Goal: Information Seeking & Learning: Learn about a topic

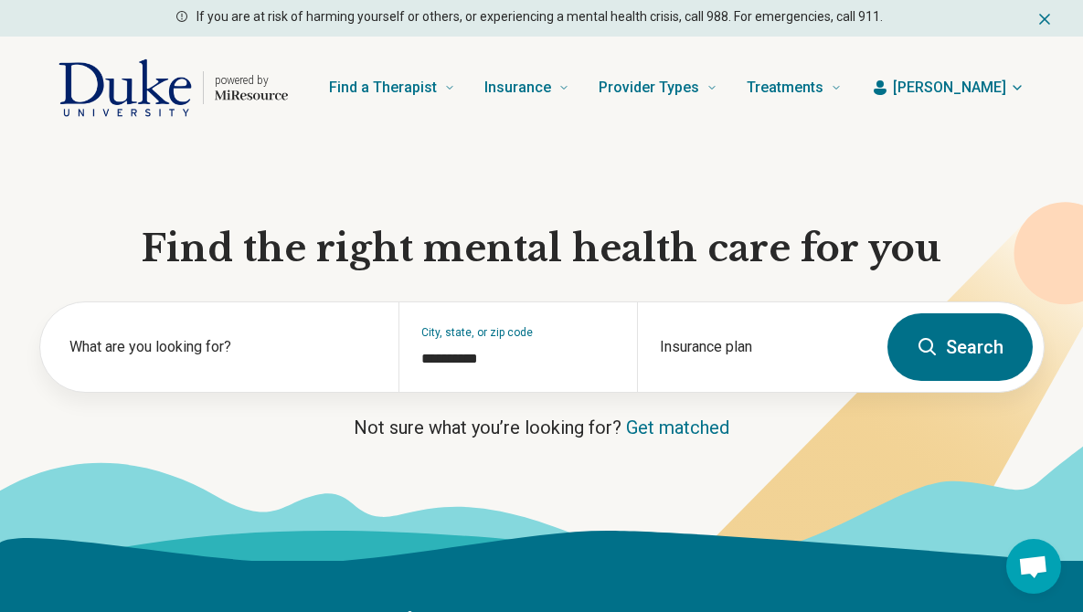
click at [947, 351] on button "Search" at bounding box center [959, 347] width 145 height 68
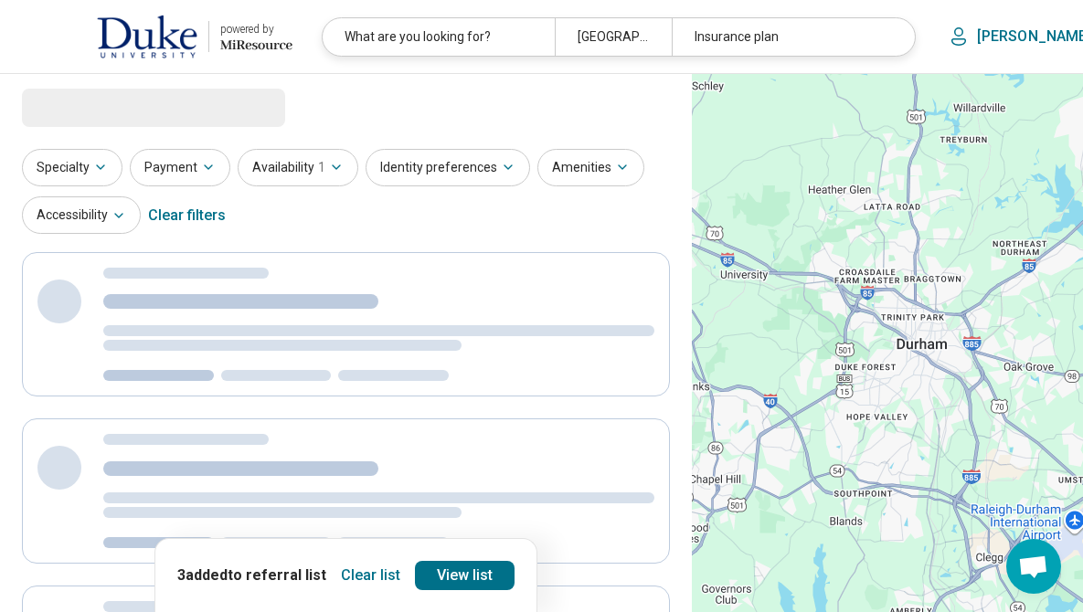
select select "***"
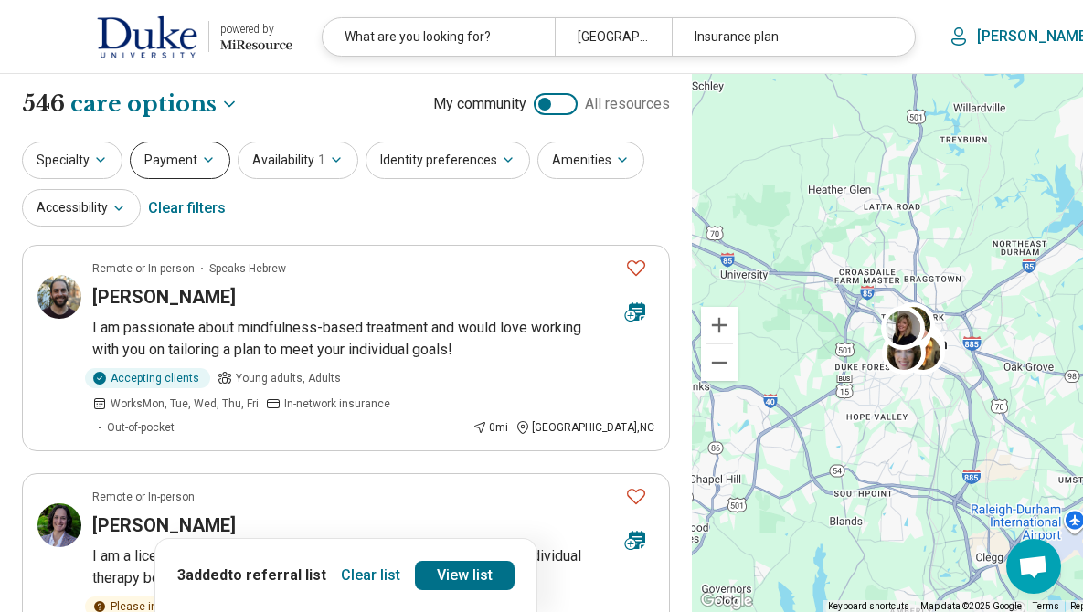
click at [207, 156] on icon "button" at bounding box center [208, 160] width 15 height 15
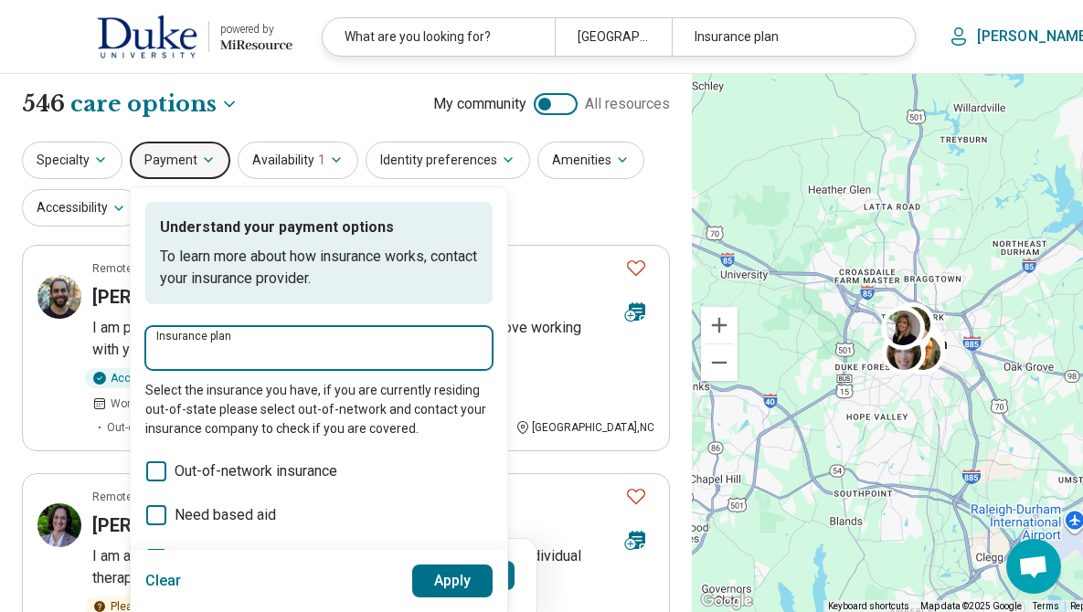
click at [239, 346] on input "Insurance plan" at bounding box center [318, 354] width 325 height 22
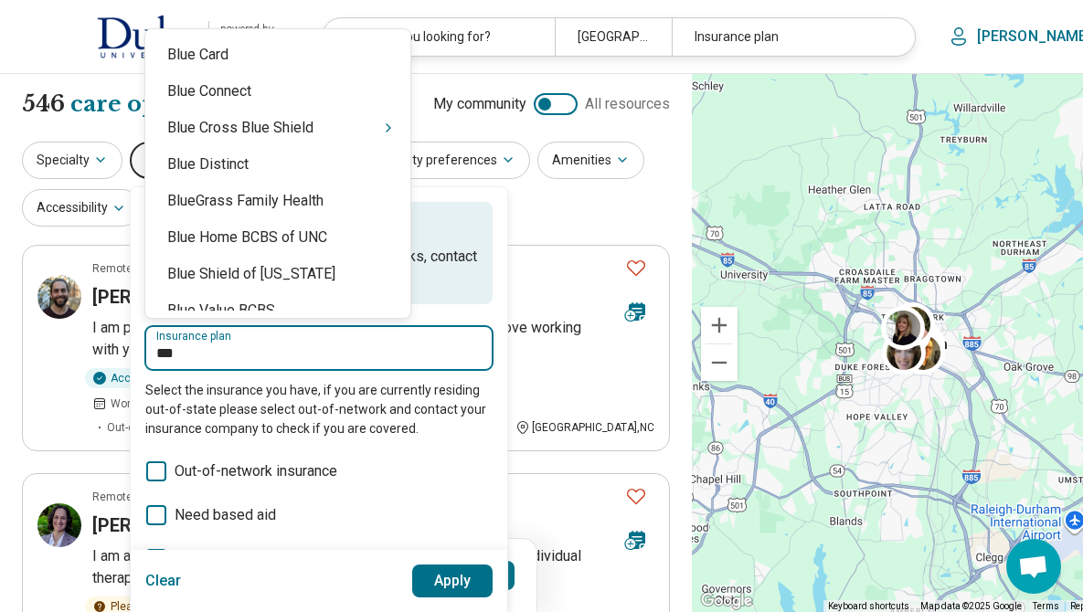
type input "****"
click at [336, 135] on div "Blue Cross Blue Shield" at bounding box center [277, 128] width 265 height 37
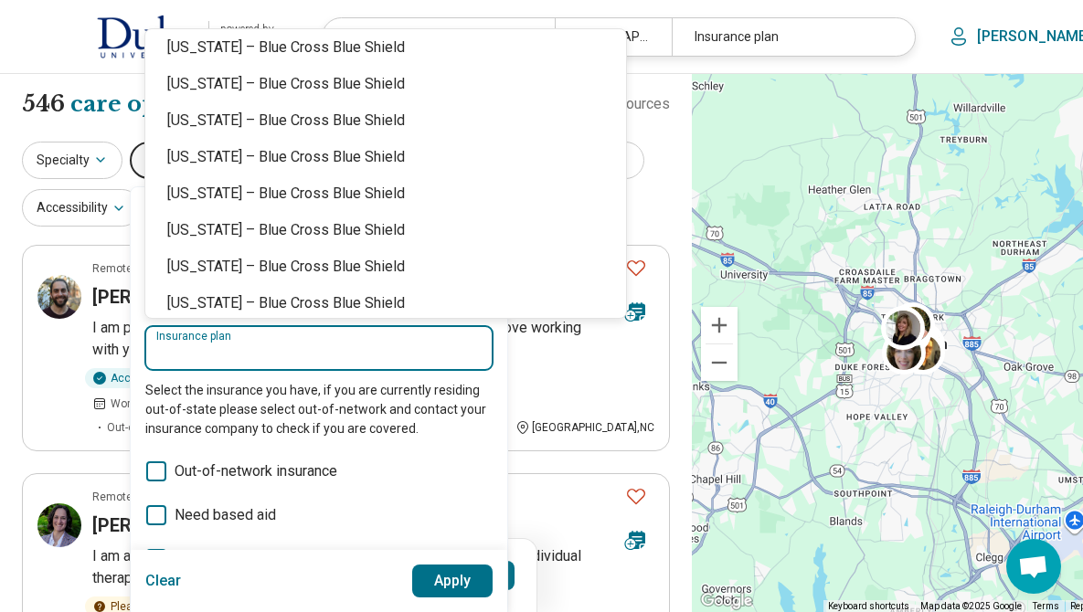
scroll to position [966, 0]
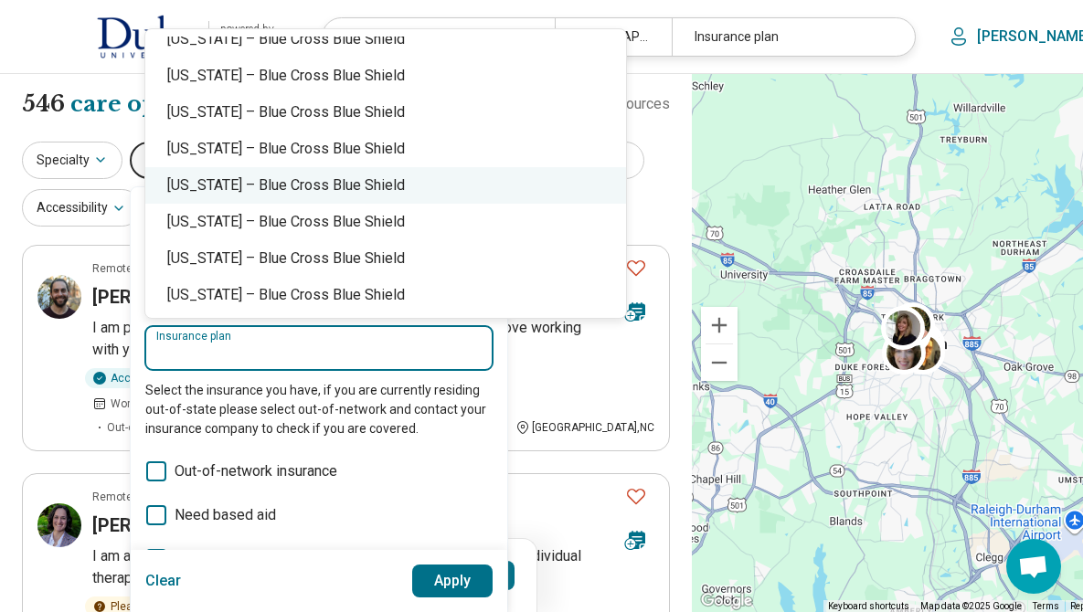
click at [384, 178] on div "[US_STATE] – Blue Cross Blue Shield" at bounding box center [385, 185] width 481 height 37
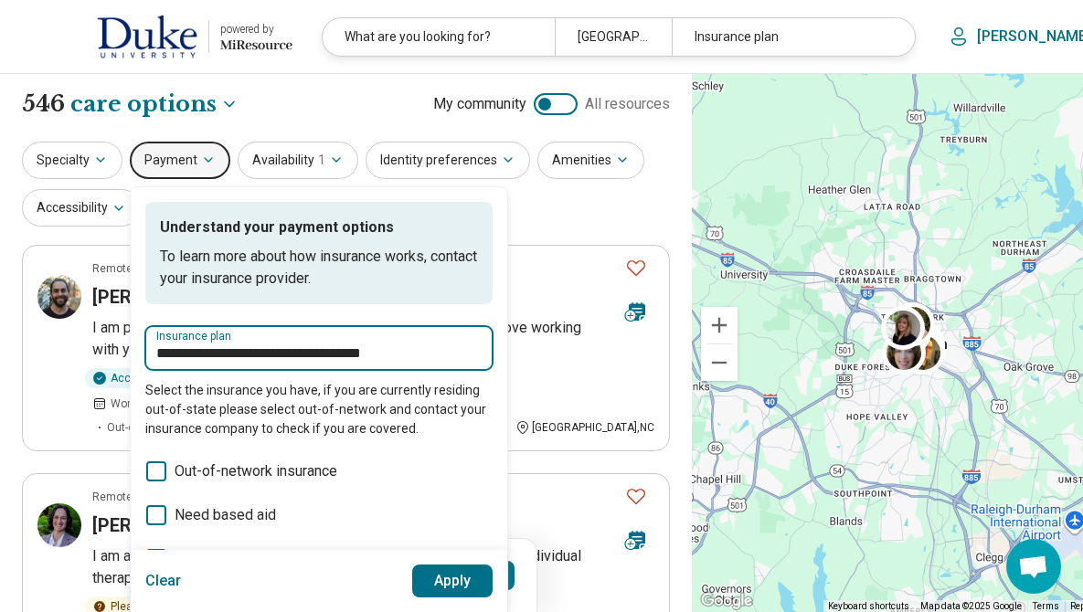
type input "**********"
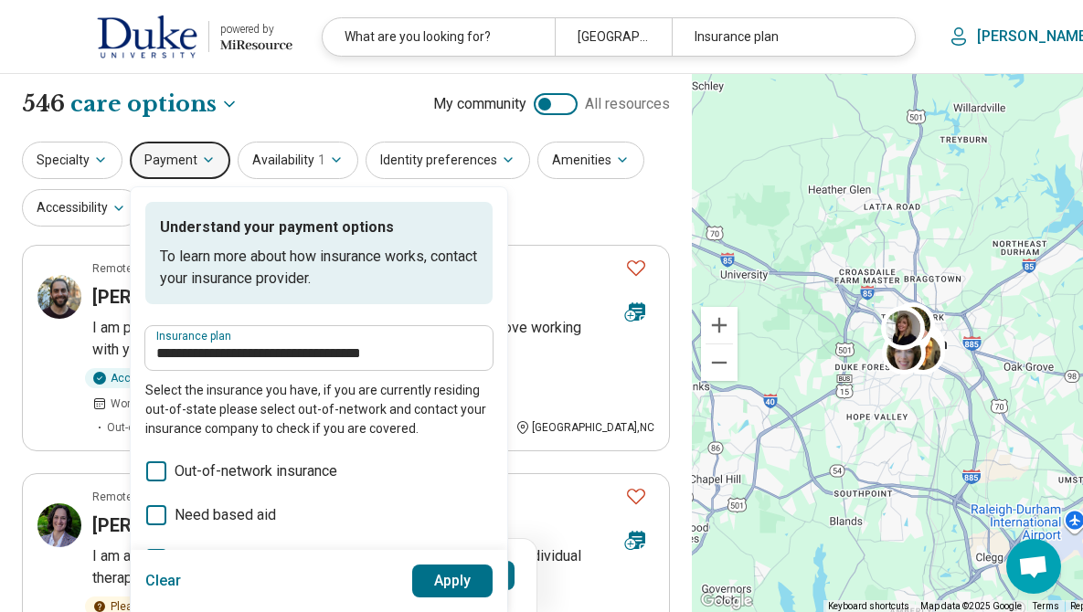
click at [462, 580] on button "Apply" at bounding box center [452, 581] width 81 height 33
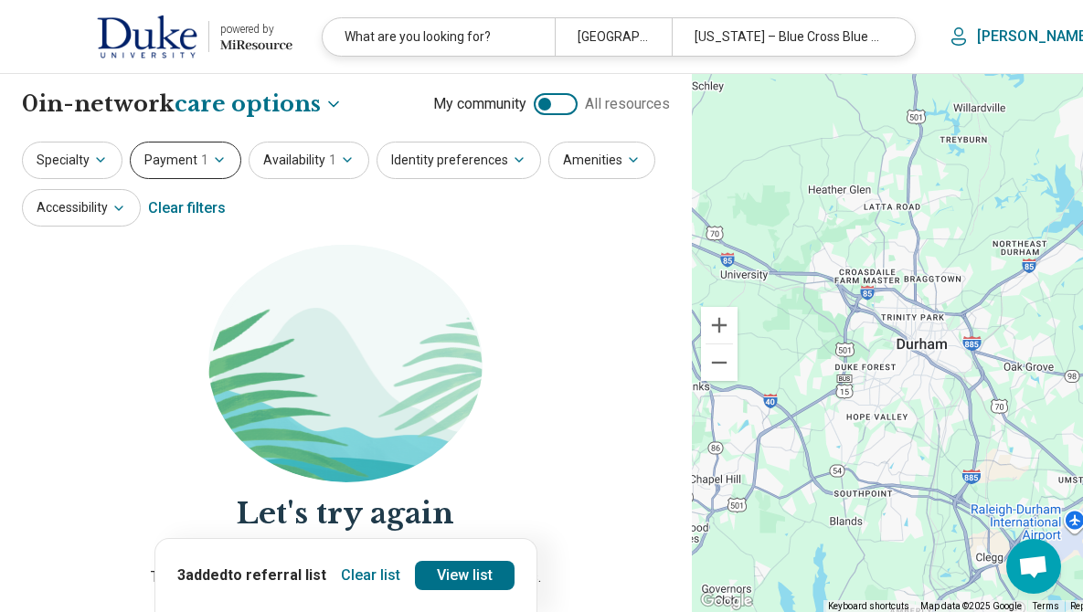
click at [213, 157] on icon "button" at bounding box center [219, 160] width 15 height 15
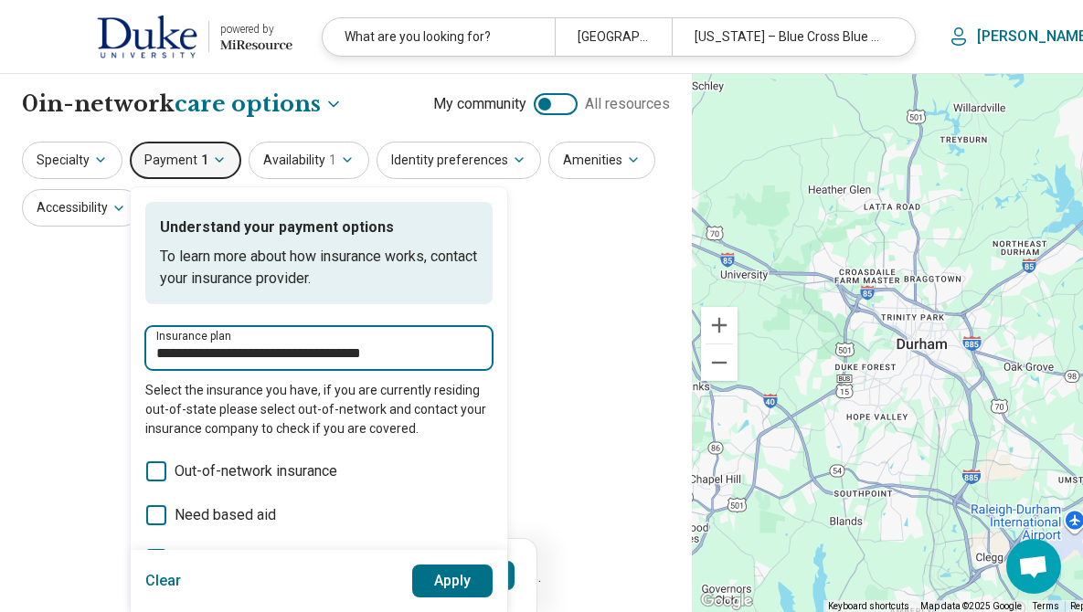
click at [313, 344] on input "**********" at bounding box center [318, 354] width 325 height 22
drag, startPoint x: 260, startPoint y: 355, endPoint x: 69, endPoint y: 342, distance: 191.4
click at [69, 342] on div "**********" at bounding box center [346, 443] width 692 height 738
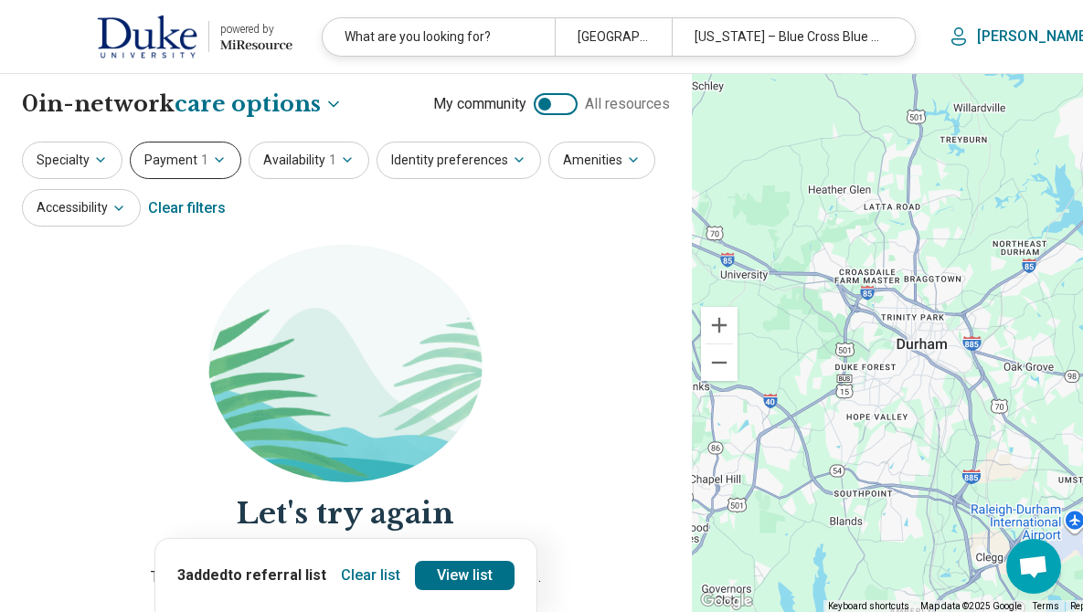
click at [226, 154] on button "Payment 1" at bounding box center [185, 160] width 111 height 37
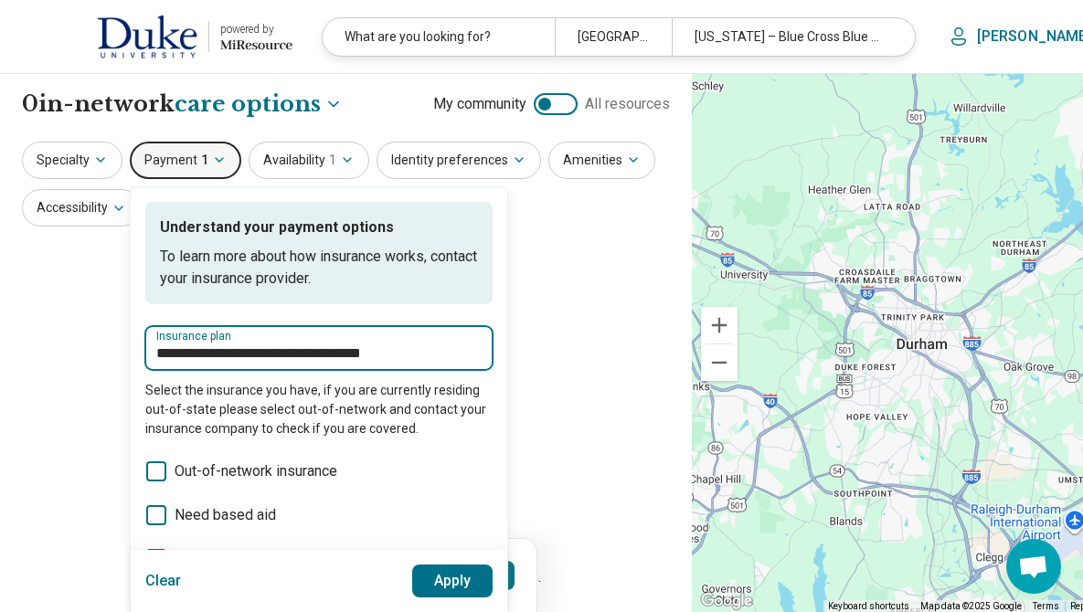
click at [399, 348] on input "**********" at bounding box center [318, 354] width 325 height 22
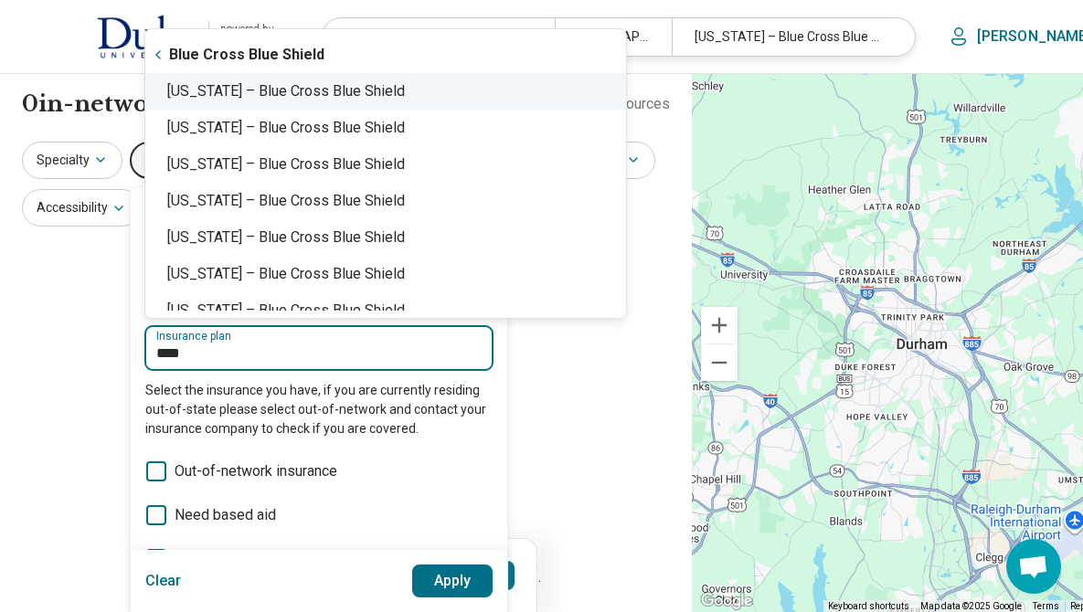
click at [372, 91] on div "[US_STATE] – Blue Cross Blue Shield" at bounding box center [385, 91] width 481 height 37
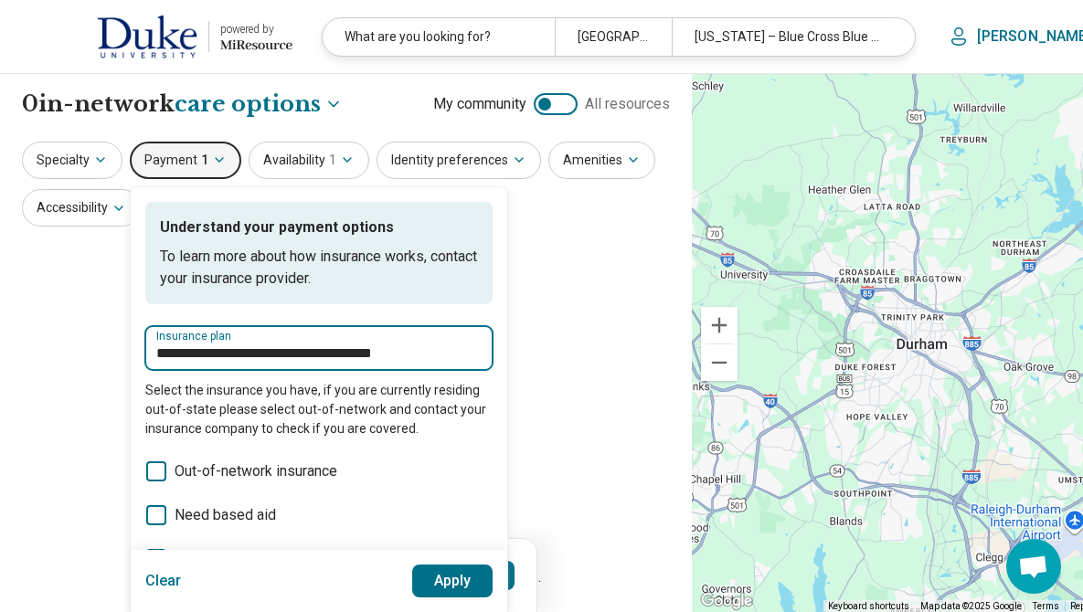
type input "**********"
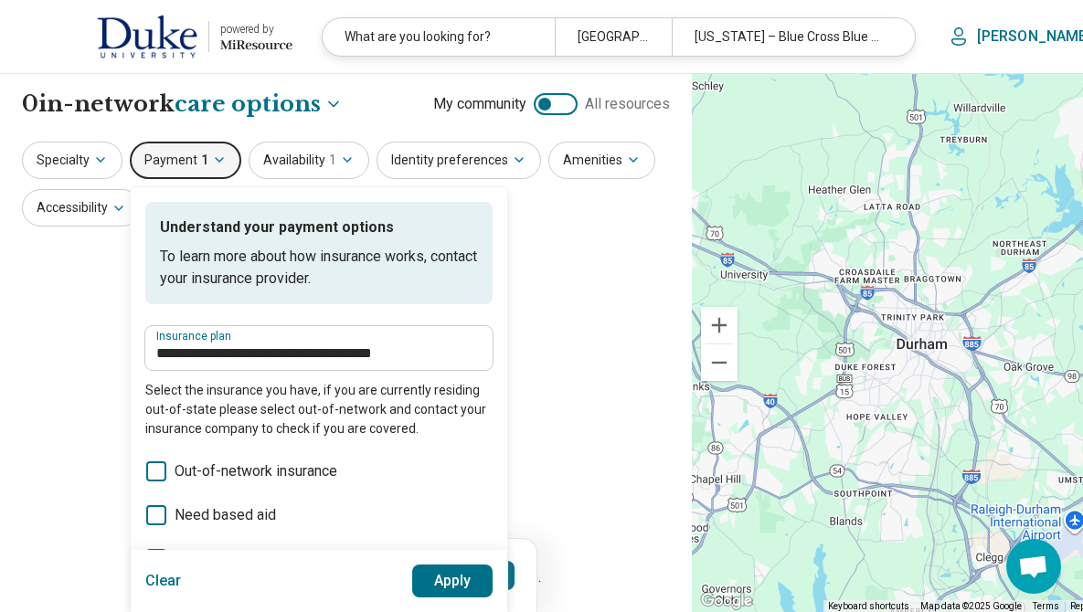
click at [450, 576] on button "Apply" at bounding box center [452, 581] width 81 height 33
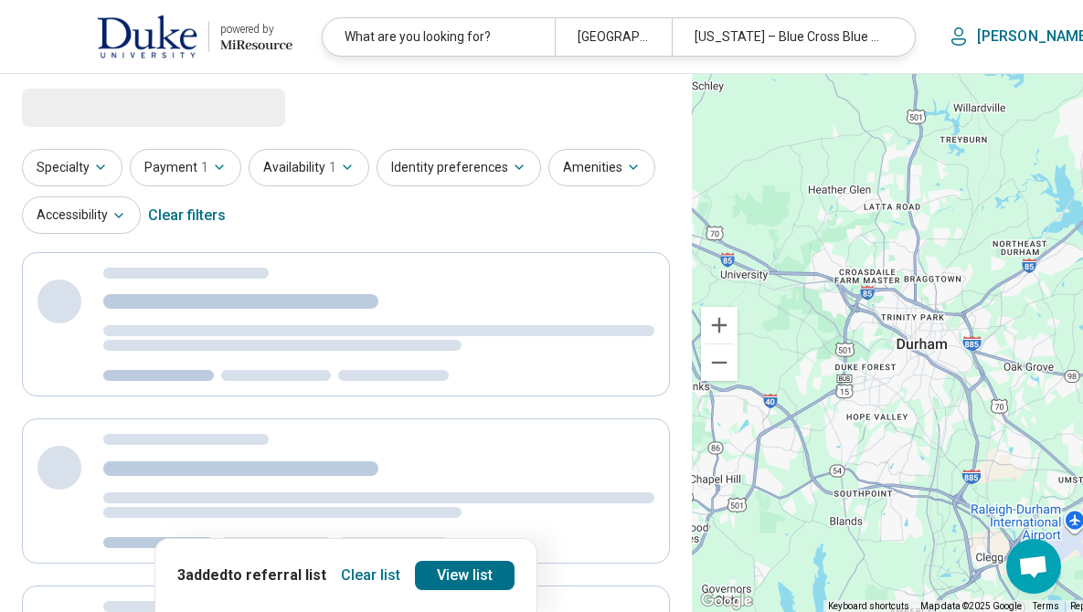
select select "***"
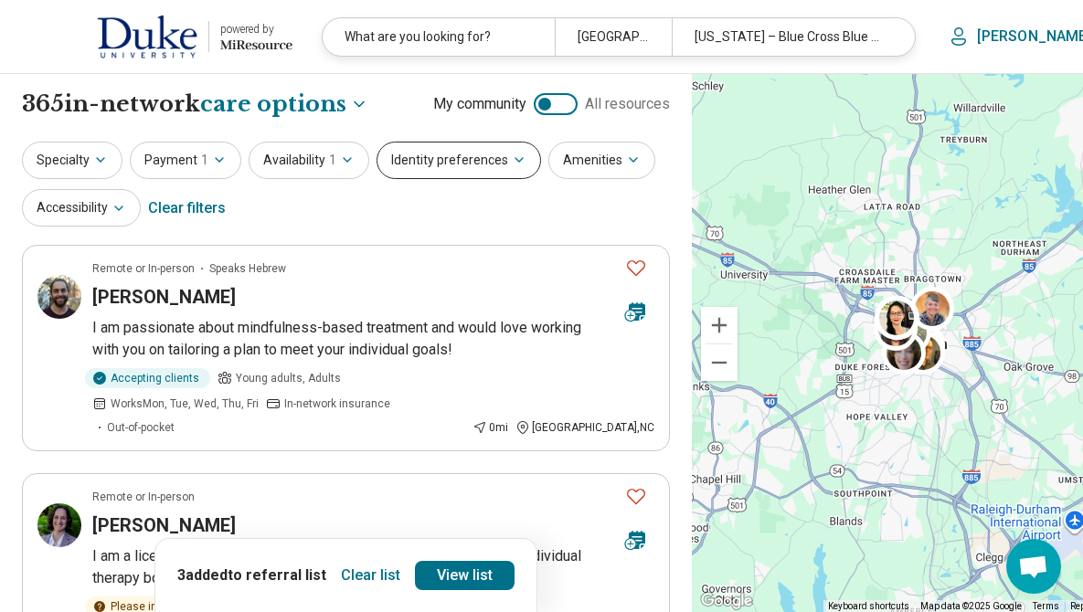
click at [481, 163] on button "Identity preferences" at bounding box center [458, 160] width 164 height 37
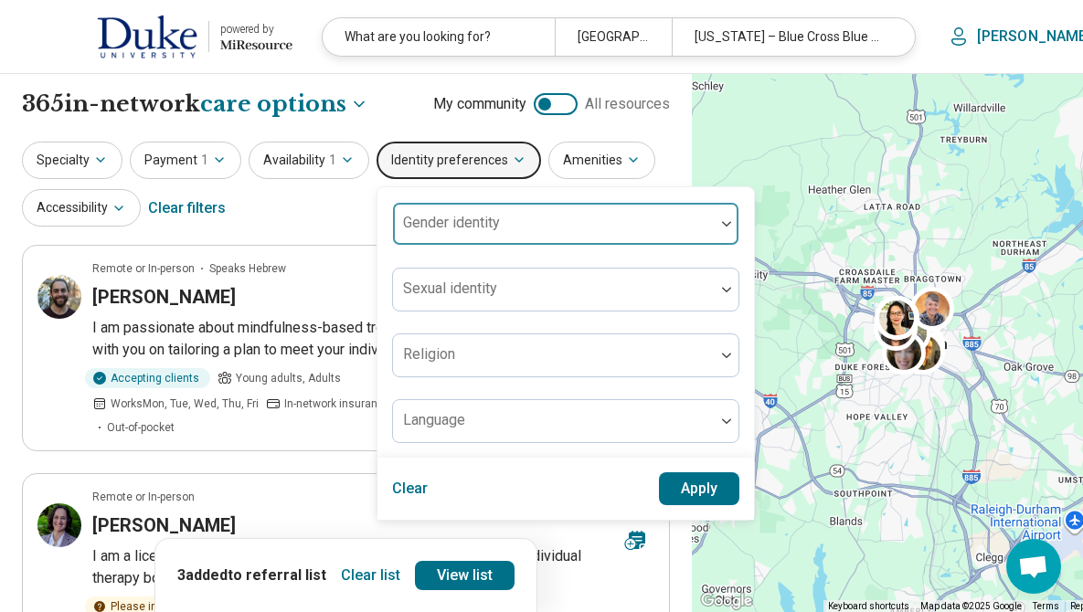
click at [454, 234] on div at bounding box center [553, 231] width 307 height 26
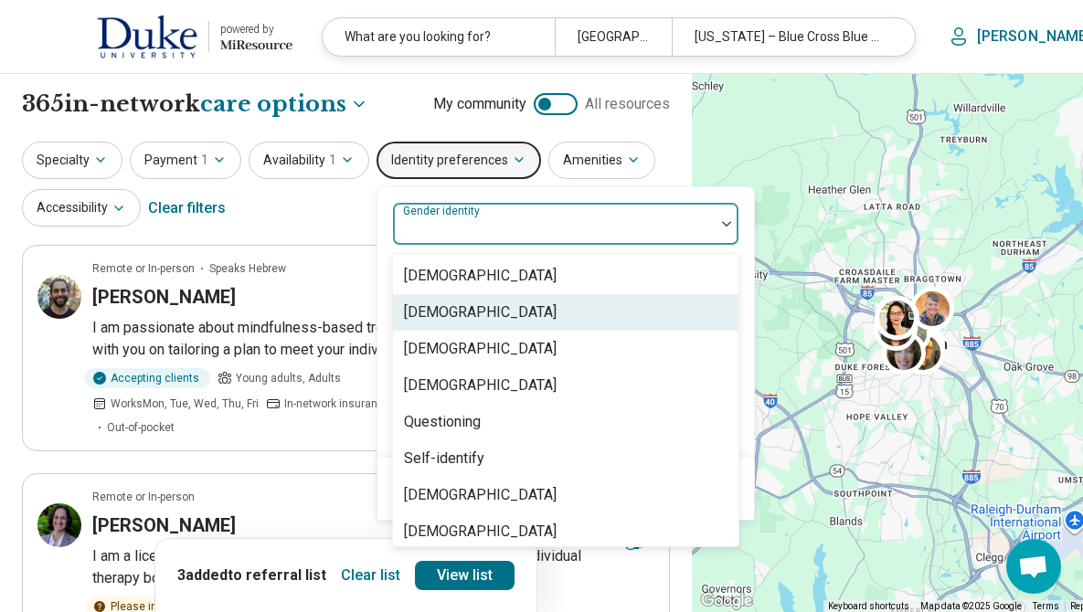
click at [447, 310] on div "[DEMOGRAPHIC_DATA]" at bounding box center [480, 313] width 153 height 22
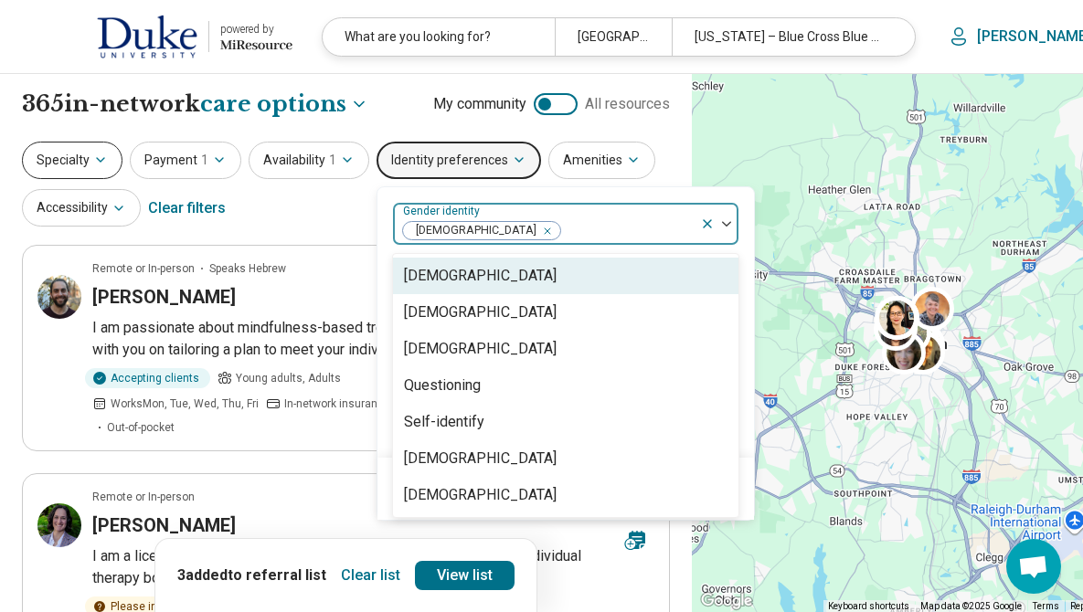
click at [74, 166] on button "Specialty" at bounding box center [72, 160] width 101 height 37
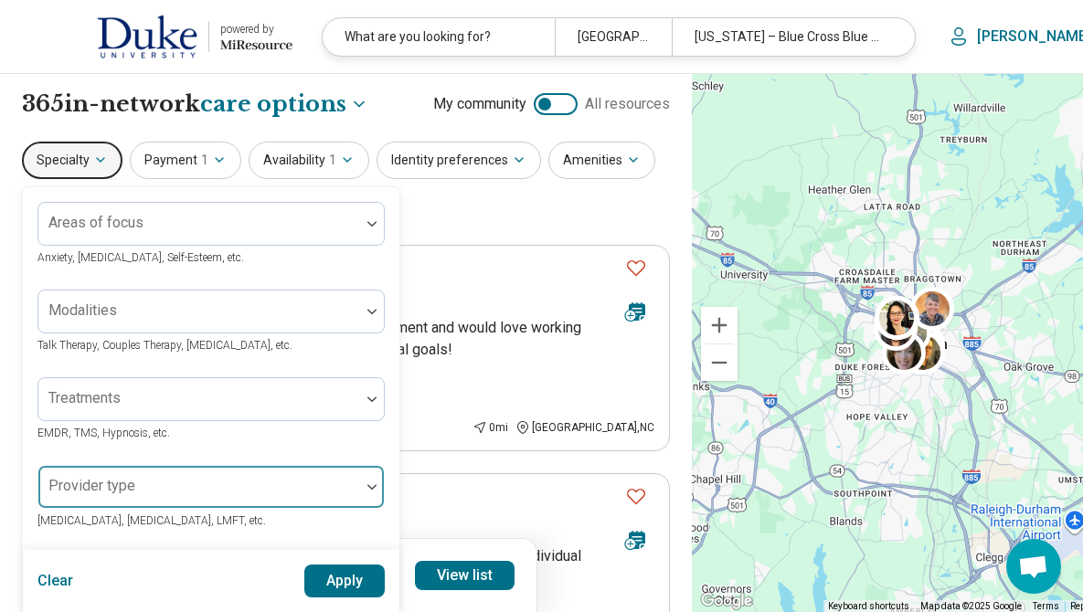
click at [174, 476] on div at bounding box center [199, 487] width 322 height 40
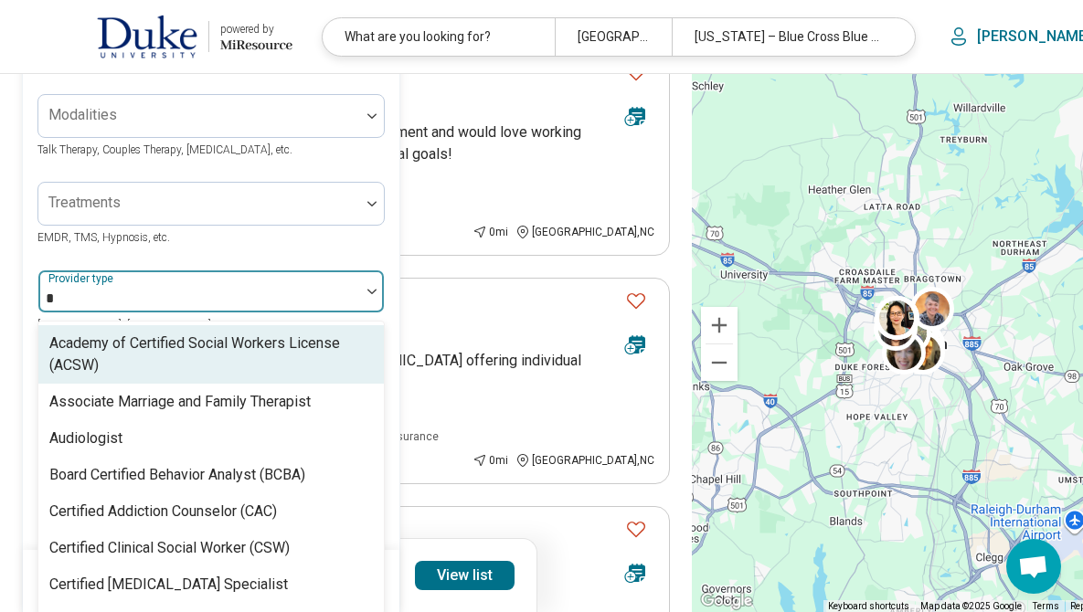
scroll to position [205, 0]
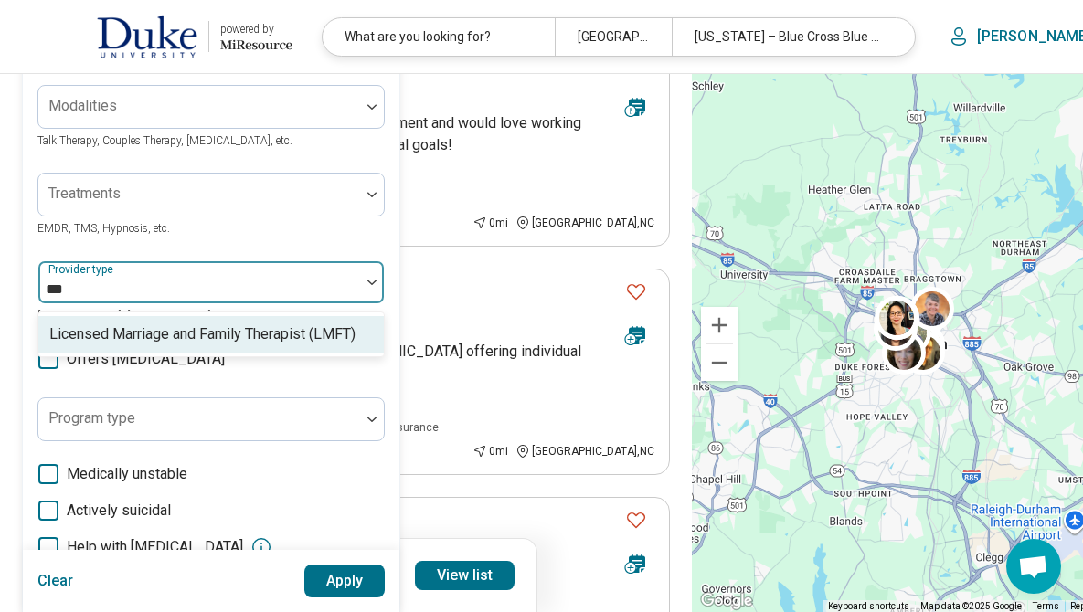
type input "****"
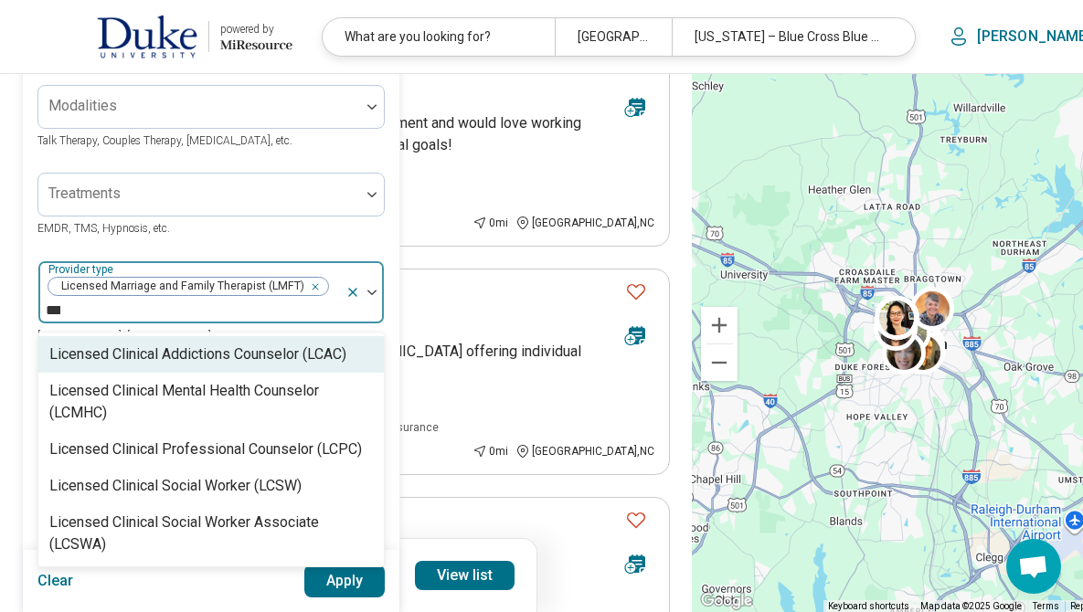
type input "****"
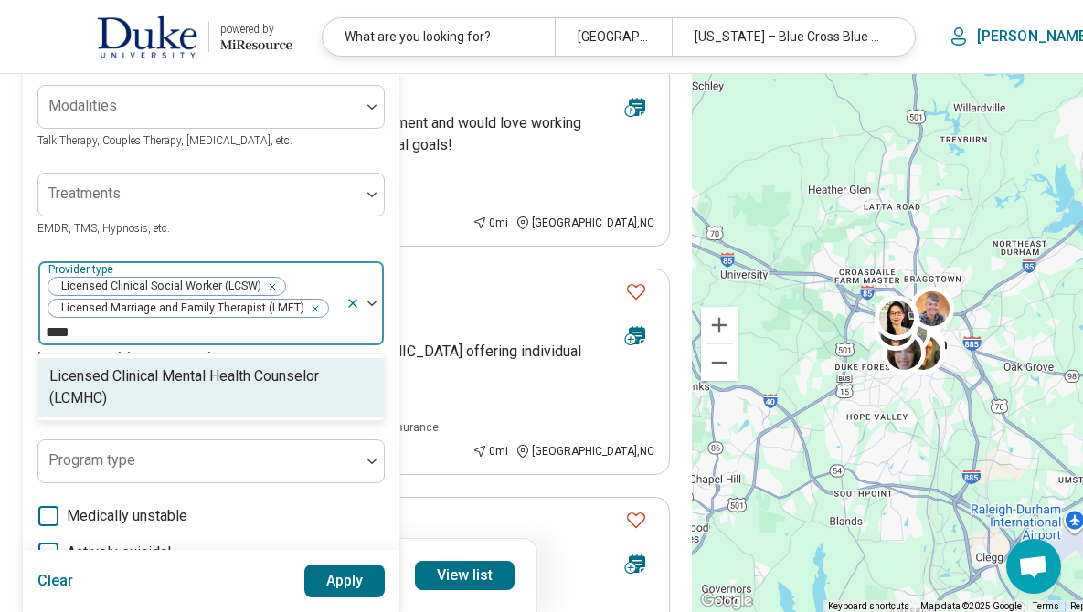
type input "*****"
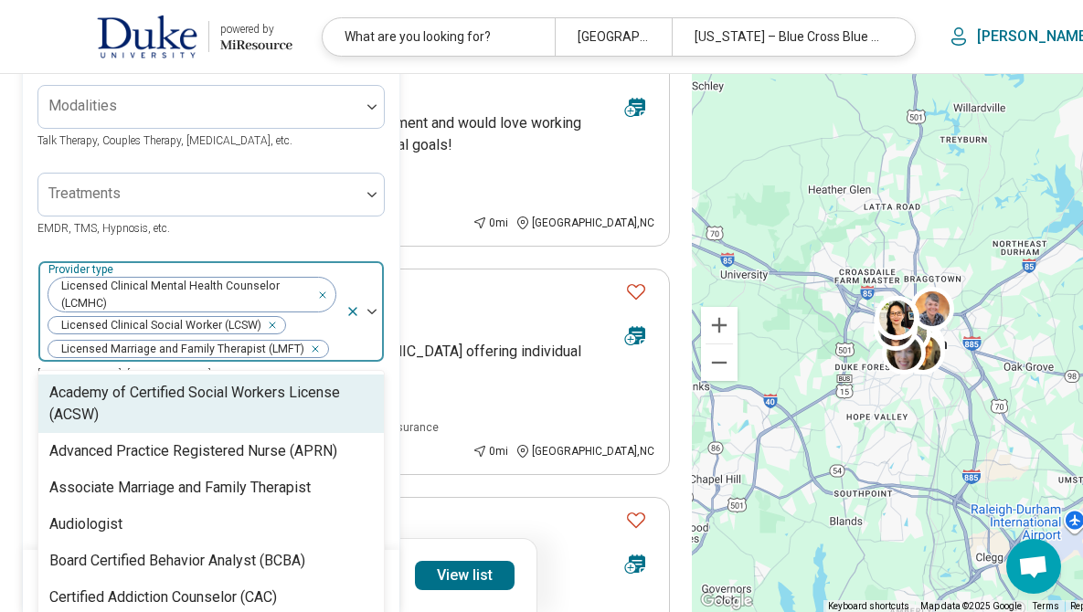
click at [317, 329] on div "Licensed Clinical Mental Health Counselor (LCMHC) Licensed Clinical Social Work…" at bounding box center [191, 311] width 307 height 101
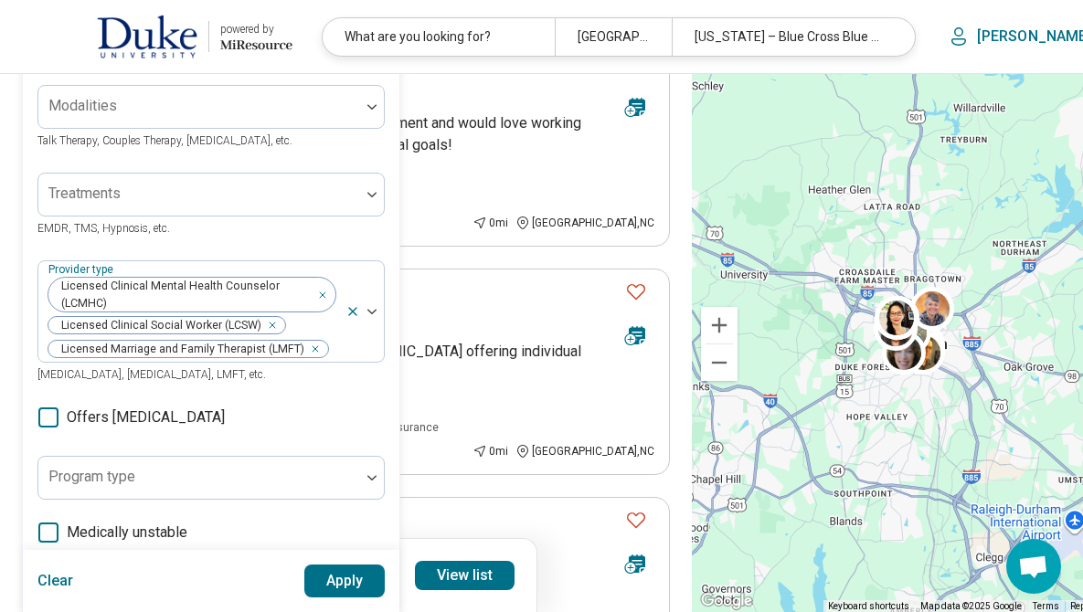
click at [343, 592] on button "Apply" at bounding box center [344, 581] width 81 height 33
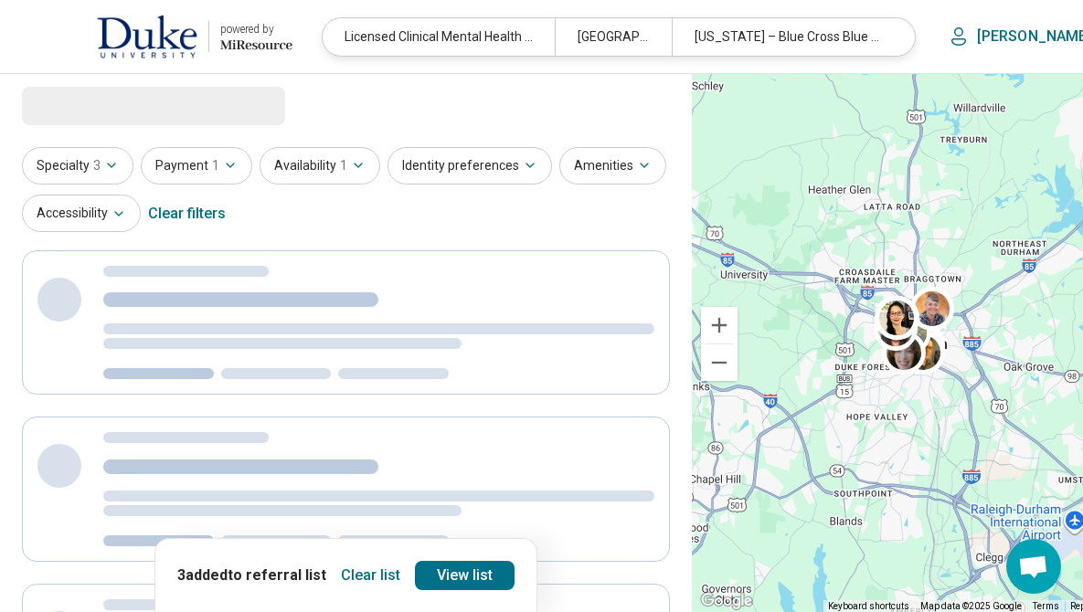
scroll to position [0, 0]
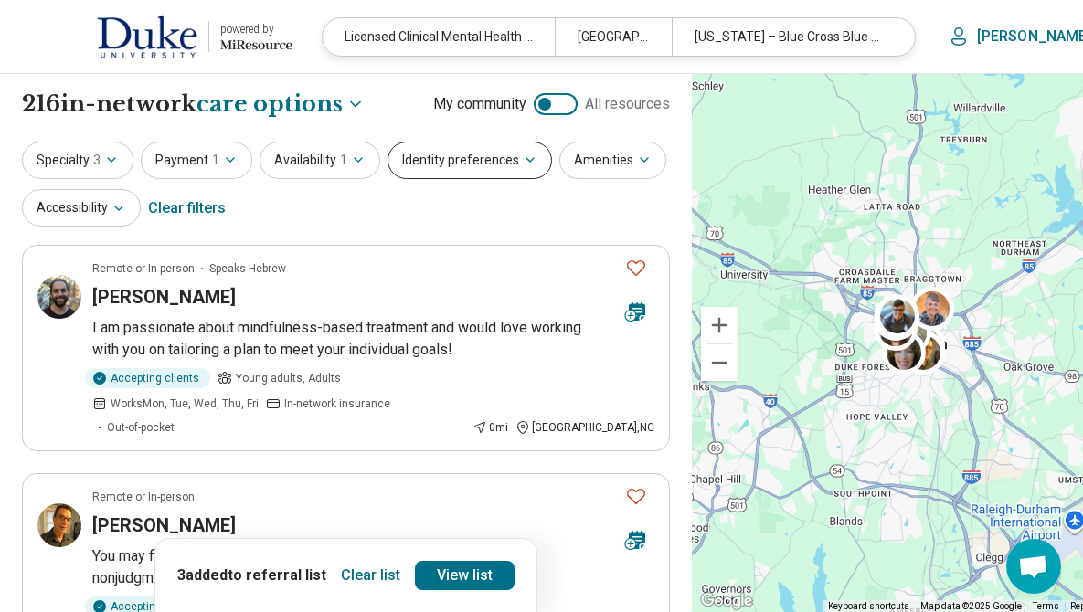
click at [492, 158] on button "Identity preferences" at bounding box center [469, 160] width 164 height 37
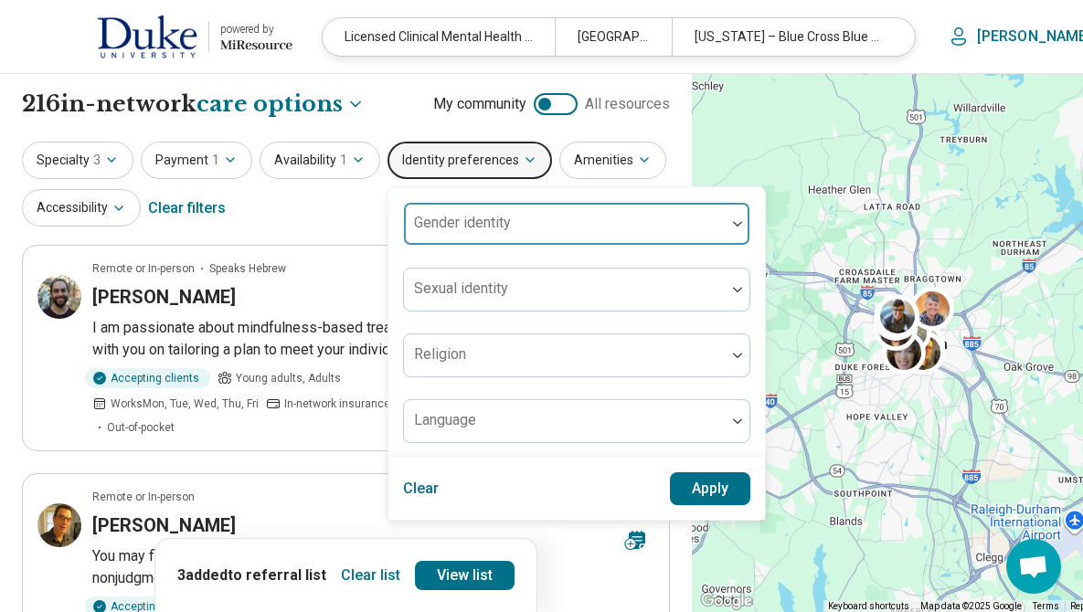
click at [502, 219] on div "Gender identity" at bounding box center [576, 224] width 347 height 44
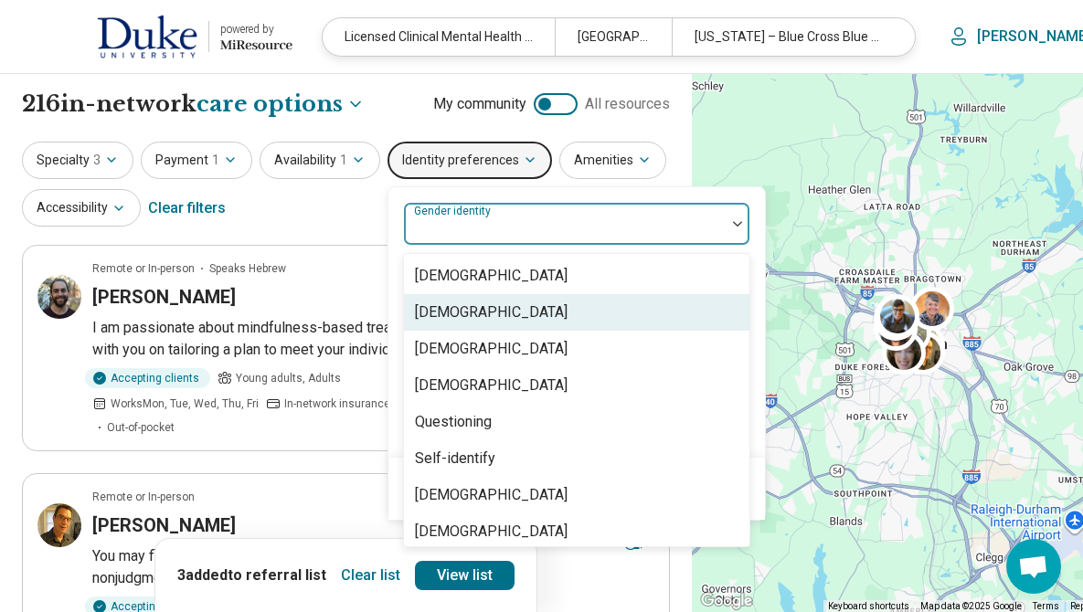
click at [476, 317] on div "[DEMOGRAPHIC_DATA]" at bounding box center [491, 313] width 153 height 22
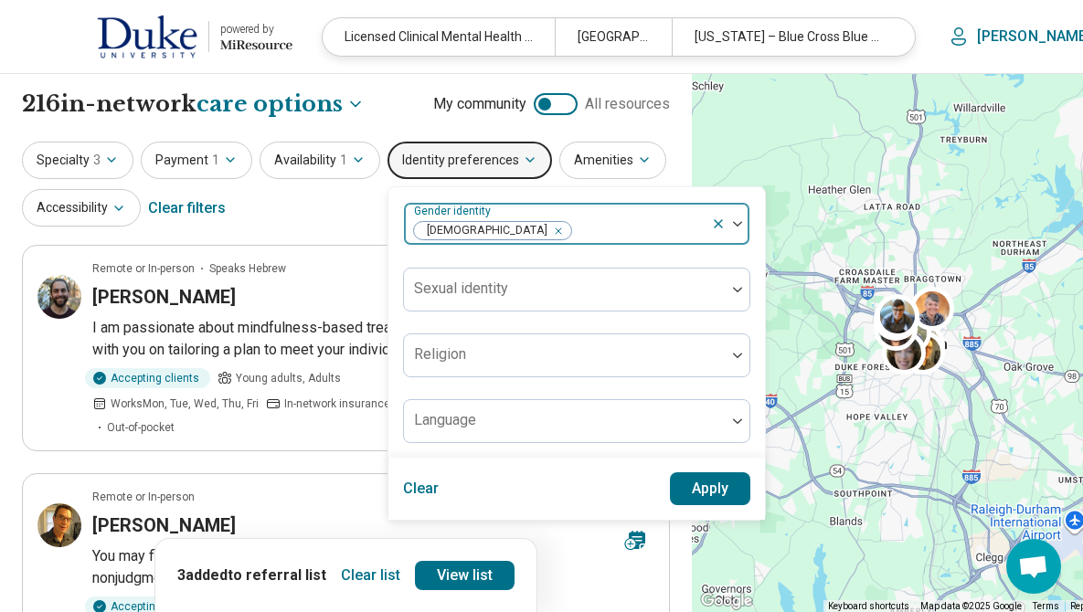
click at [610, 228] on div at bounding box center [638, 231] width 131 height 26
click at [725, 489] on button "Apply" at bounding box center [710, 488] width 81 height 33
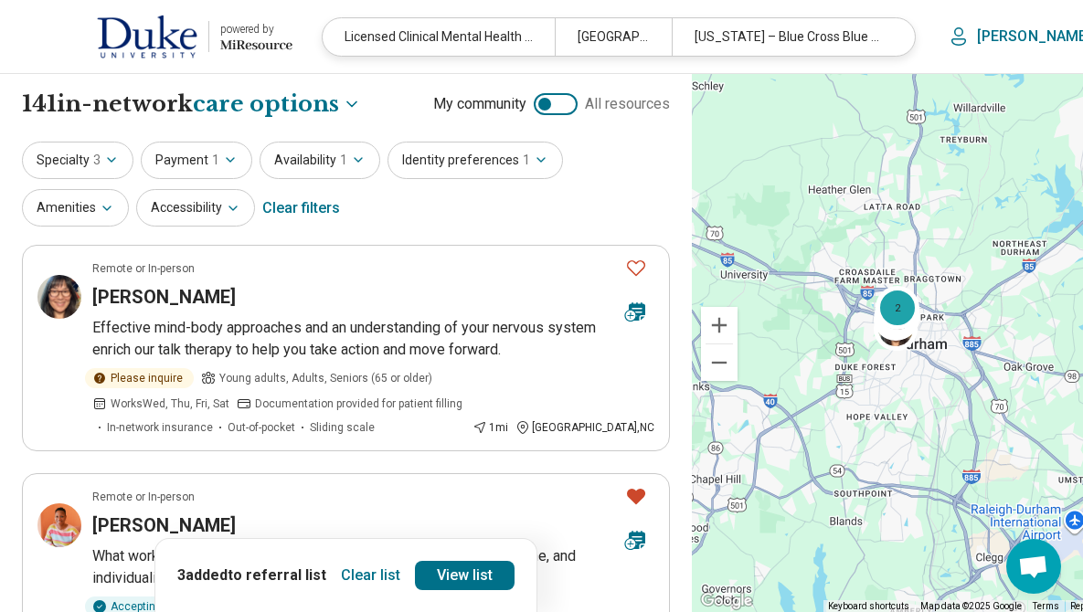
click at [371, 576] on button "Clear list" at bounding box center [371, 575] width 74 height 29
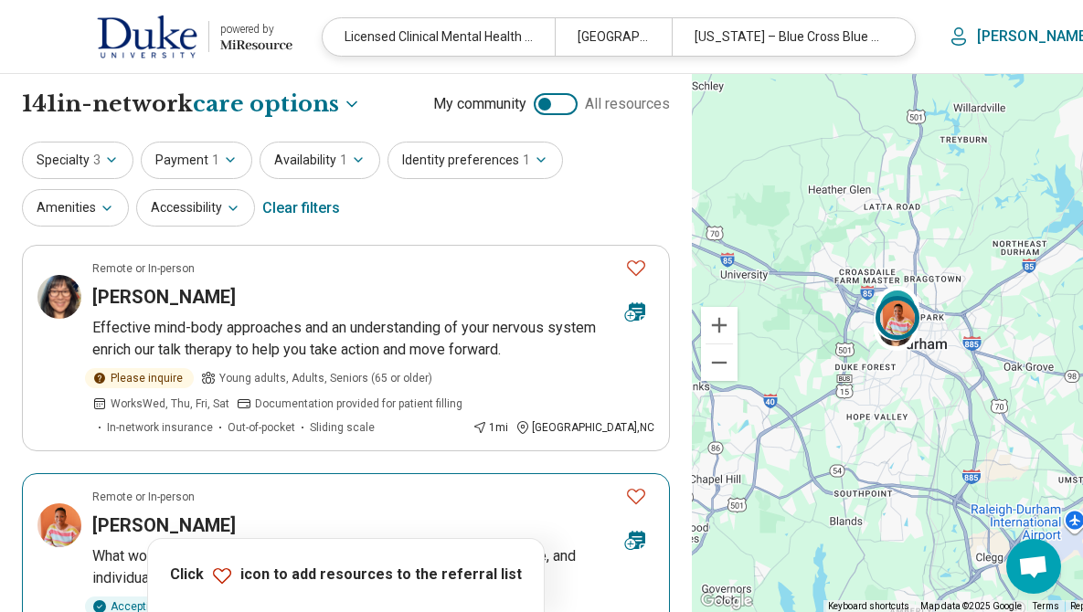
click at [625, 502] on icon "Favorite" at bounding box center [636, 496] width 22 height 22
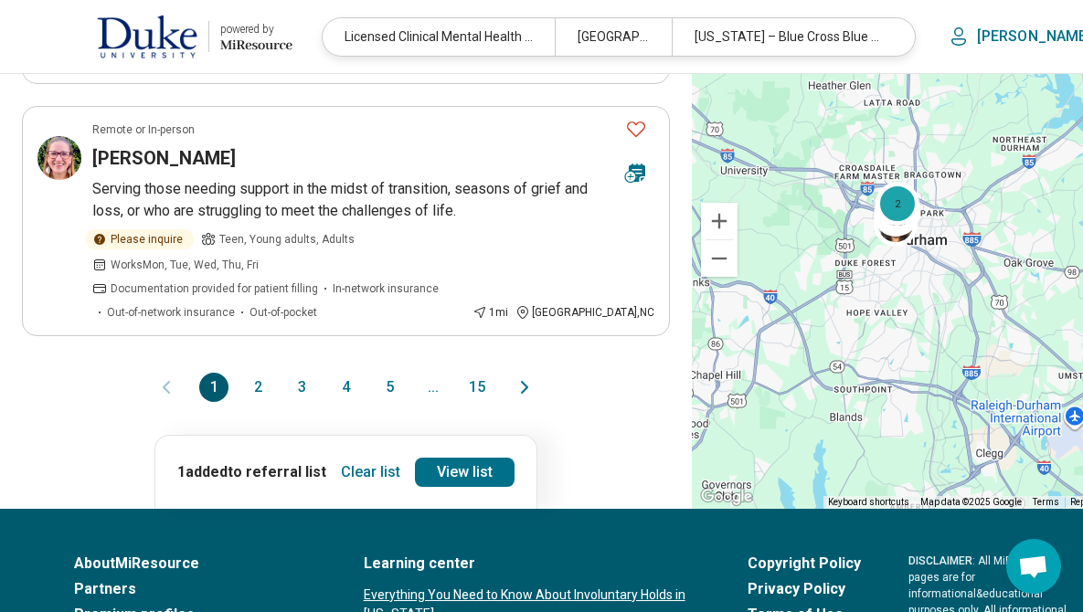
scroll to position [2320, 0]
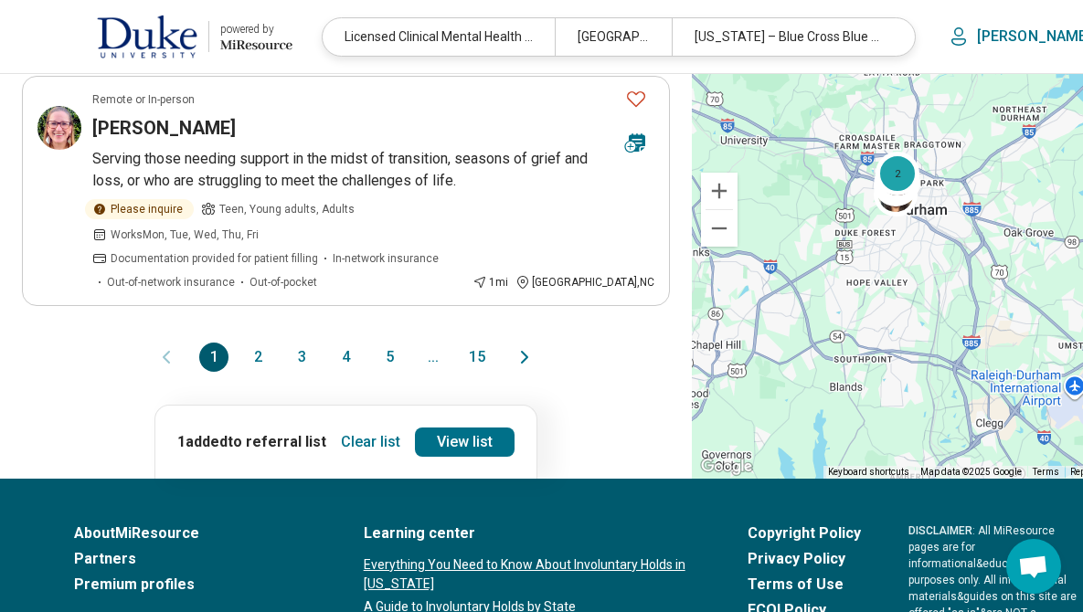
click at [243, 343] on button "2" at bounding box center [257, 357] width 29 height 29
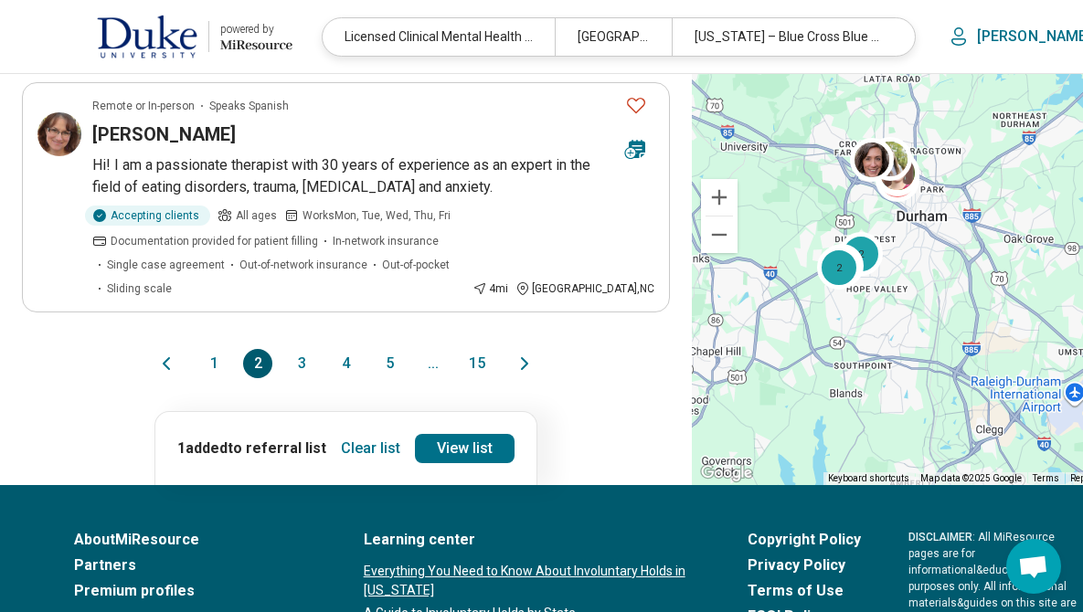
scroll to position [2465, 0]
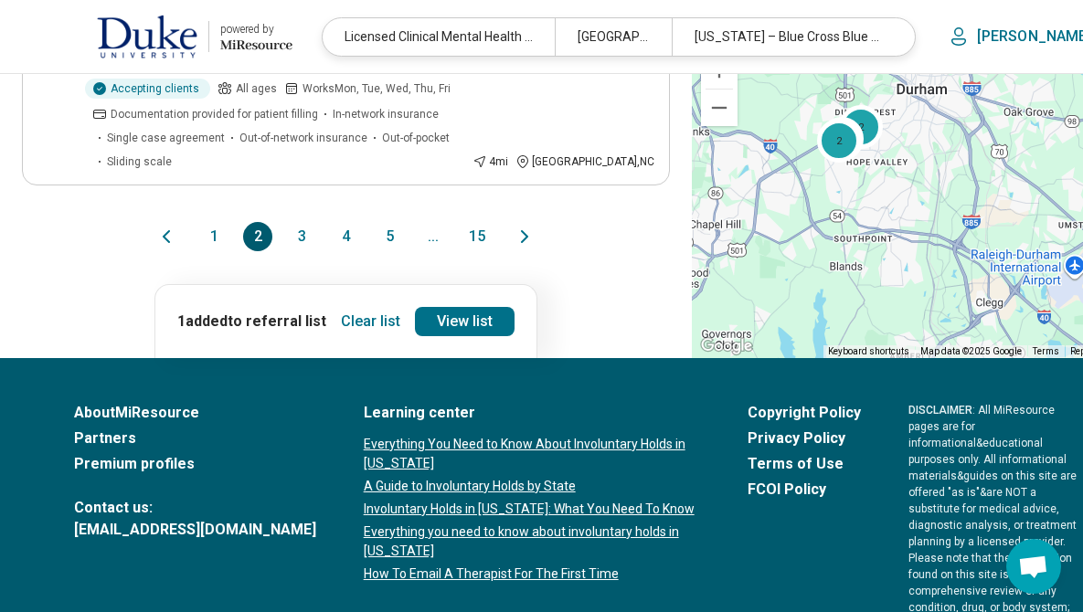
click at [287, 222] on button "3" at bounding box center [301, 236] width 29 height 29
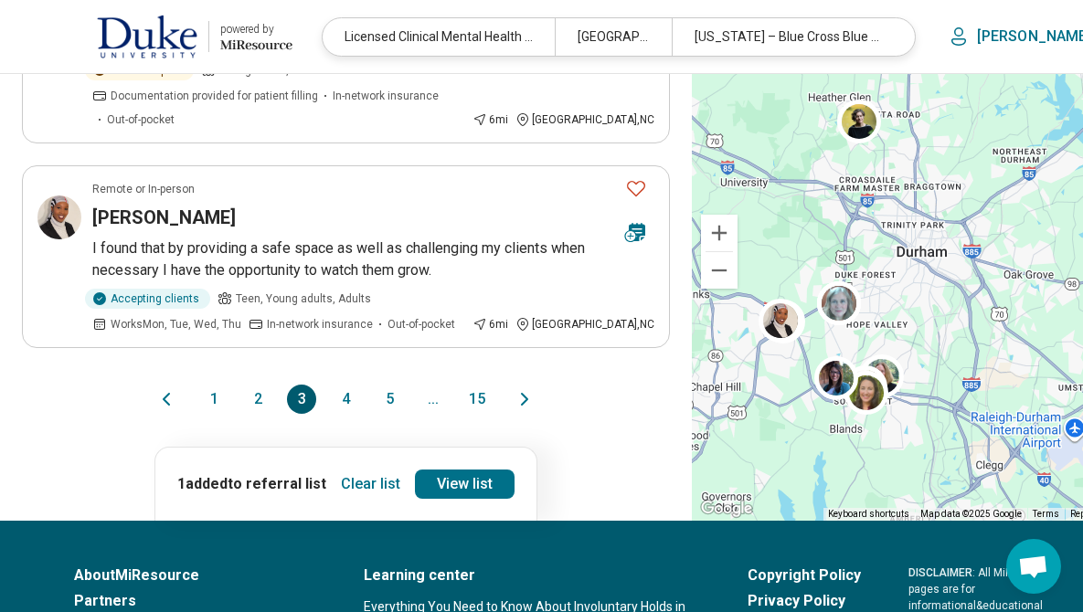
scroll to position [2172, 0]
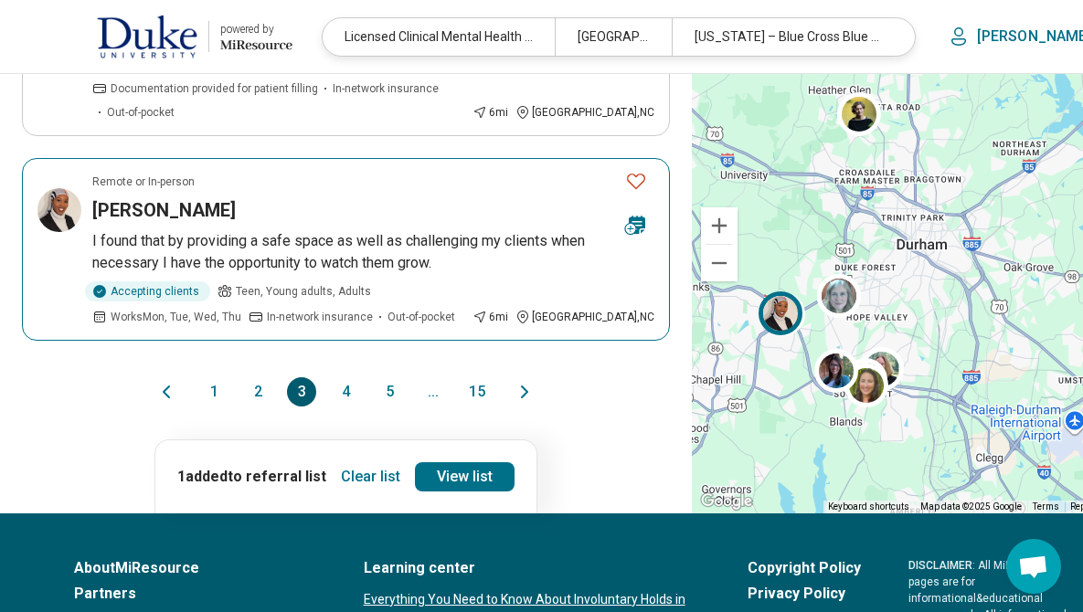
click at [625, 170] on icon "Favorite" at bounding box center [636, 181] width 22 height 22
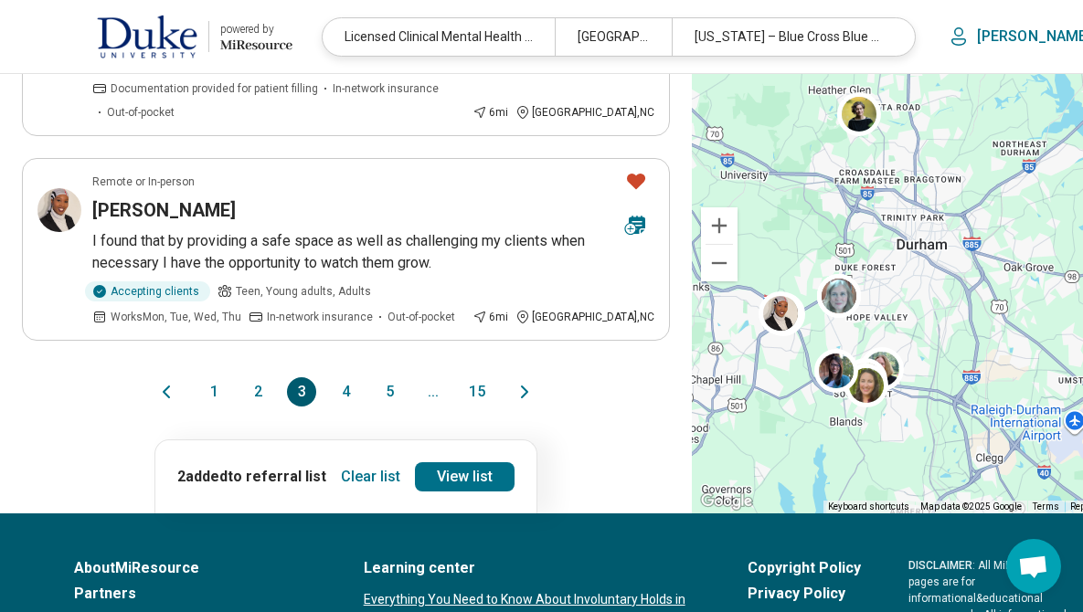
click at [331, 377] on button "4" at bounding box center [345, 391] width 29 height 29
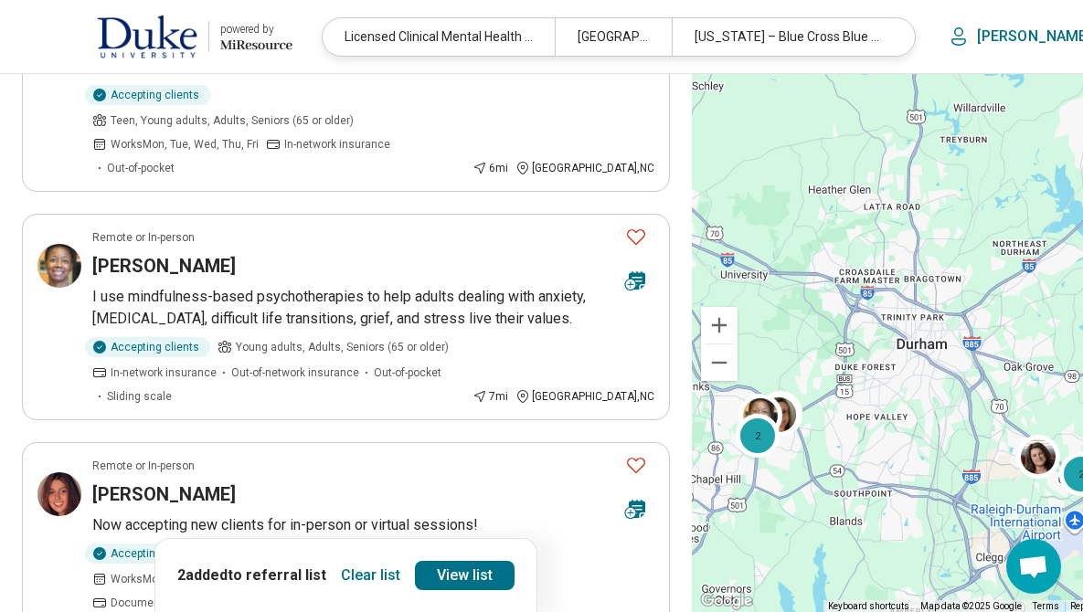
scroll to position [1295, 0]
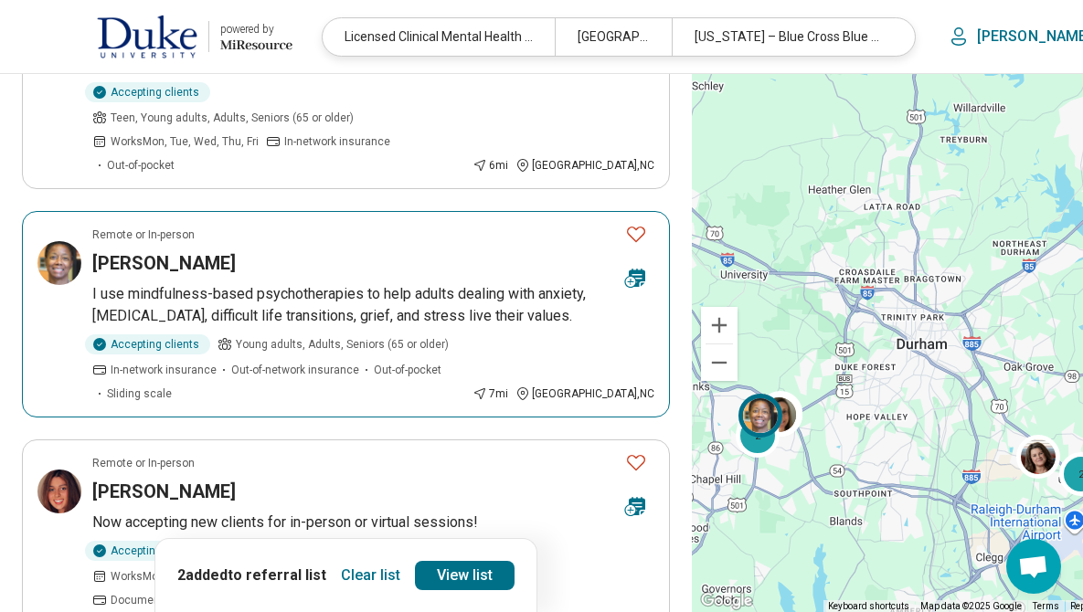
click at [627, 227] on icon "Favorite" at bounding box center [636, 235] width 18 height 16
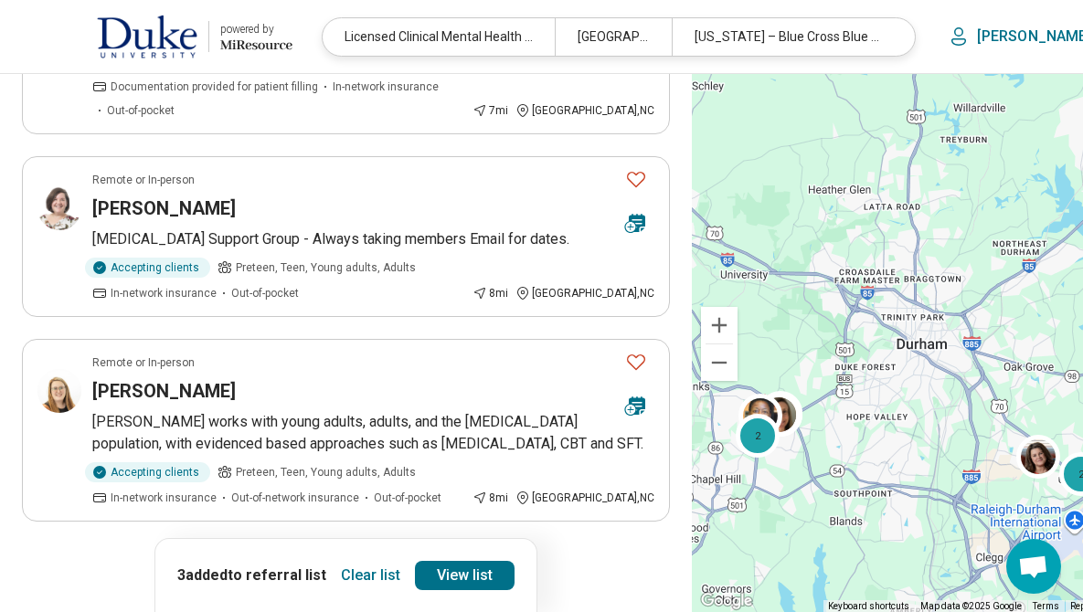
scroll to position [2106, 0]
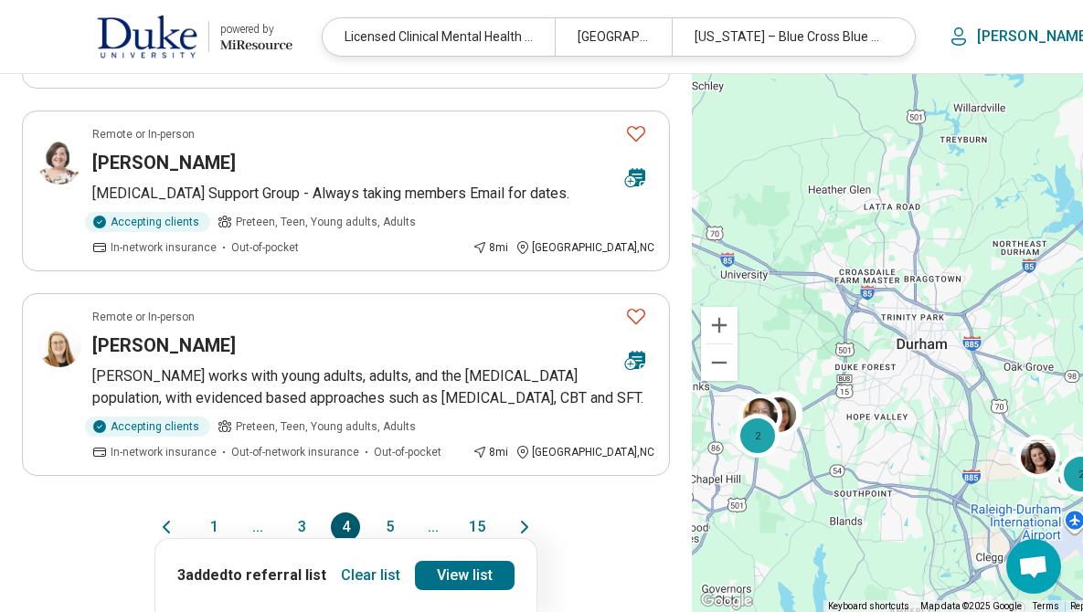
click at [375, 513] on button "5" at bounding box center [389, 527] width 29 height 29
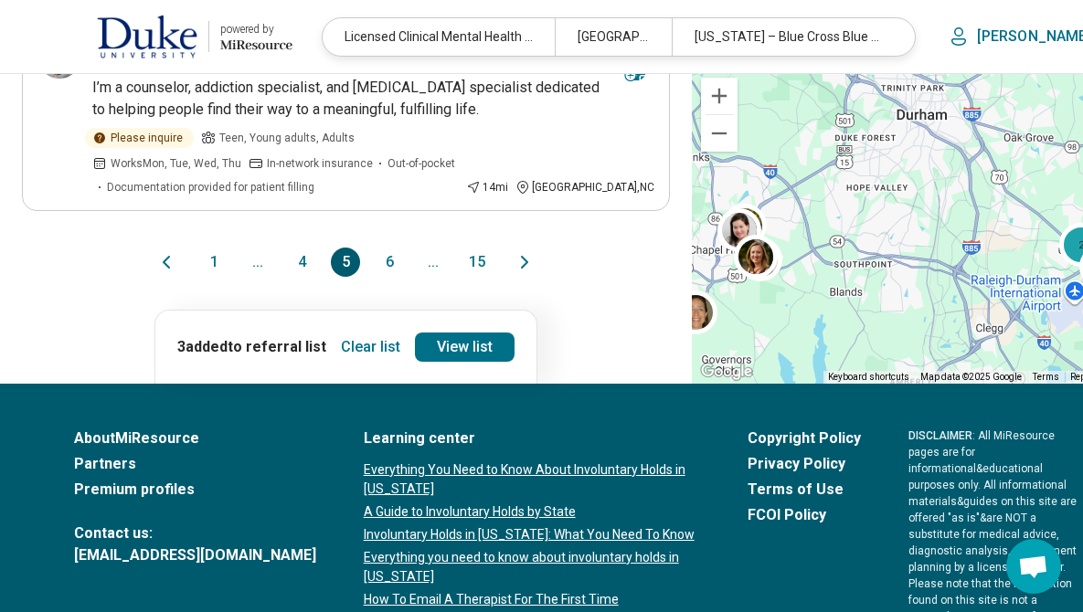
scroll to position [2349, 0]
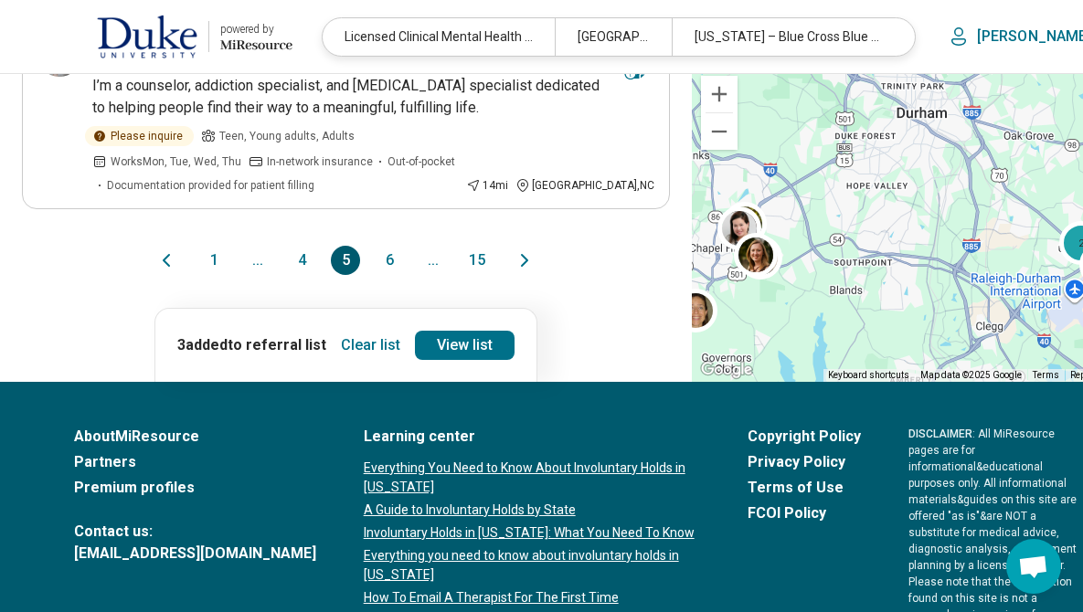
click at [375, 246] on button "6" at bounding box center [389, 260] width 29 height 29
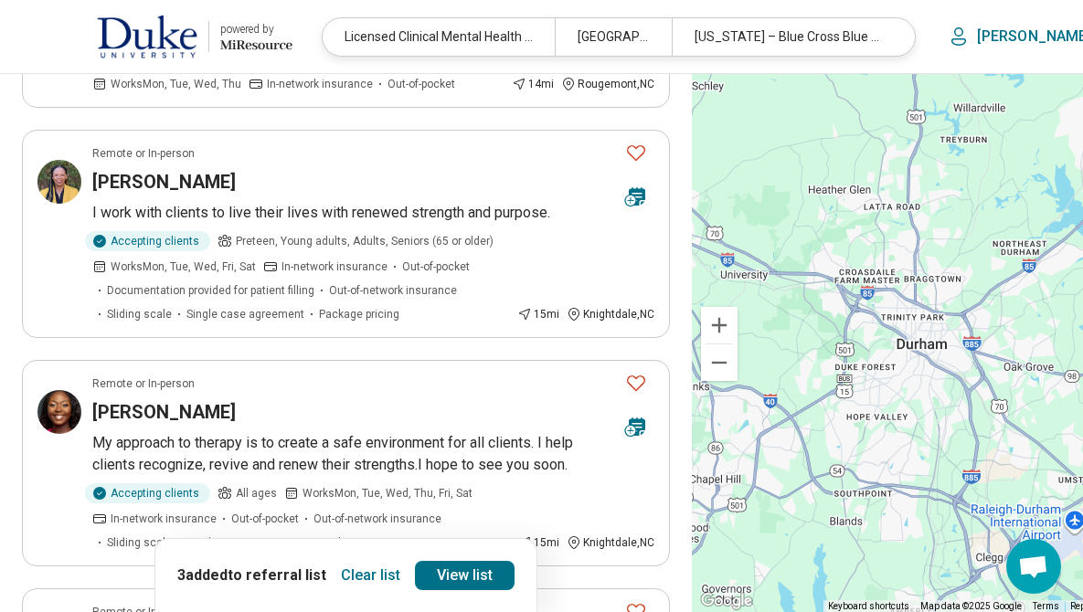
scroll to position [336, 0]
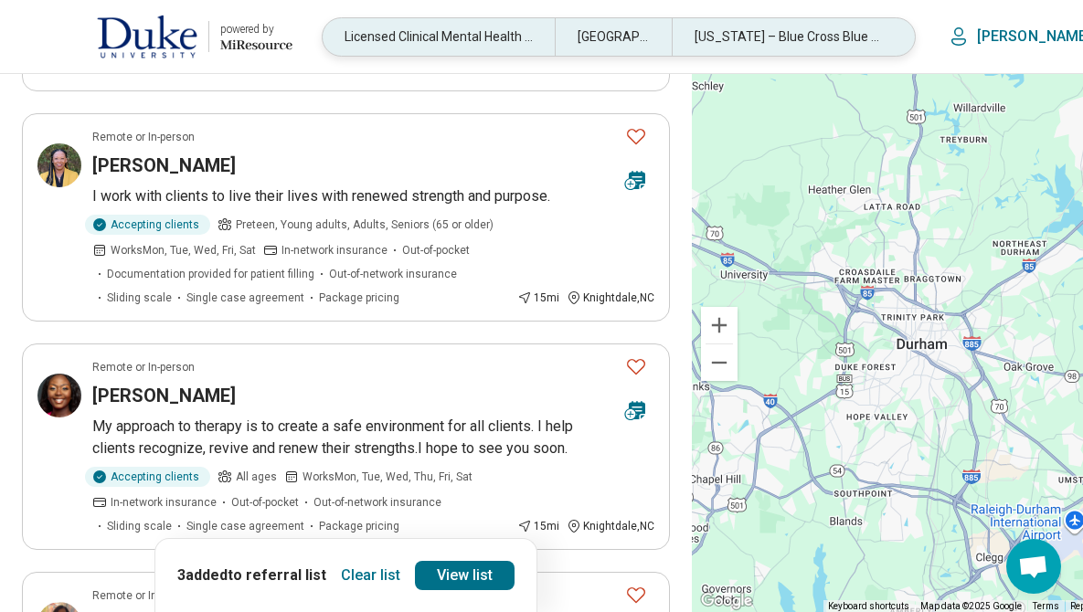
click at [610, 37] on div "[GEOGRAPHIC_DATA], [GEOGRAPHIC_DATA]" at bounding box center [613, 36] width 116 height 37
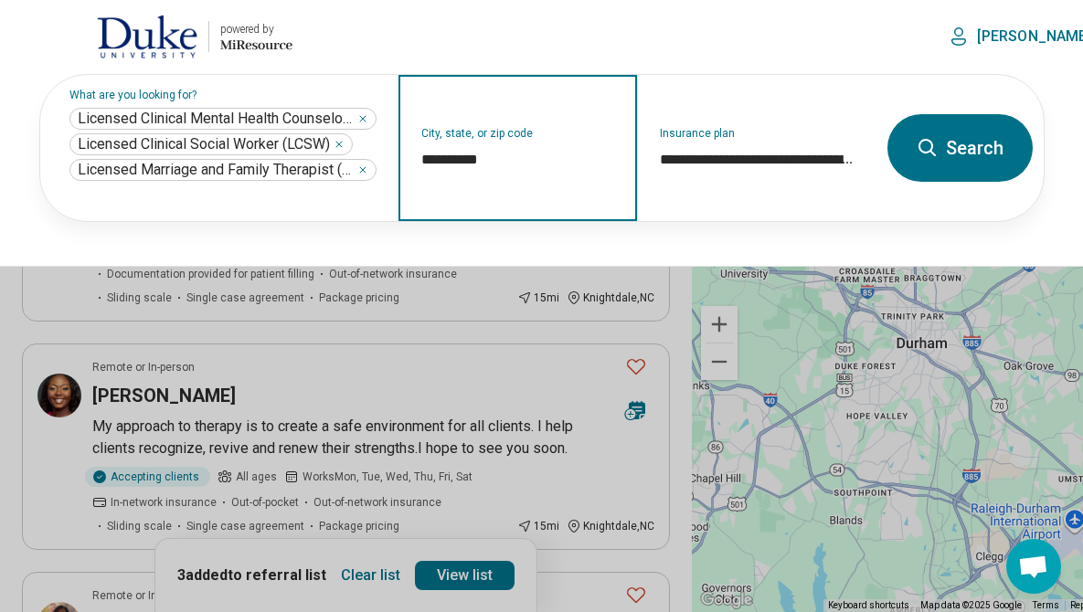
click at [440, 164] on input "**********" at bounding box center [518, 160] width 194 height 22
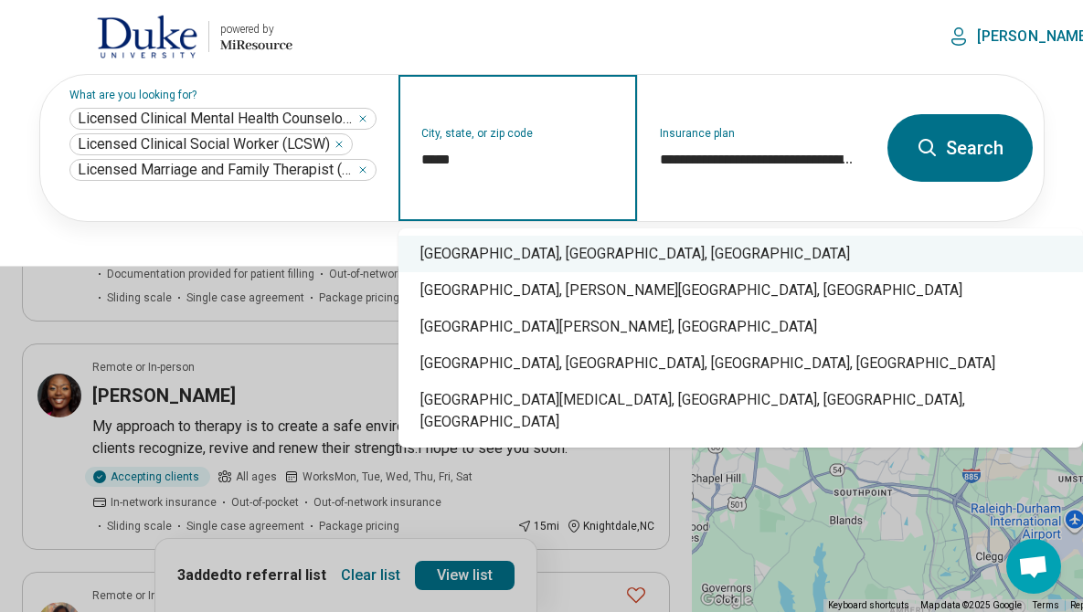
click at [471, 248] on div "[GEOGRAPHIC_DATA], [GEOGRAPHIC_DATA], [GEOGRAPHIC_DATA]" at bounding box center [740, 254] width 684 height 37
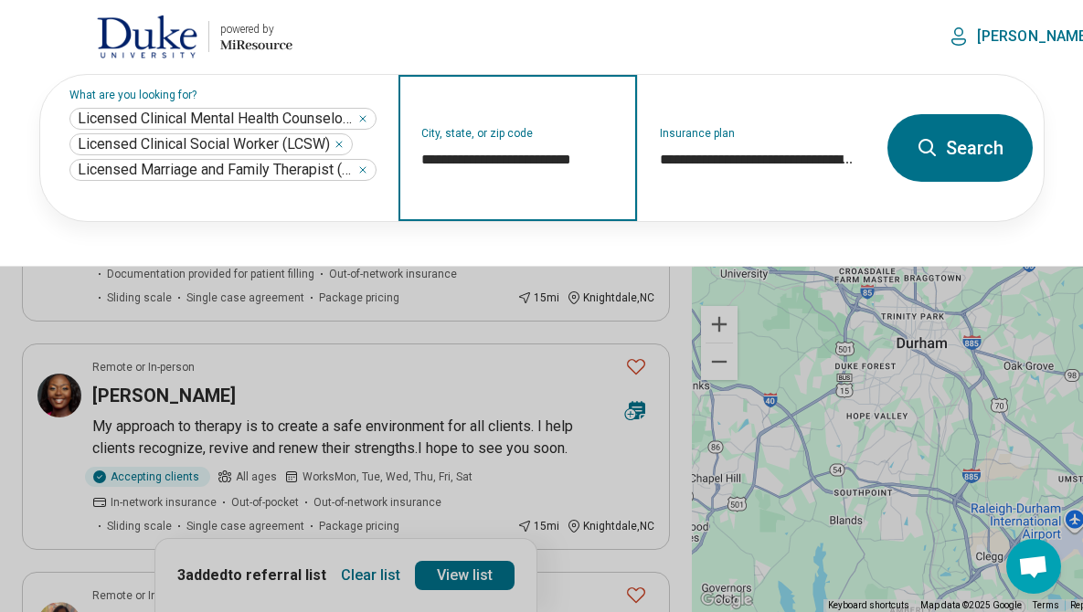
type input "**********"
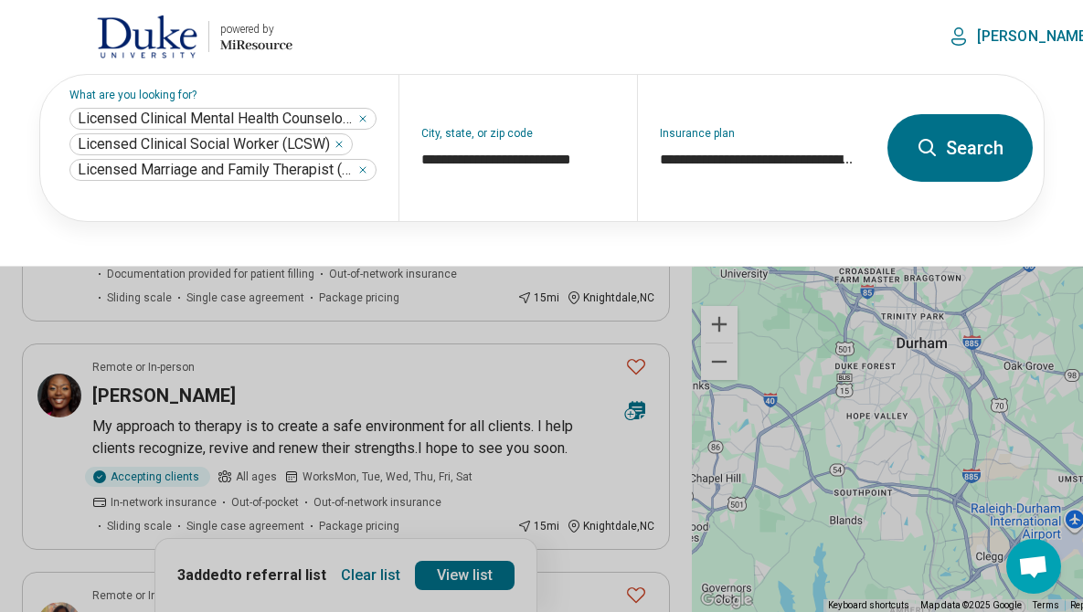
click at [969, 140] on button "Search" at bounding box center [959, 148] width 145 height 68
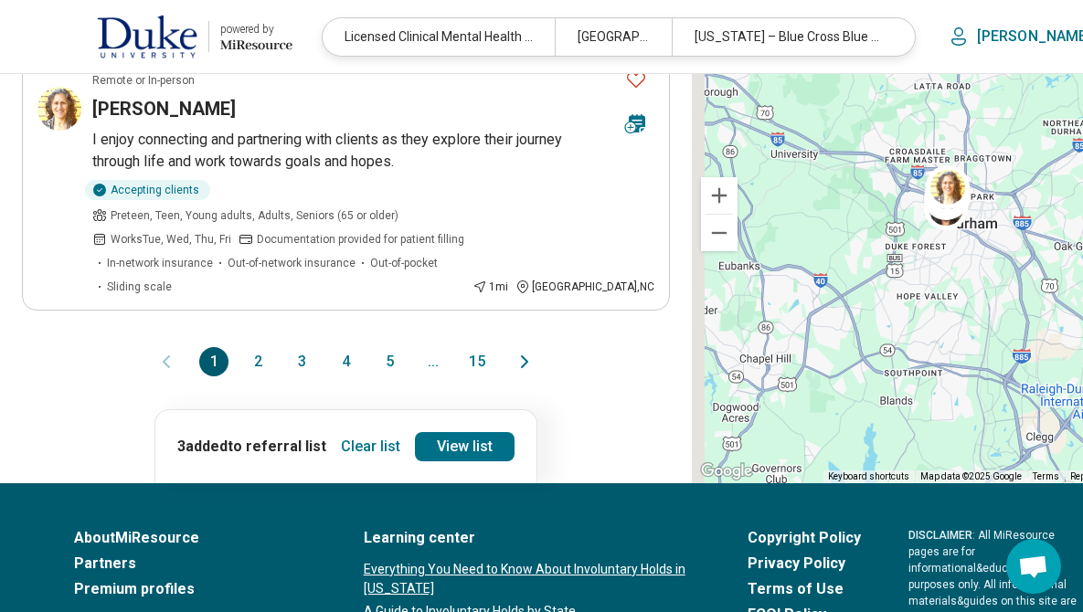
scroll to position [2369, 0]
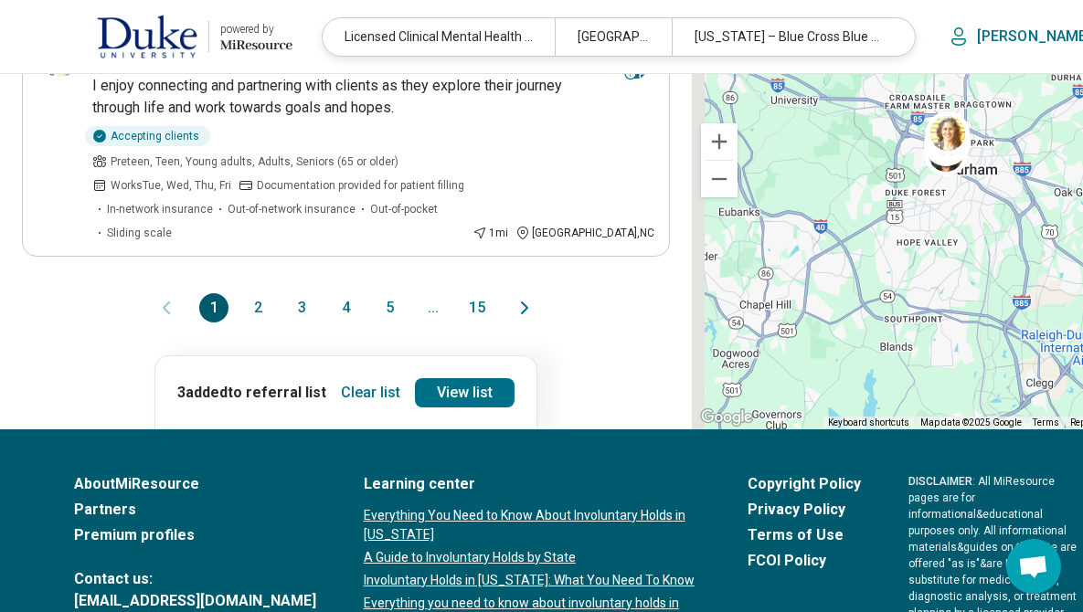
click at [287, 293] on button "3" at bounding box center [301, 307] width 29 height 29
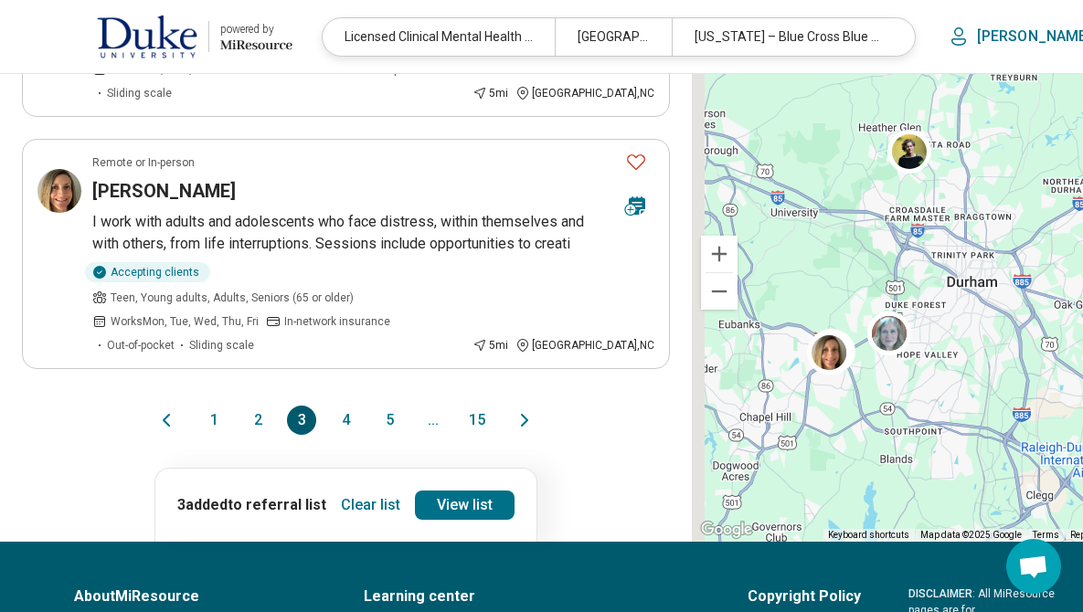
scroll to position [2301, 0]
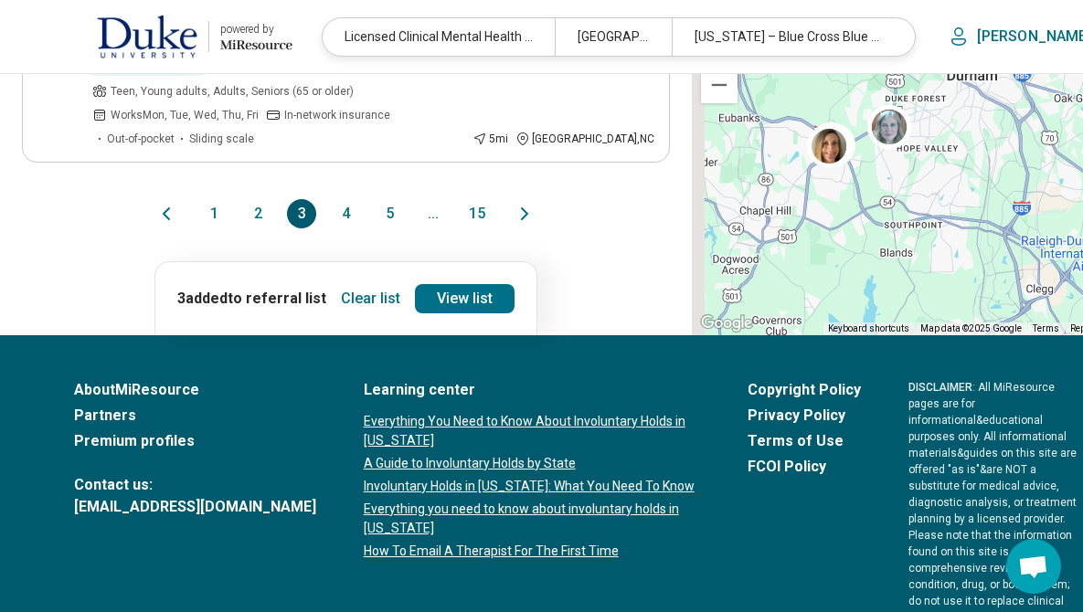
click at [331, 228] on button "4" at bounding box center [345, 213] width 29 height 29
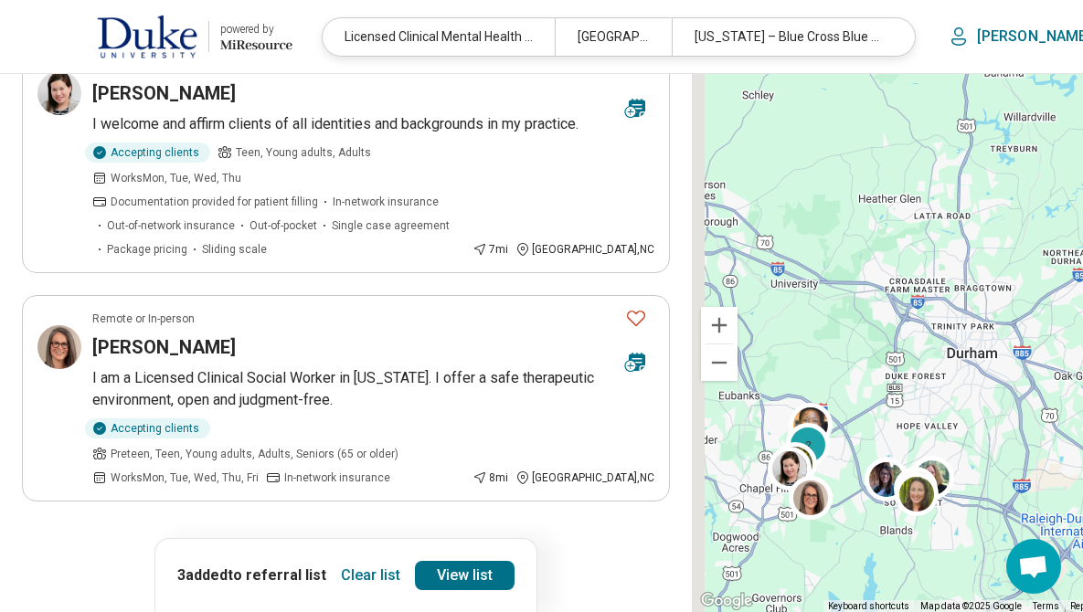
scroll to position [2183, 0]
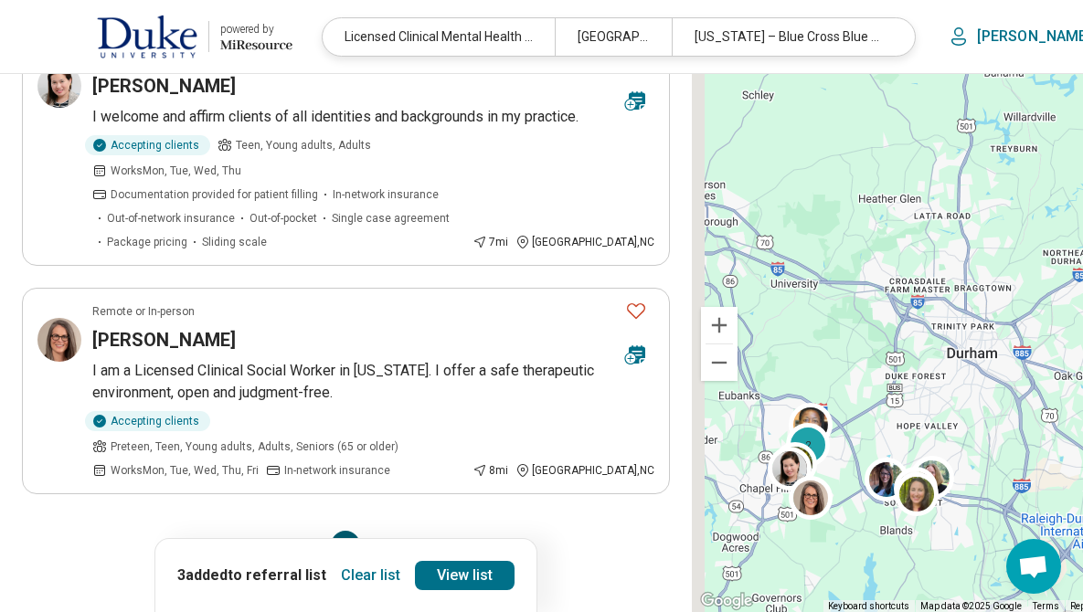
click at [375, 531] on button "5" at bounding box center [389, 545] width 29 height 29
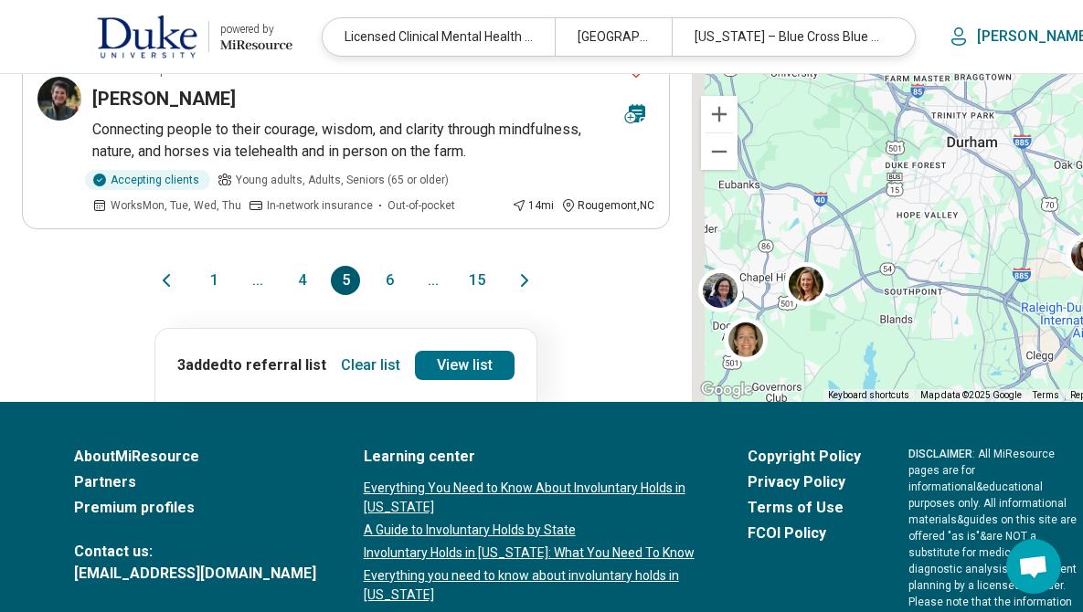
scroll to position [2242, 0]
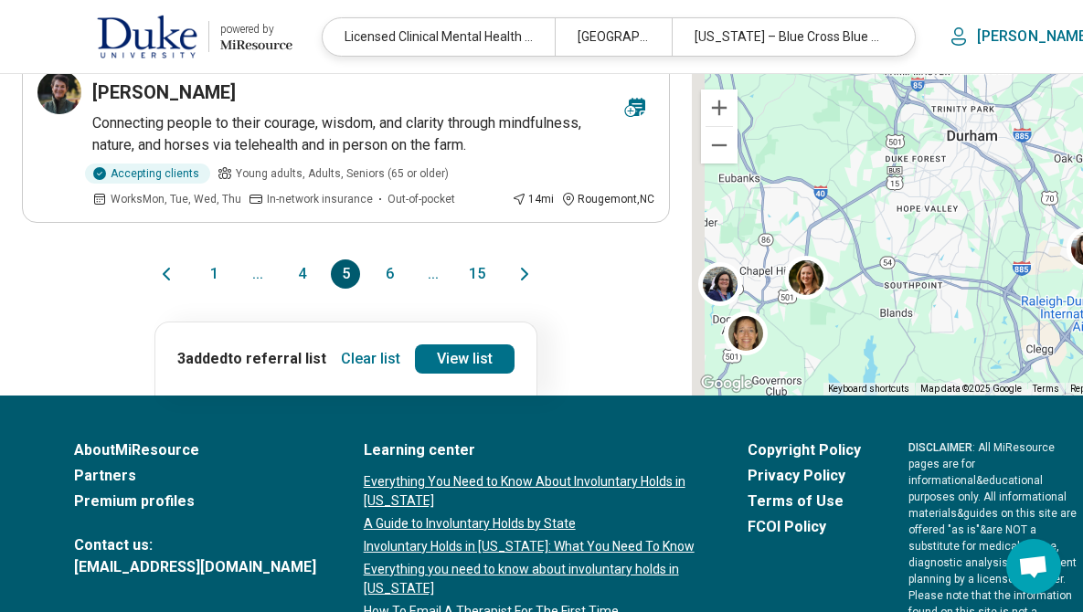
click at [375, 260] on button "6" at bounding box center [389, 274] width 29 height 29
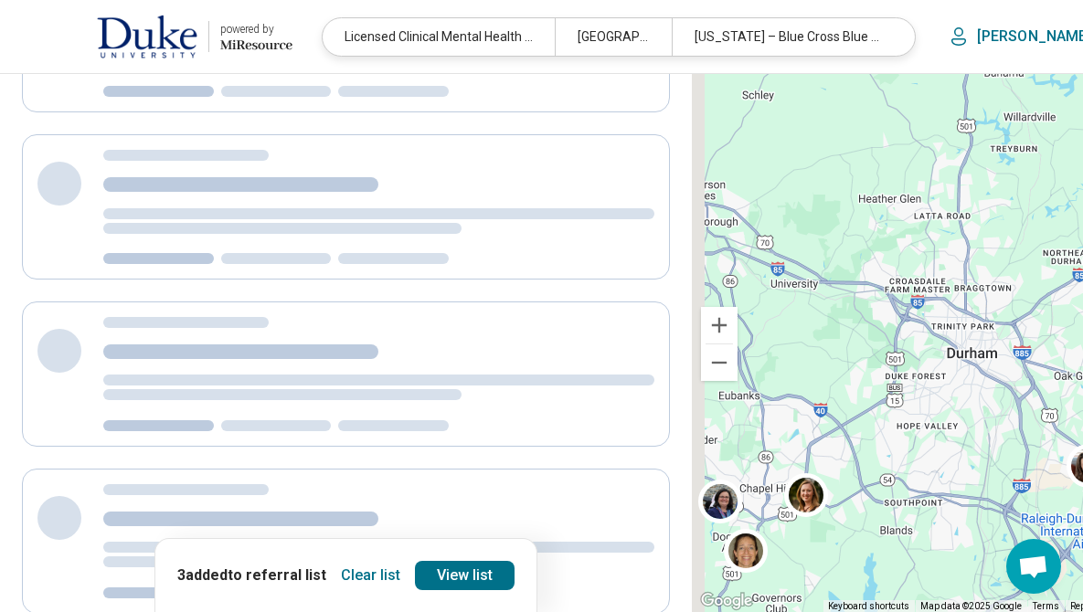
scroll to position [19, 0]
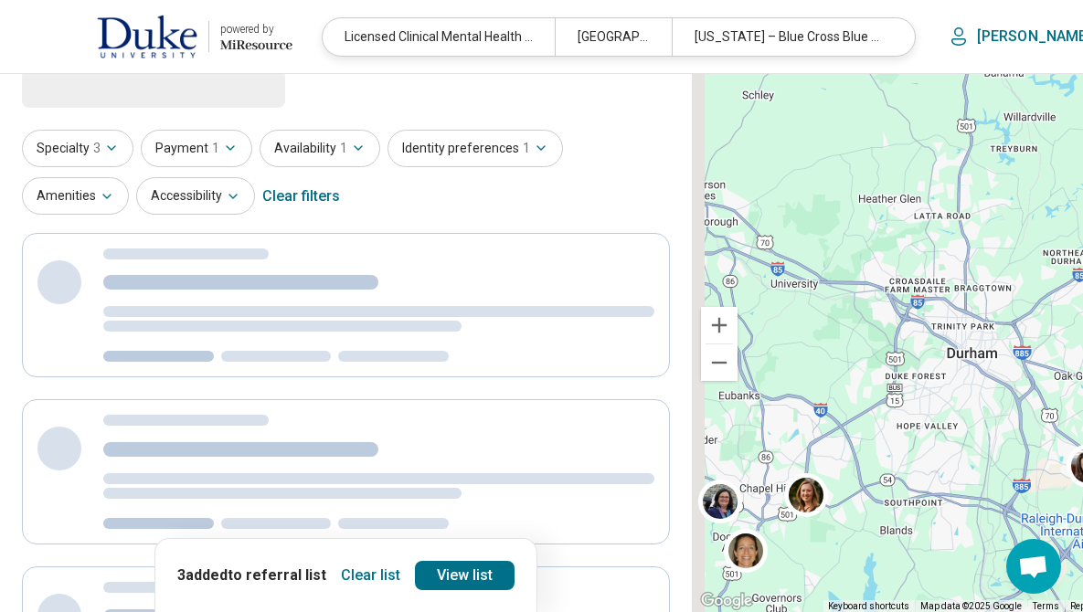
select select "***"
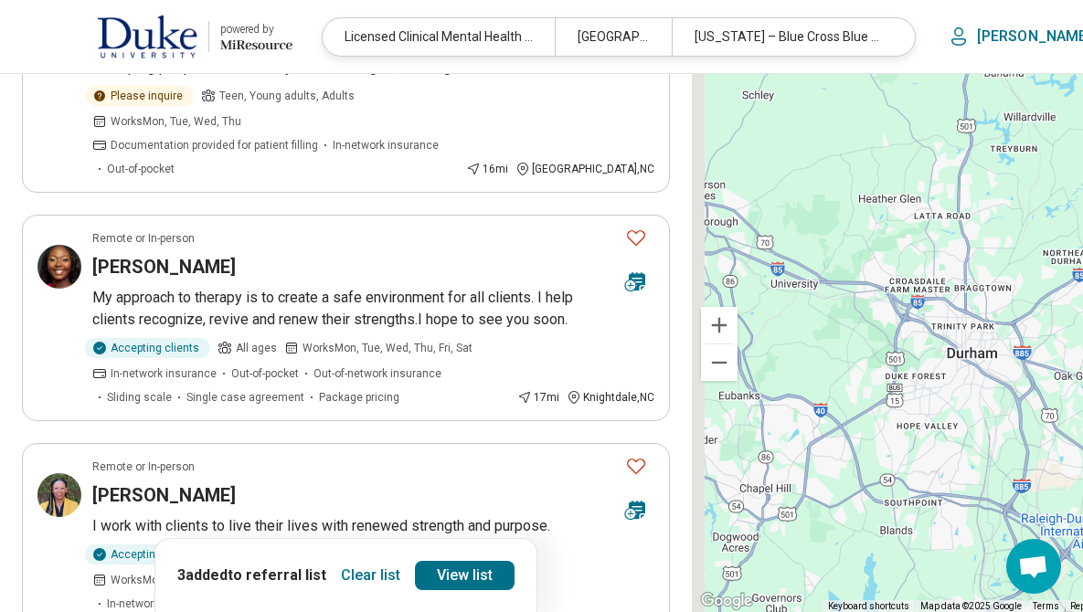
scroll to position [284, 0]
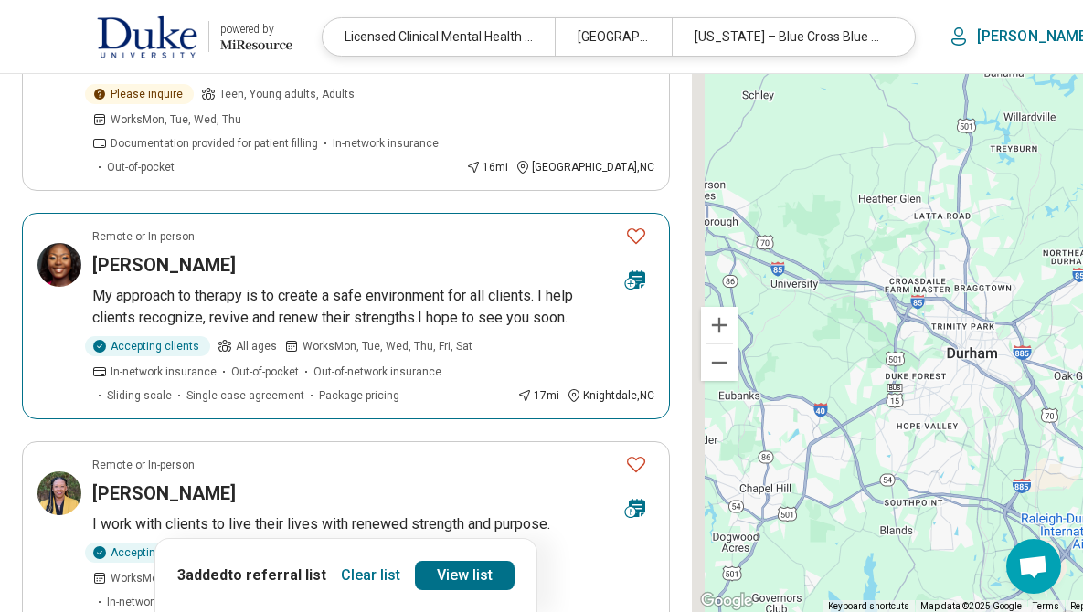
click at [625, 225] on icon "Favorite" at bounding box center [636, 236] width 22 height 22
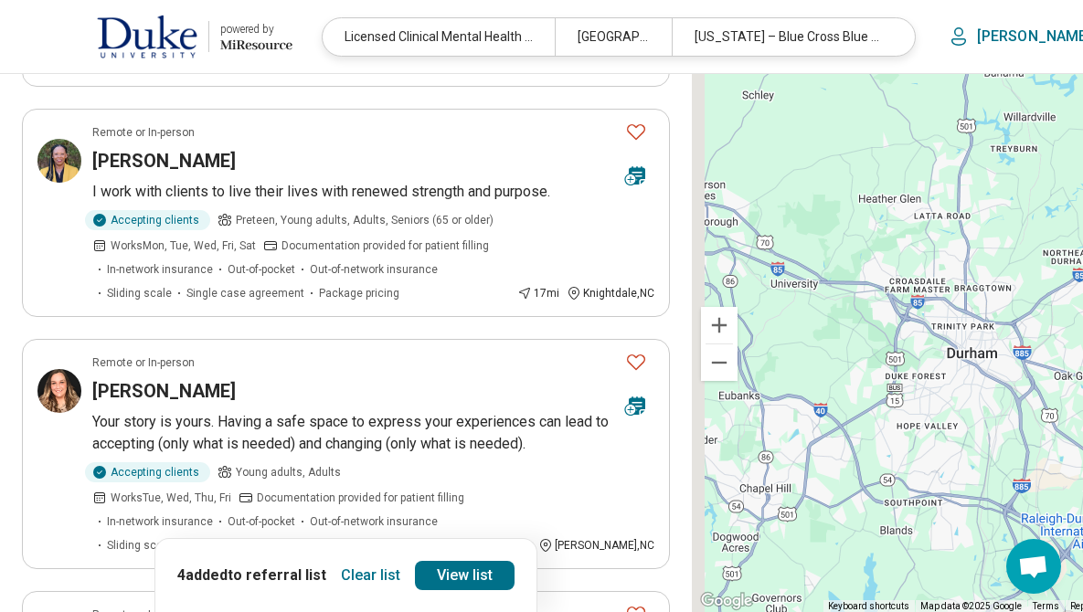
scroll to position [626, 0]
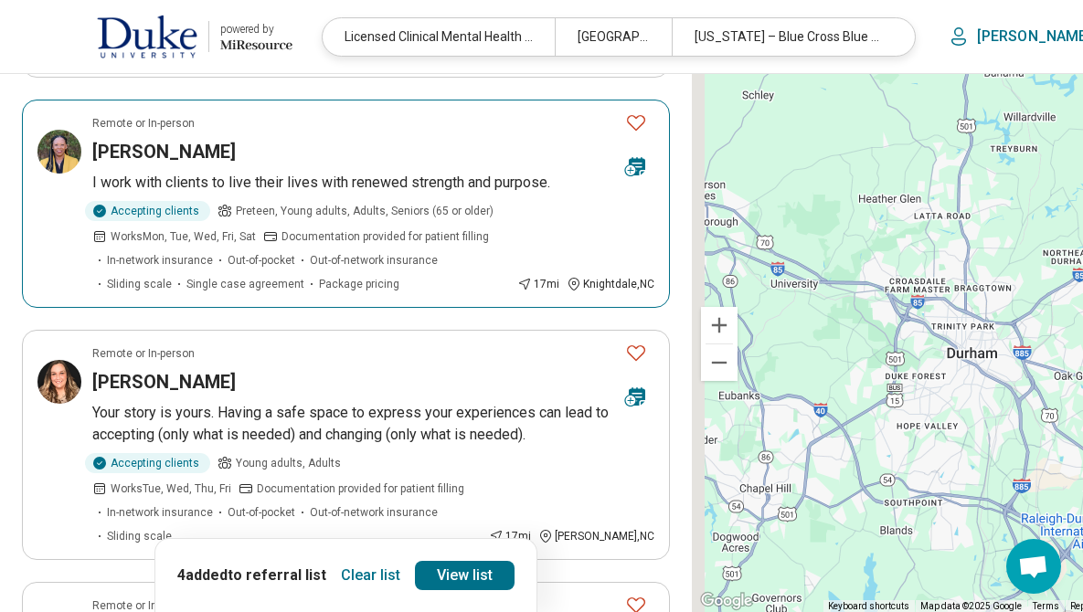
click at [625, 126] on icon "Favorite" at bounding box center [636, 122] width 22 height 22
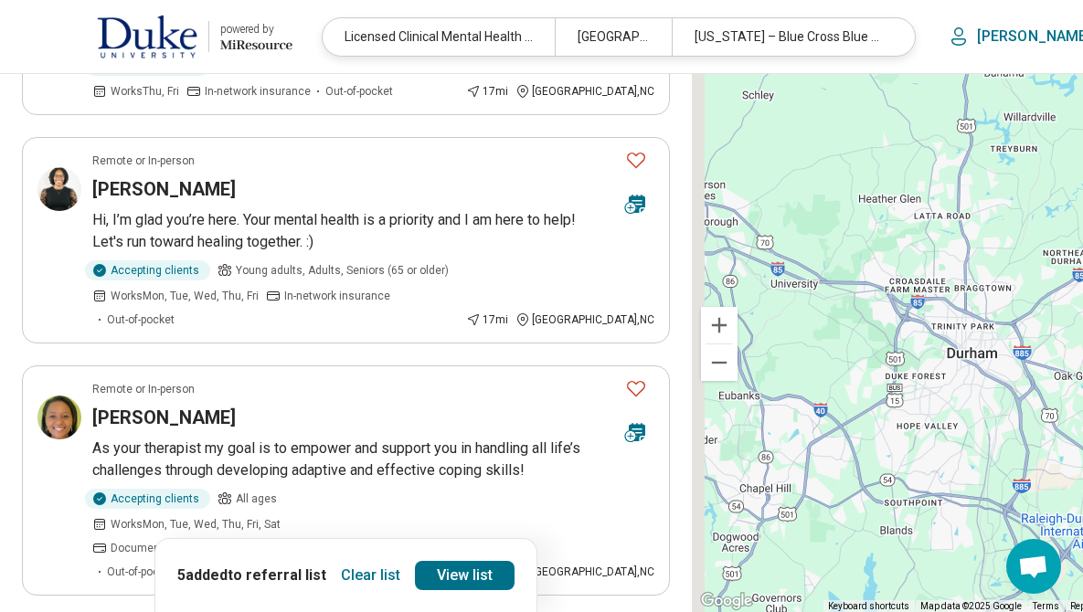
scroll to position [2083, 0]
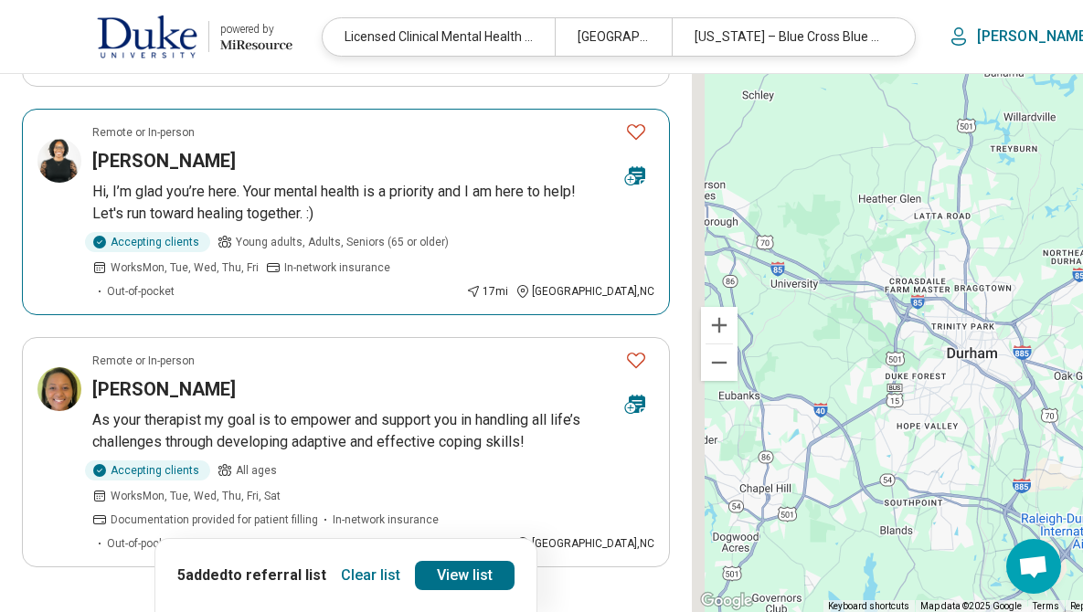
click at [625, 121] on icon "Favorite" at bounding box center [636, 132] width 22 height 22
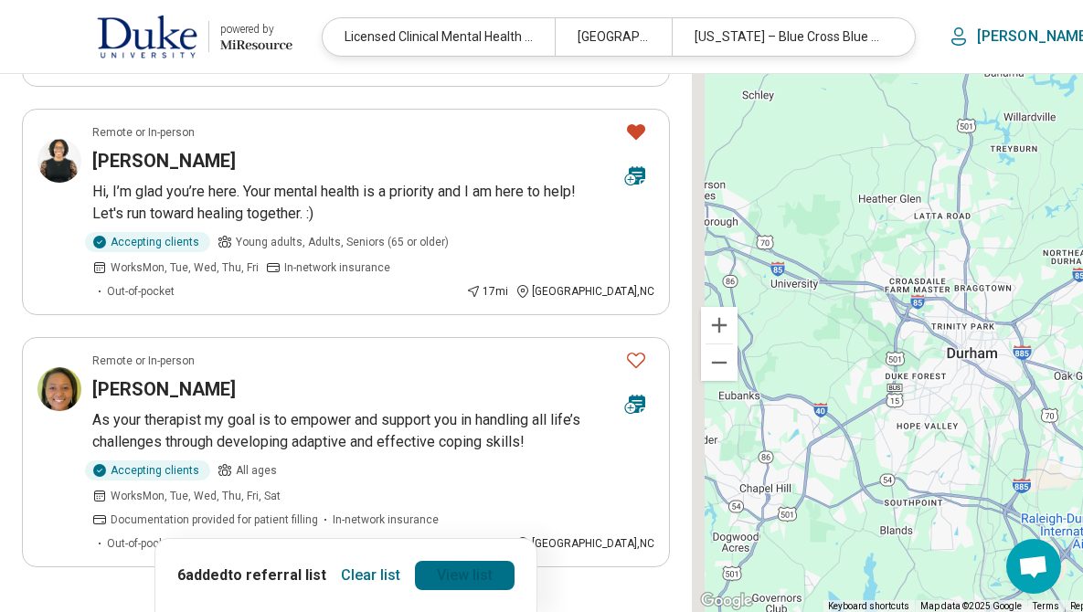
click at [459, 584] on link "View list" at bounding box center [465, 575] width 100 height 29
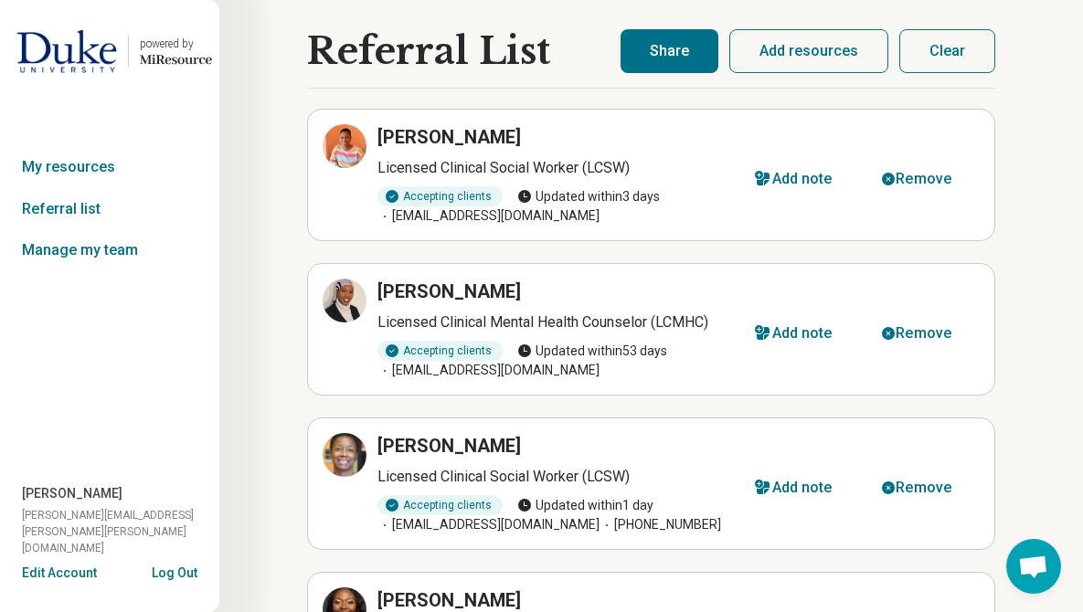
click at [678, 43] on button "Share" at bounding box center [669, 51] width 98 height 44
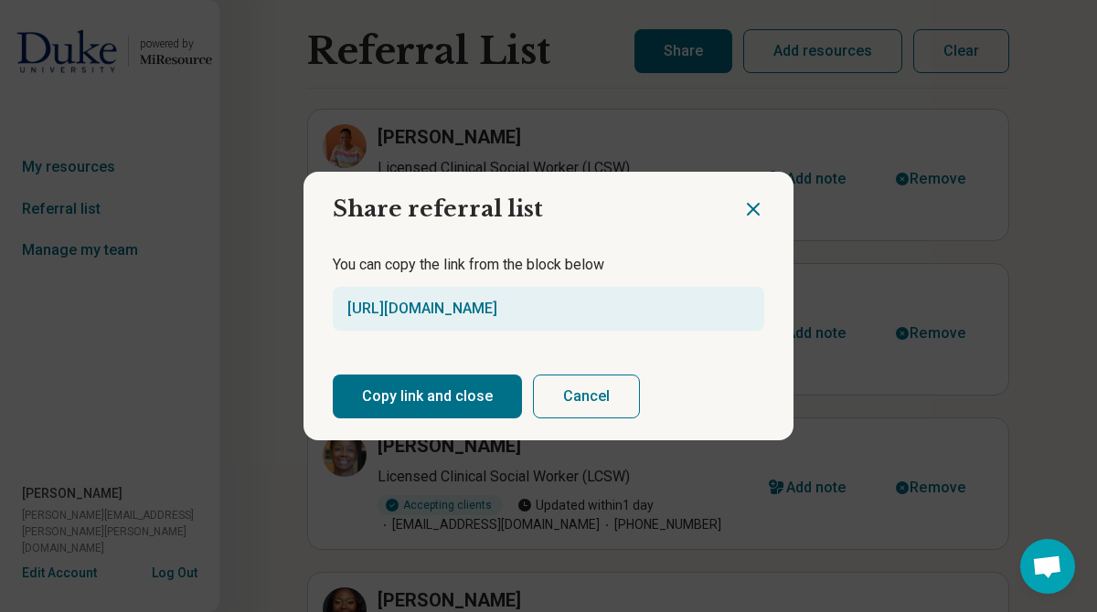
click at [445, 387] on button "Copy link and close" at bounding box center [427, 397] width 189 height 44
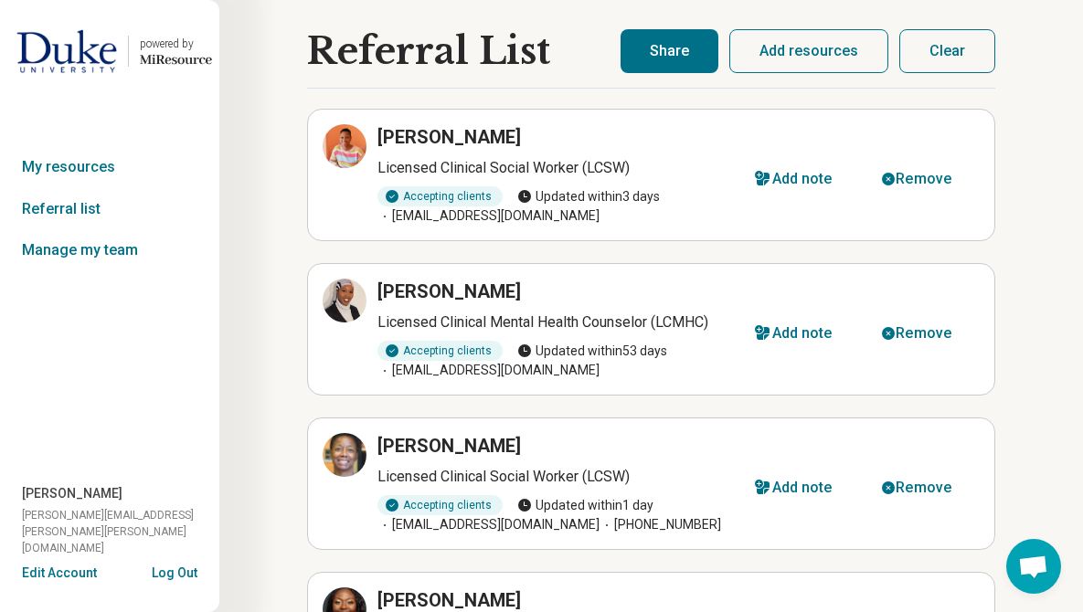
click at [924, 52] on button "Clear" at bounding box center [947, 51] width 96 height 44
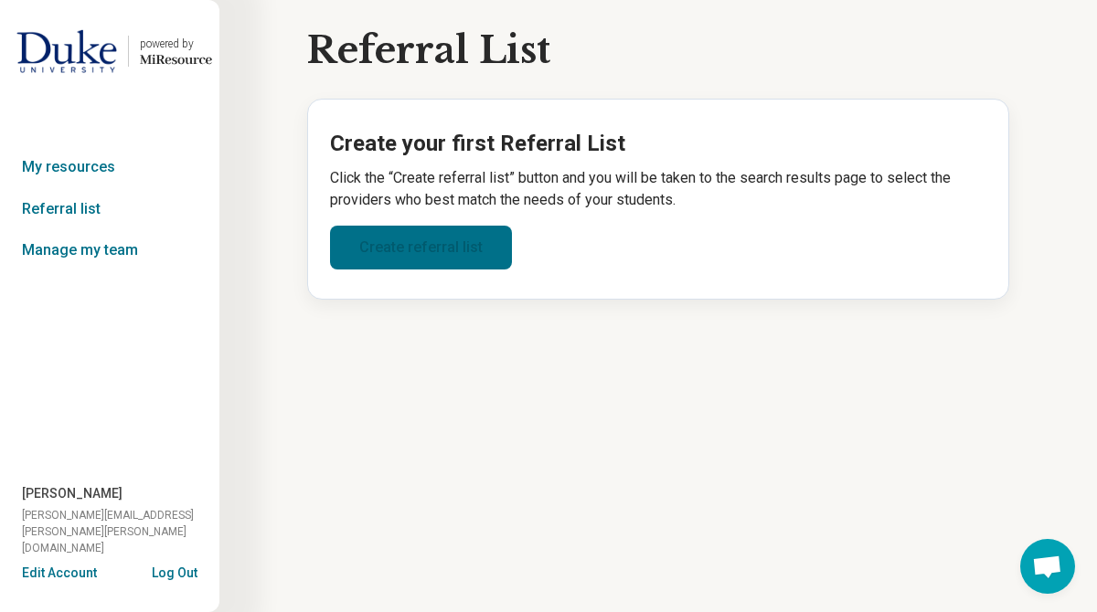
click at [422, 237] on link "Create referral list" at bounding box center [421, 248] width 182 height 44
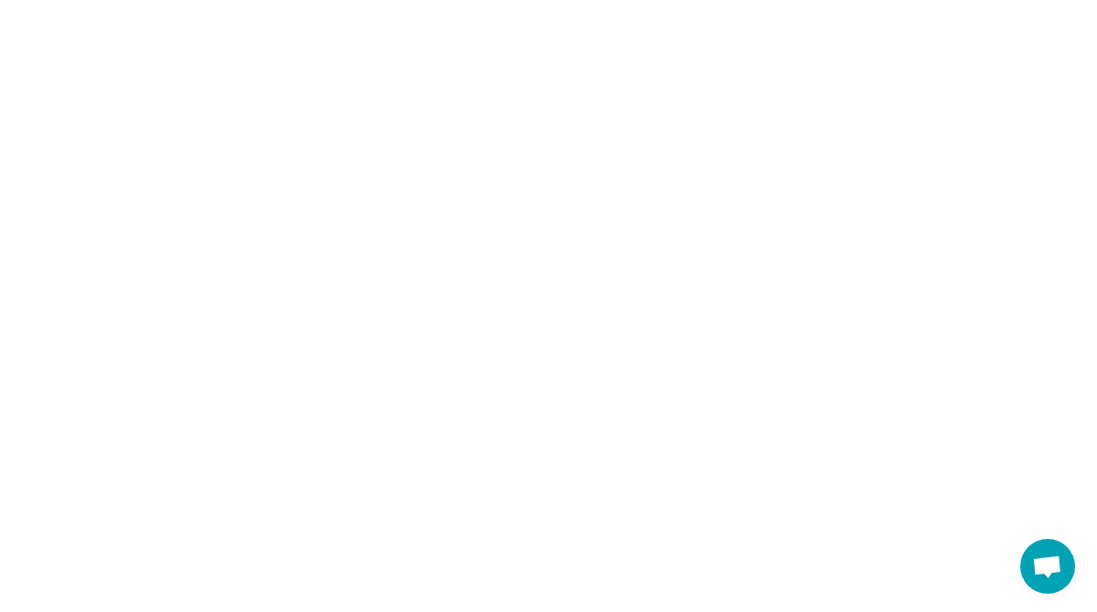
select select "***"
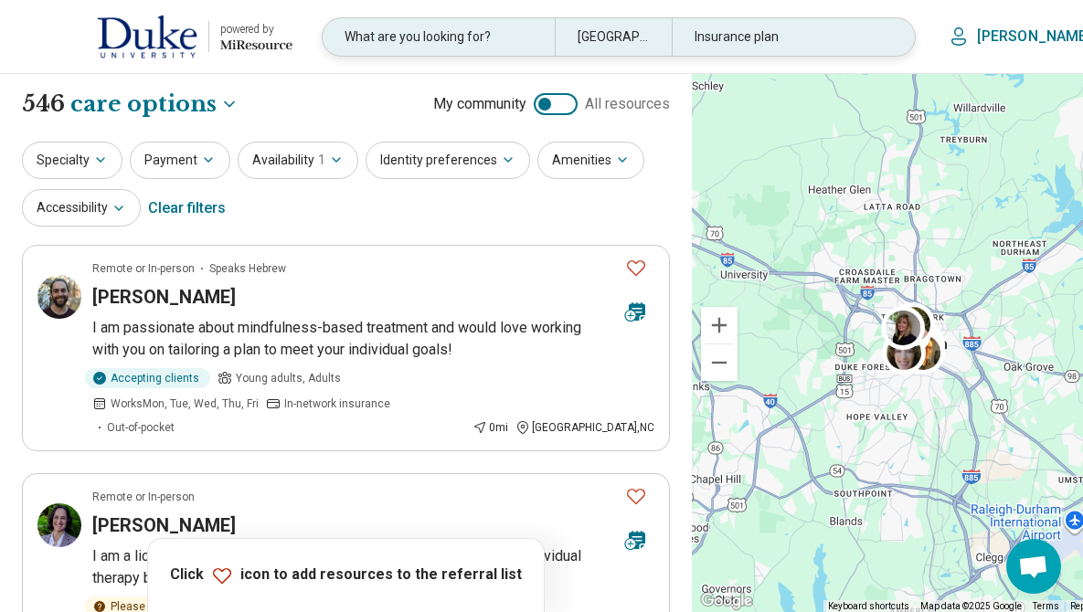
click at [709, 31] on div "Insurance plan" at bounding box center [788, 36] width 232 height 37
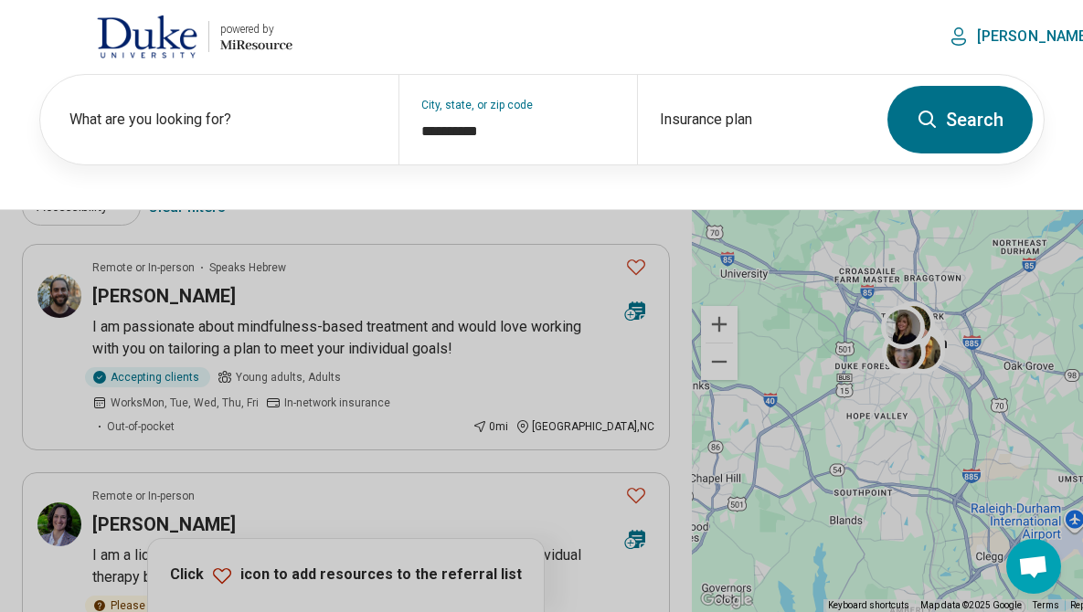
click at [709, 31] on header "powered by Miresource logo What are you looking for? [GEOGRAPHIC_DATA], NC Insu…" at bounding box center [576, 37] width 1152 height 74
click at [707, 120] on div "Insurance plan" at bounding box center [756, 120] width 239 height 90
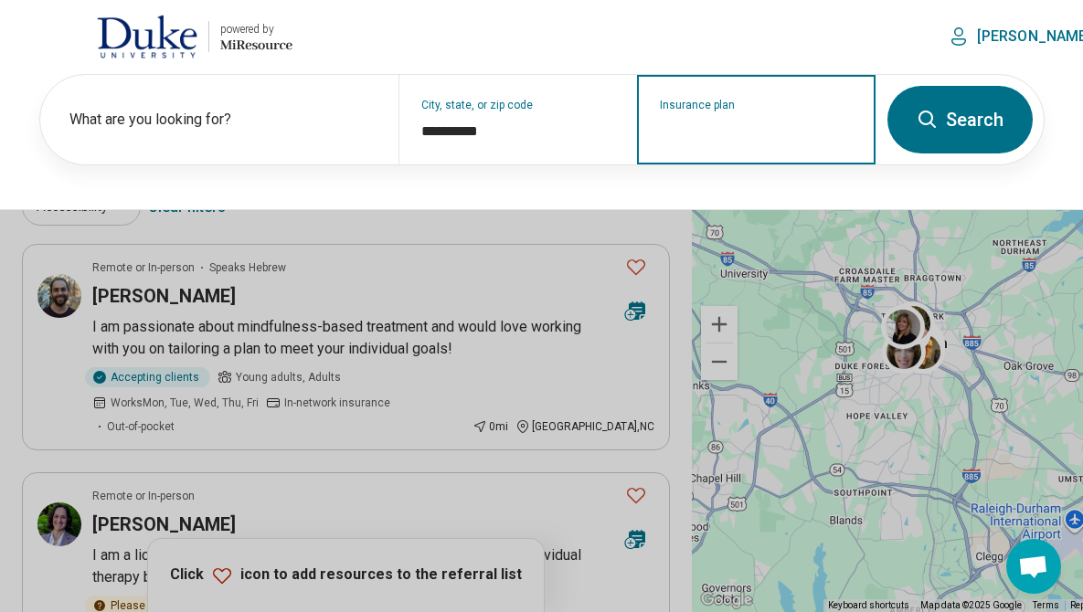
click at [707, 121] on input "Insurance plan" at bounding box center [757, 132] width 194 height 22
click at [687, 205] on div "DSHIP" at bounding box center [679, 198] width 80 height 37
type input "*****"
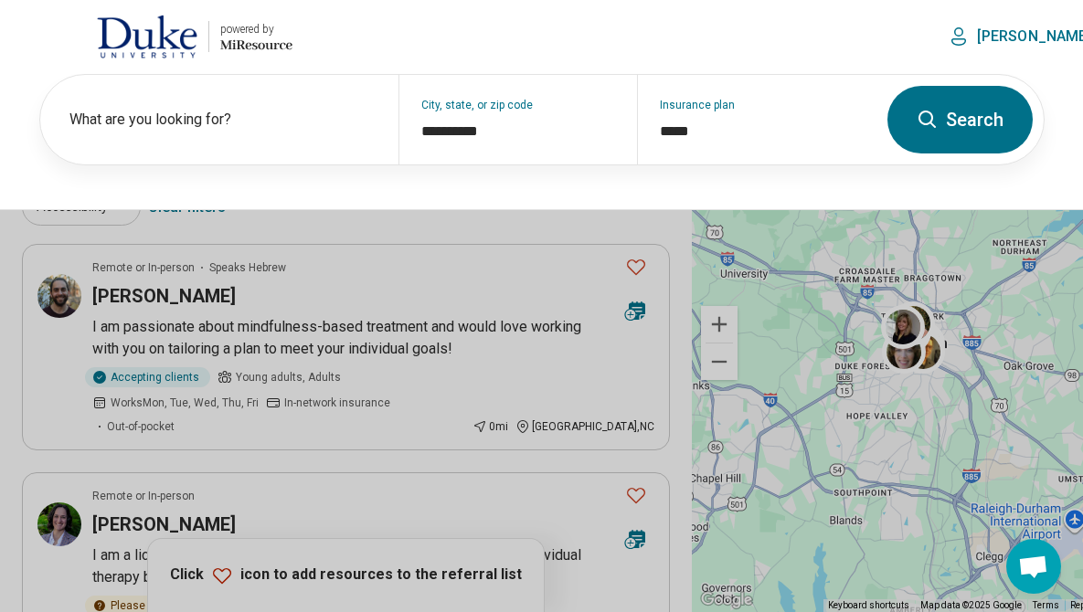
click at [970, 109] on button "Search" at bounding box center [959, 120] width 145 height 68
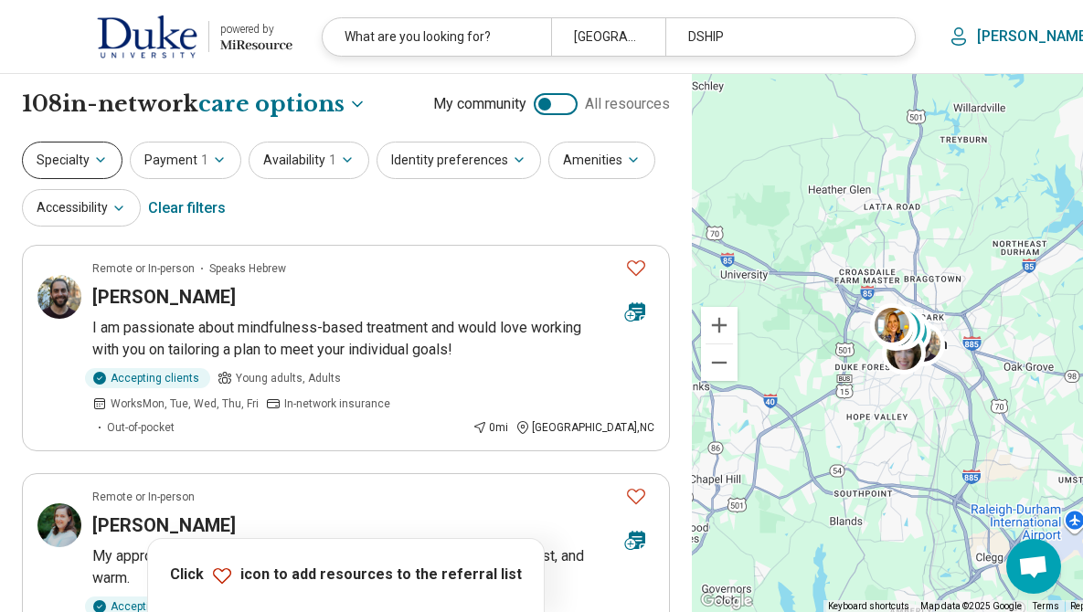
click at [93, 162] on icon "button" at bounding box center [100, 160] width 15 height 15
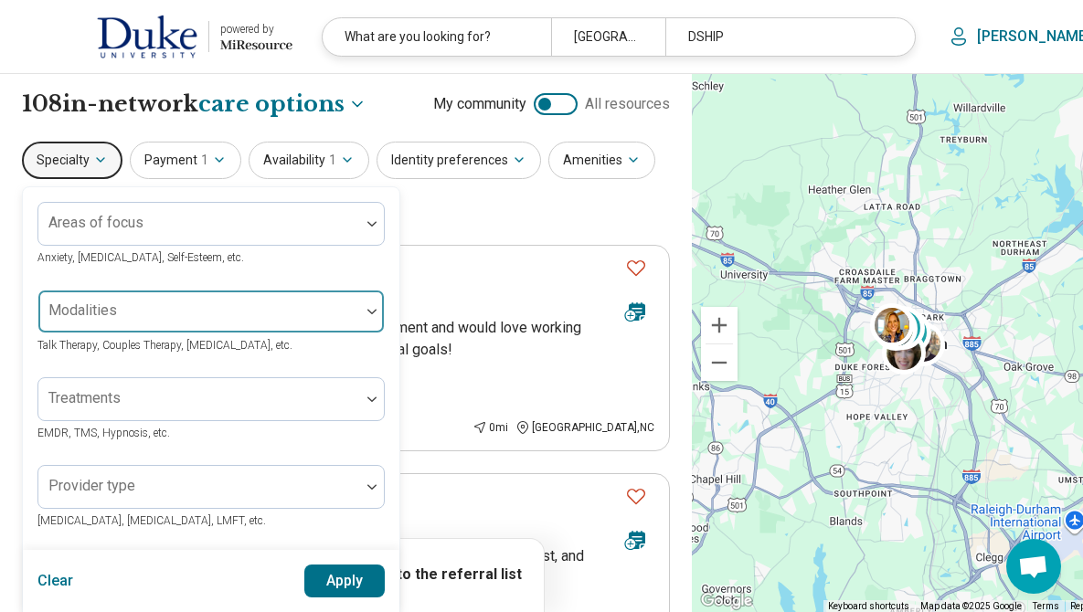
click at [128, 311] on div at bounding box center [199, 319] width 307 height 26
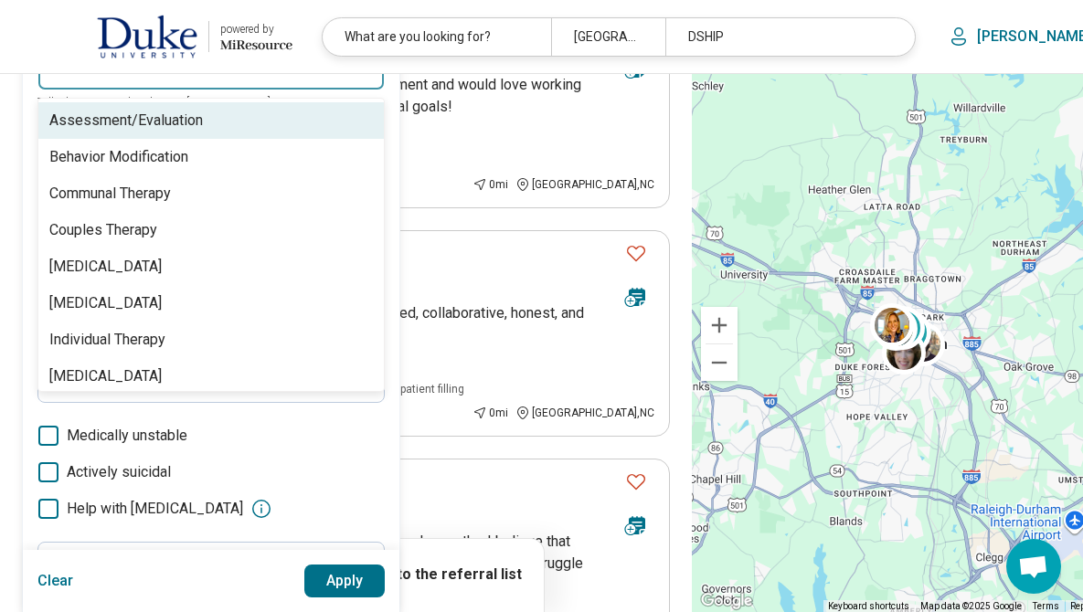
scroll to position [210, 0]
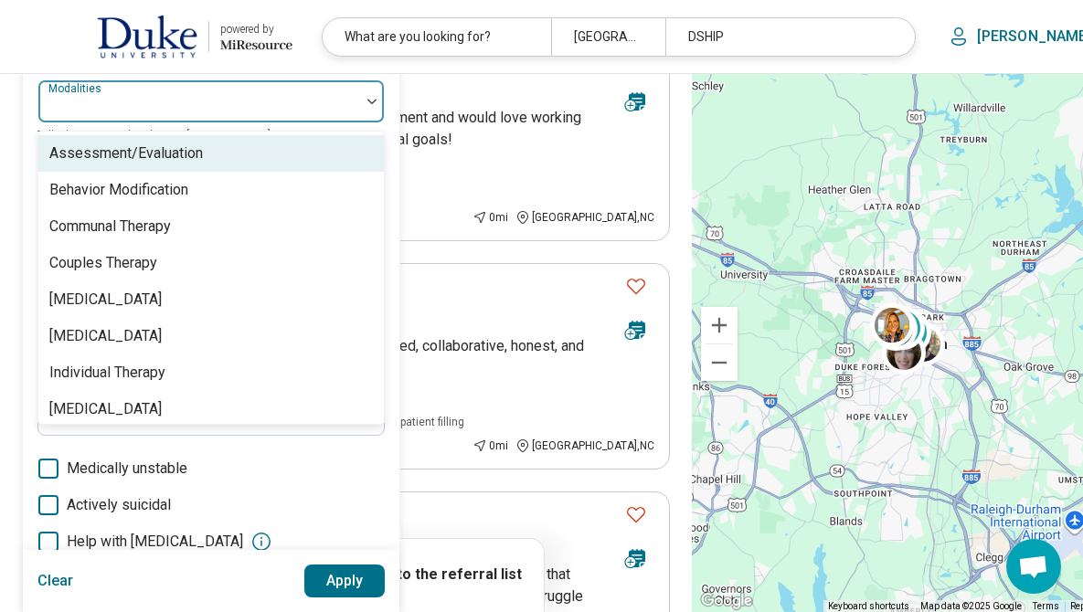
click at [275, 145] on div "Assessment/Evaluation" at bounding box center [210, 153] width 345 height 37
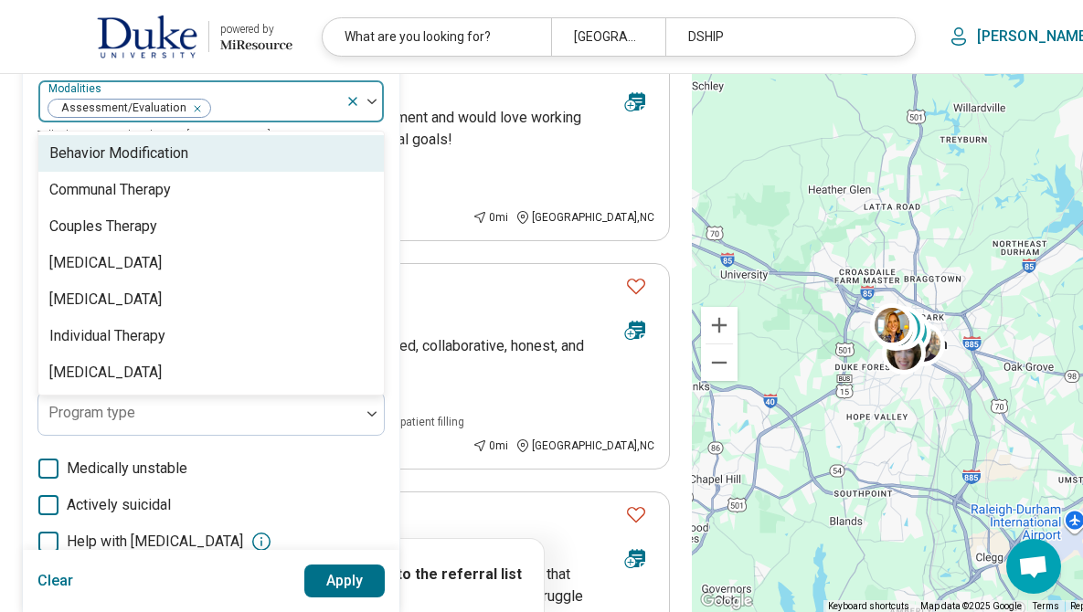
click at [295, 111] on div at bounding box center [275, 109] width 126 height 26
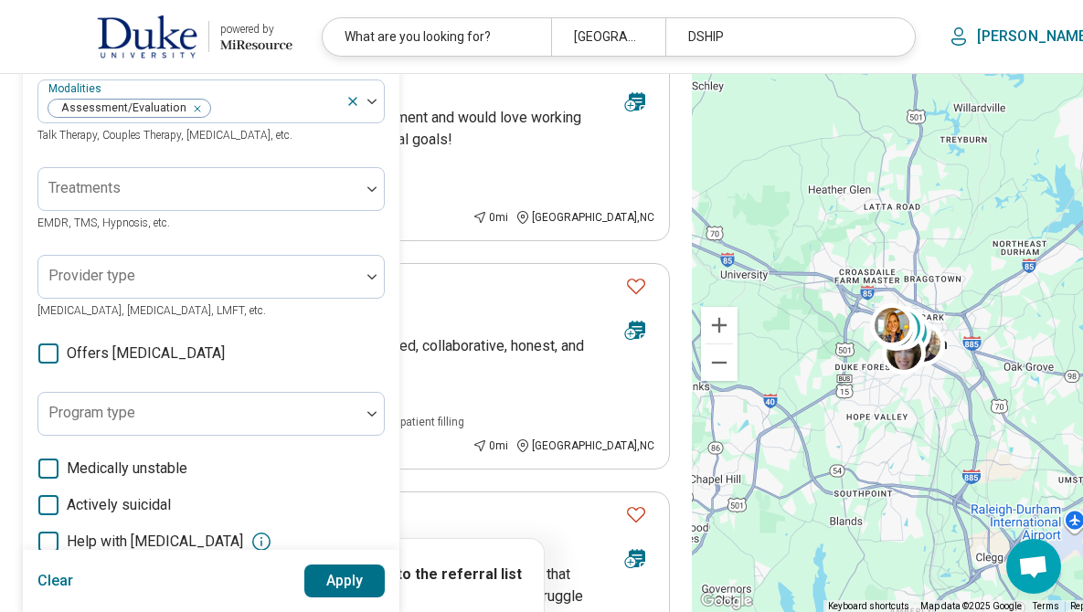
click at [365, 580] on button "Apply" at bounding box center [344, 581] width 81 height 33
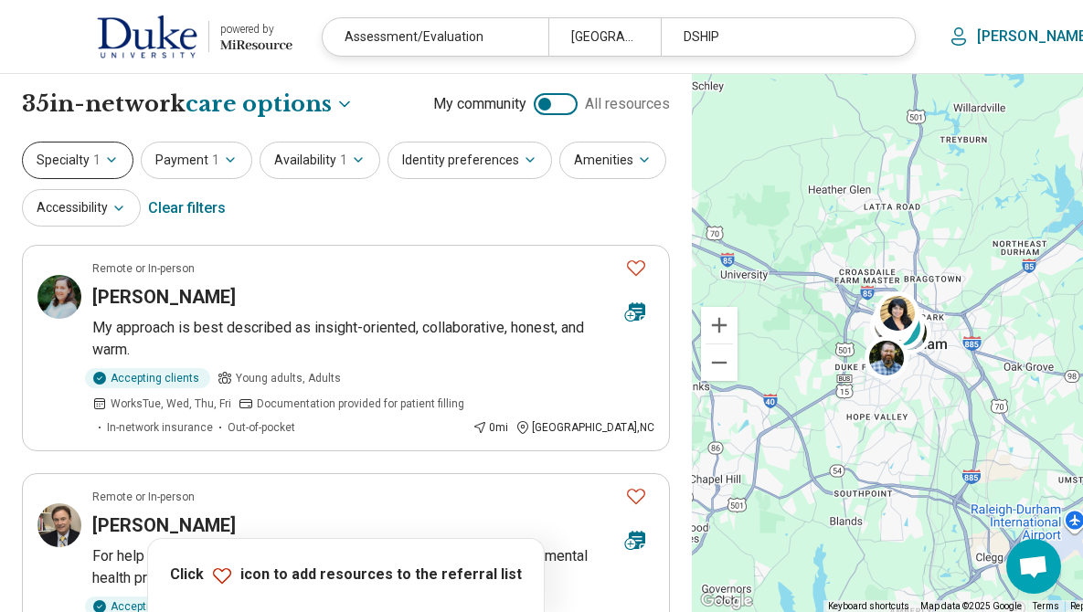
click at [118, 157] on button "Specialty 1" at bounding box center [77, 160] width 111 height 37
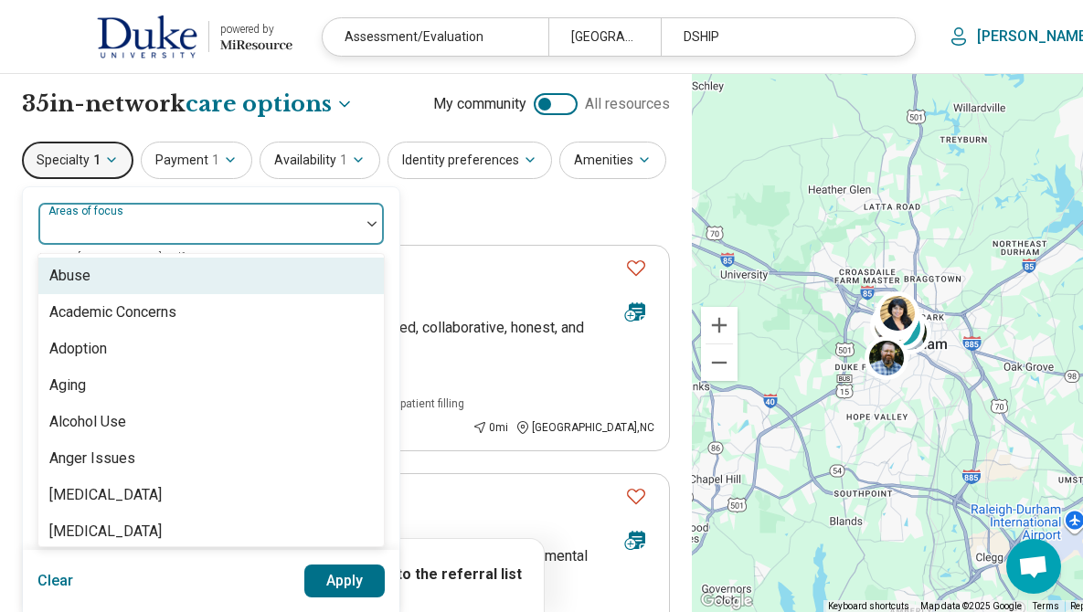
click at [145, 221] on div at bounding box center [199, 231] width 307 height 26
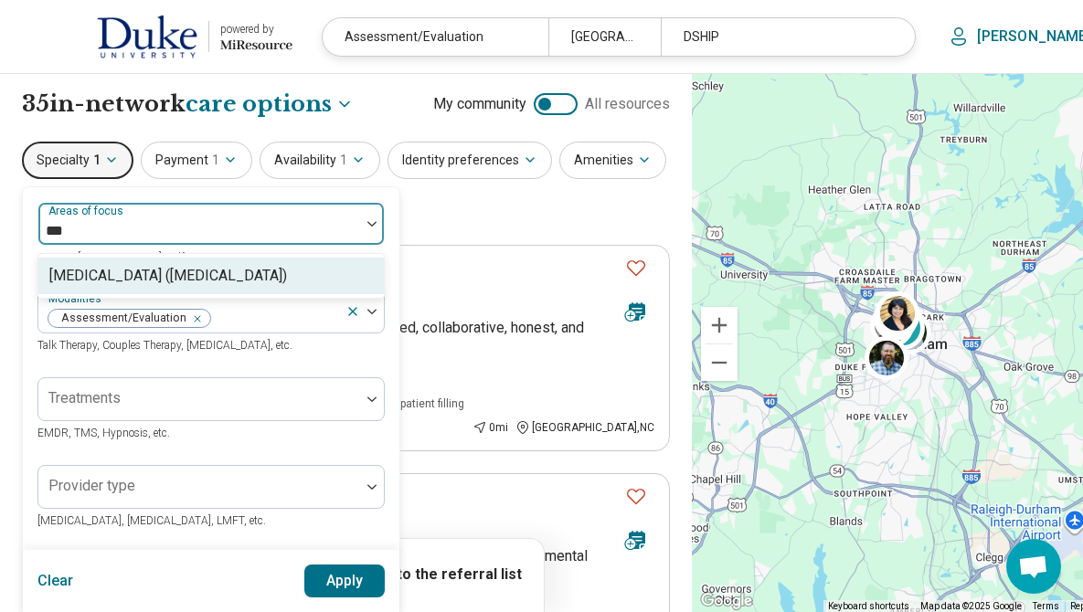
type input "****"
click at [134, 273] on div "[MEDICAL_DATA] ([MEDICAL_DATA])" at bounding box center [168, 276] width 238 height 22
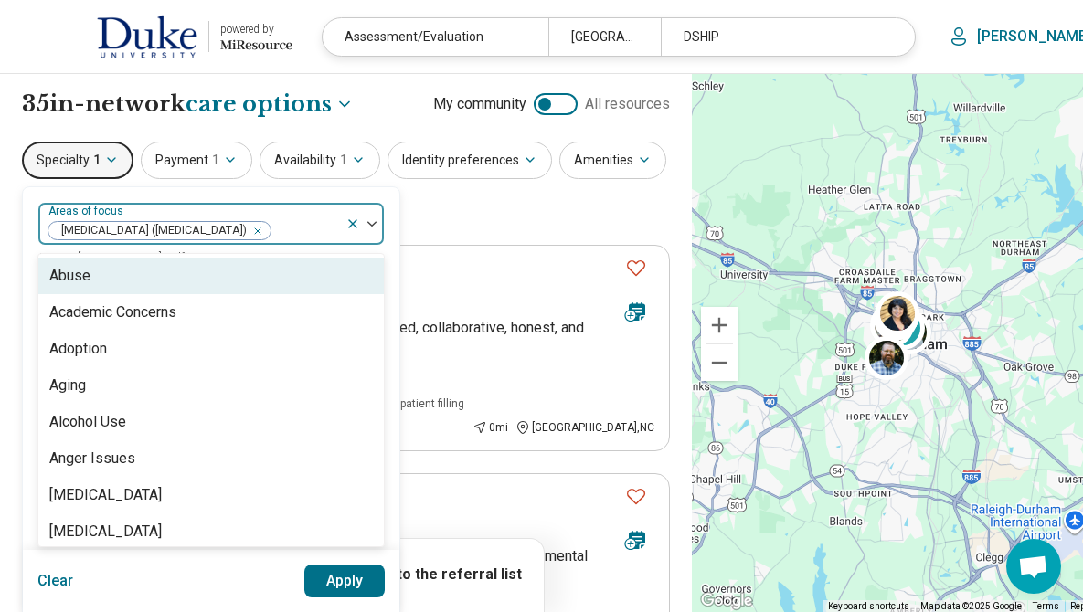
click at [256, 213] on div "[MEDICAL_DATA] ([MEDICAL_DATA])" at bounding box center [191, 224] width 307 height 40
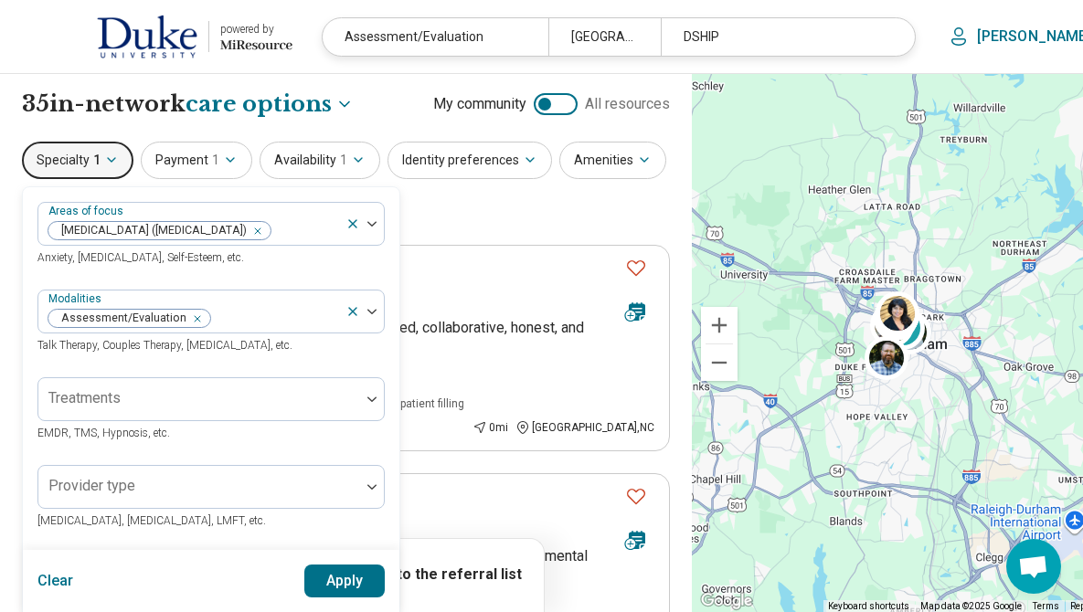
click at [345, 579] on button "Apply" at bounding box center [344, 581] width 81 height 33
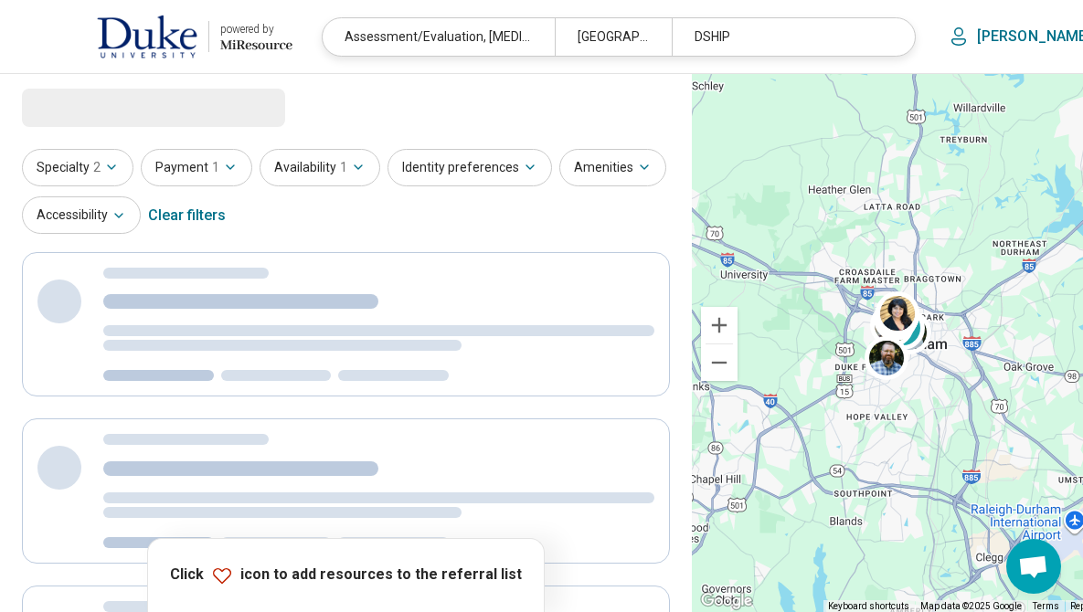
select select "***"
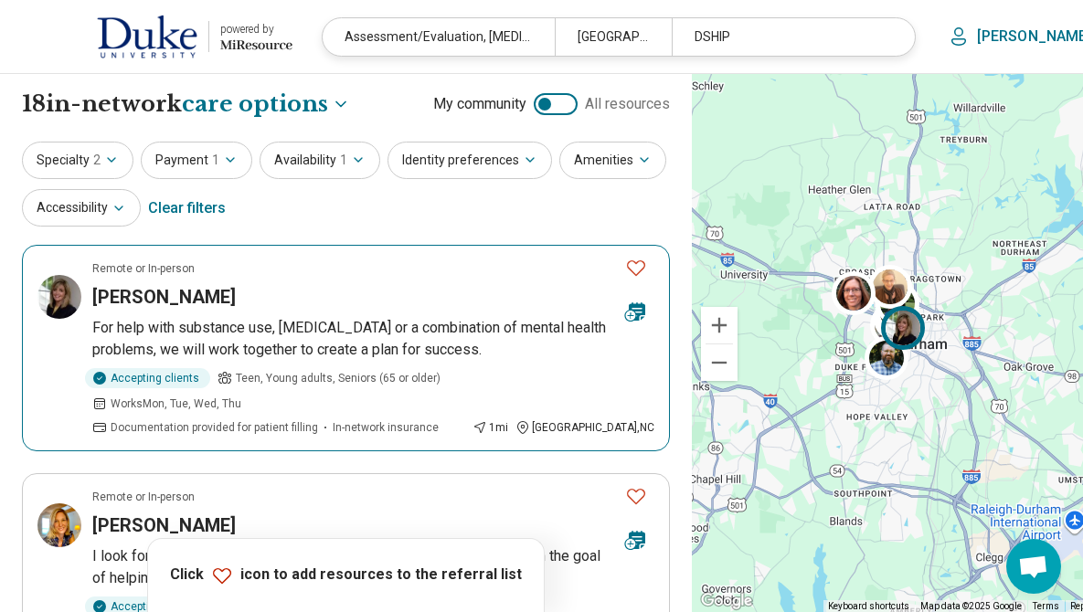
click at [625, 271] on icon "Favorite" at bounding box center [636, 268] width 22 height 22
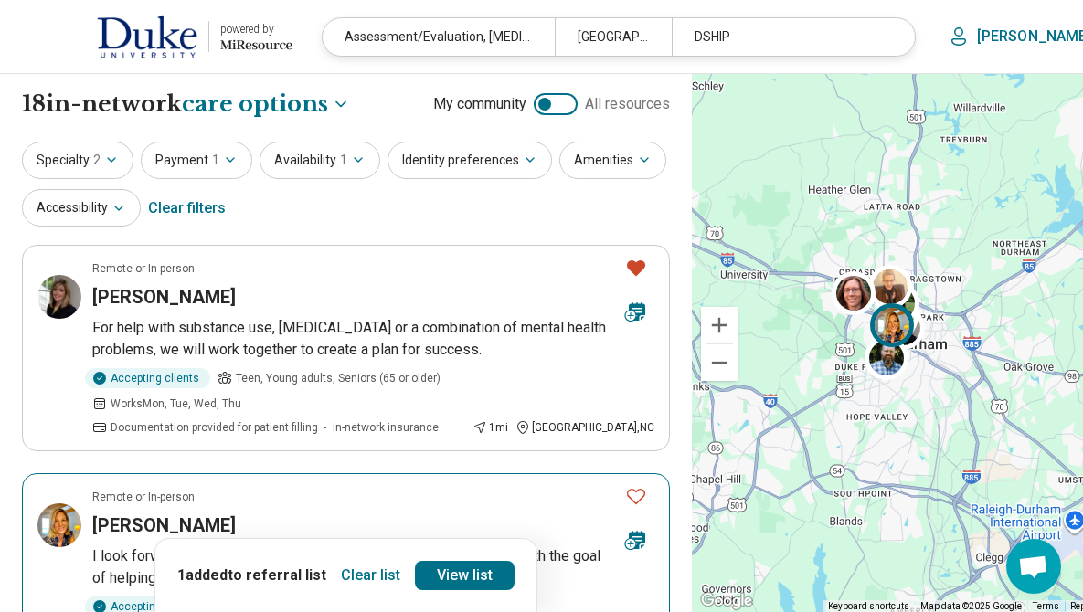
click at [625, 505] on icon "Favorite" at bounding box center [636, 496] width 22 height 22
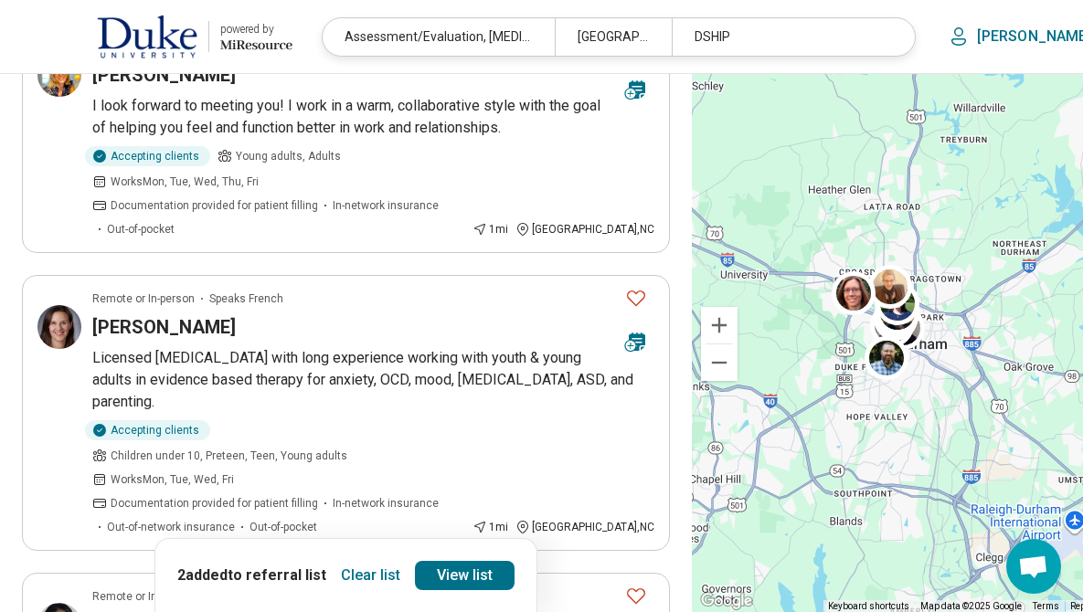
scroll to position [460, 0]
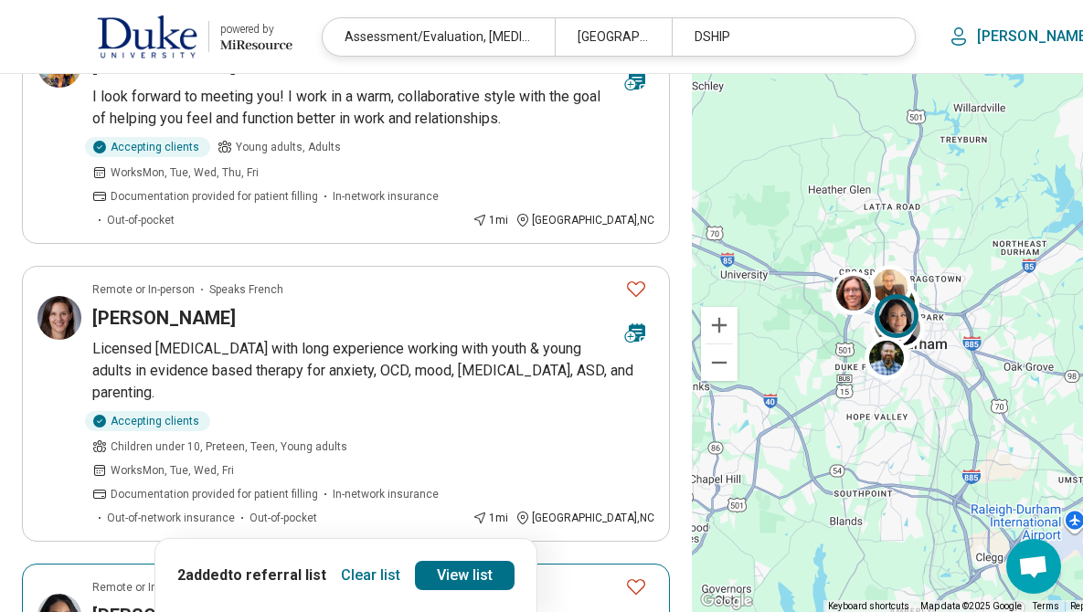
click at [625, 576] on icon "Favorite" at bounding box center [636, 587] width 22 height 22
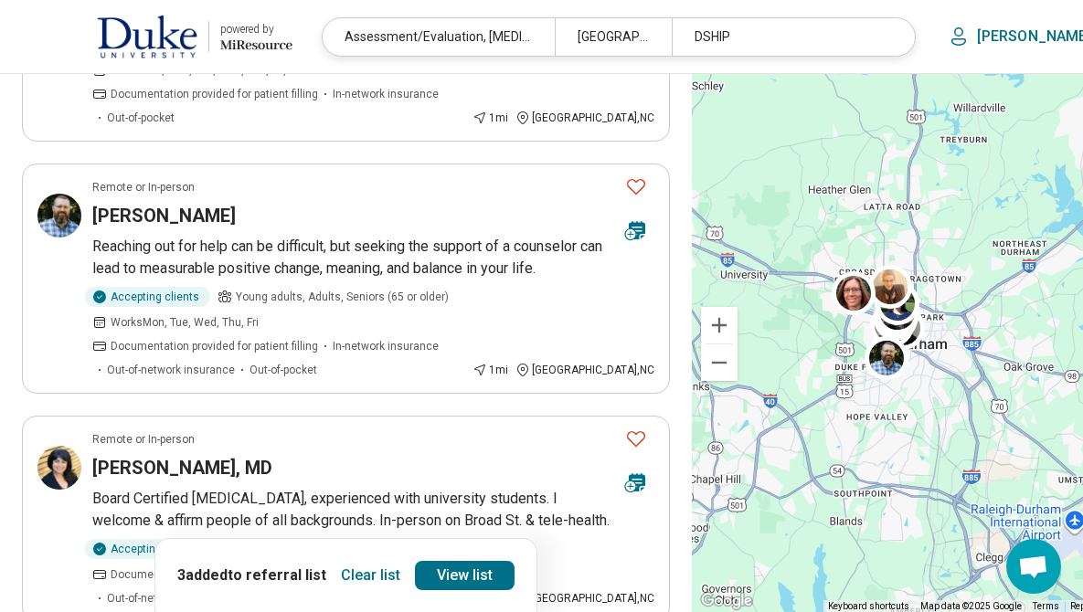
scroll to position [1174, 0]
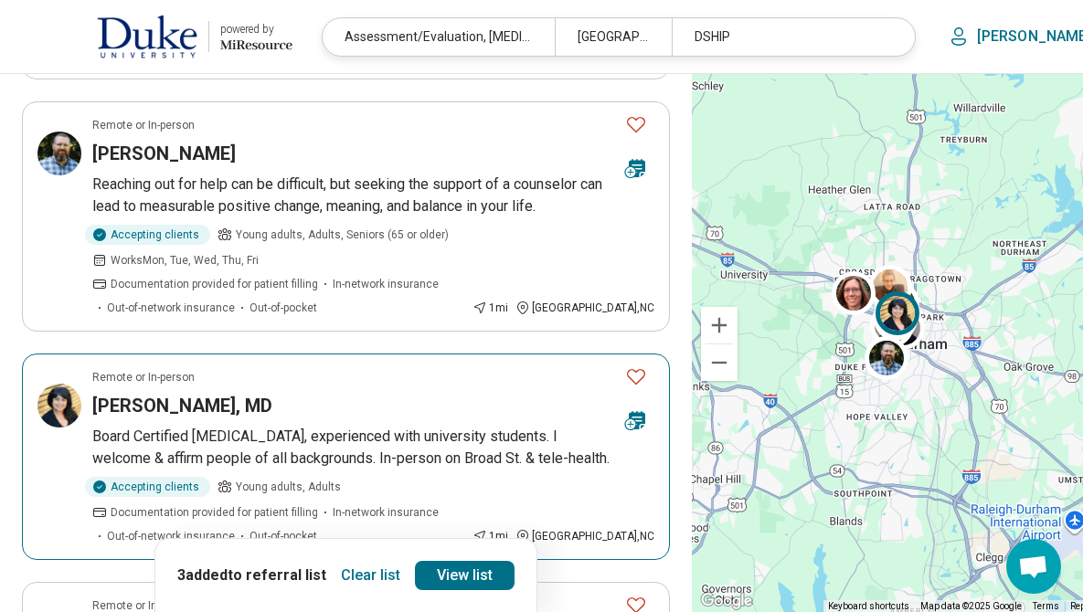
click at [625, 366] on icon "Favorite" at bounding box center [636, 377] width 22 height 22
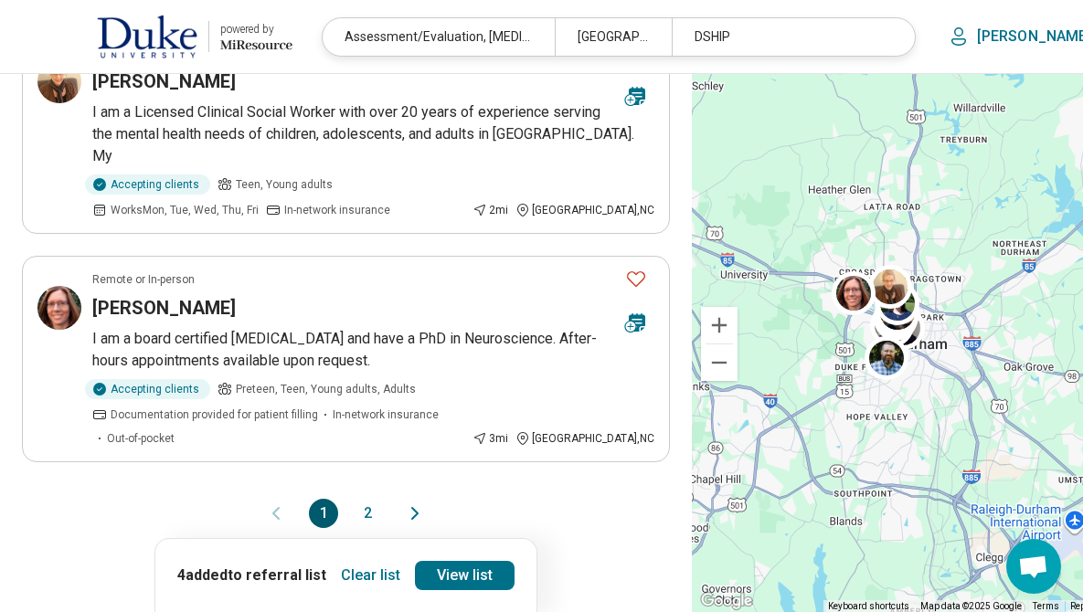
scroll to position [2174, 0]
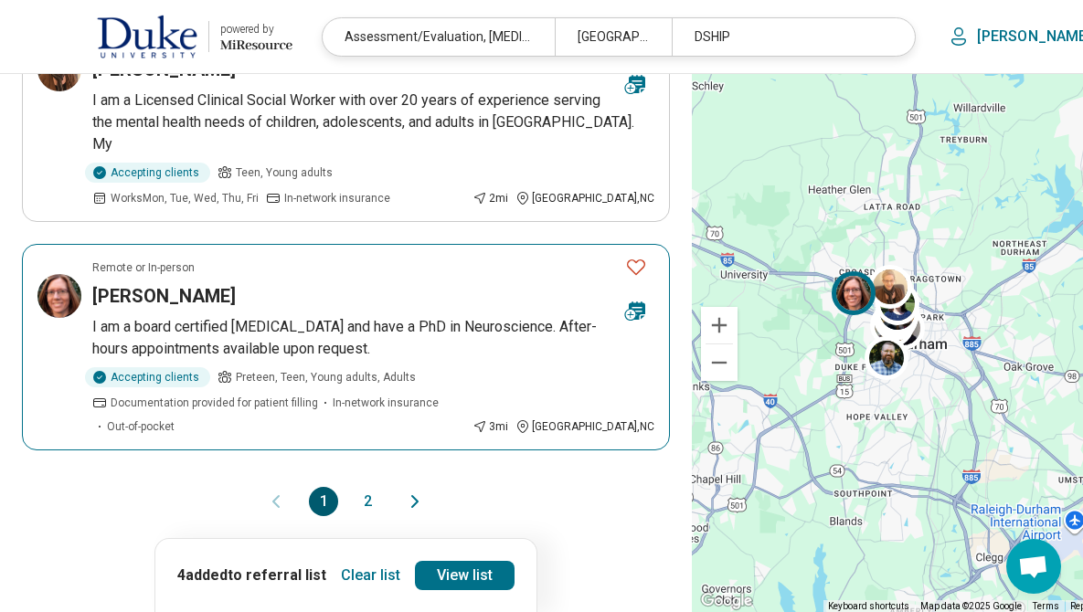
click at [625, 256] on icon "Favorite" at bounding box center [636, 267] width 22 height 22
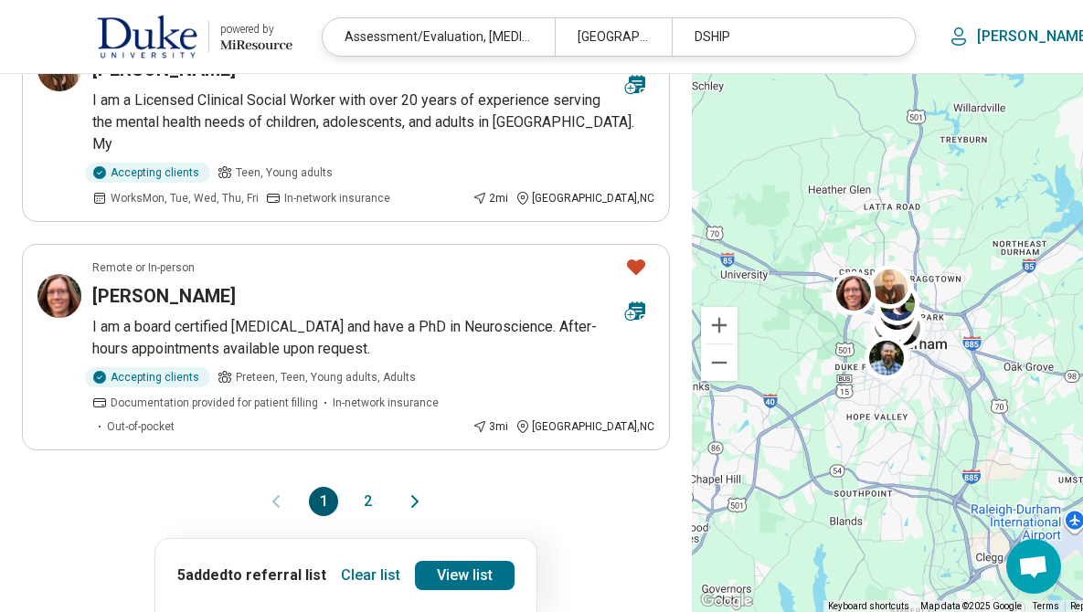
click at [353, 487] on button "2" at bounding box center [367, 501] width 29 height 29
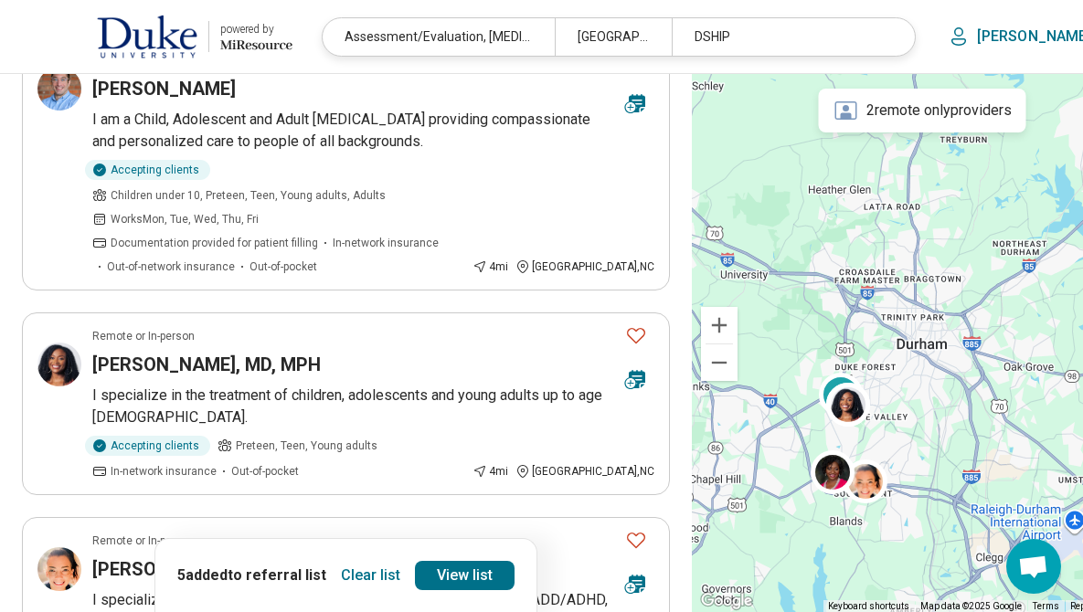
scroll to position [789, 0]
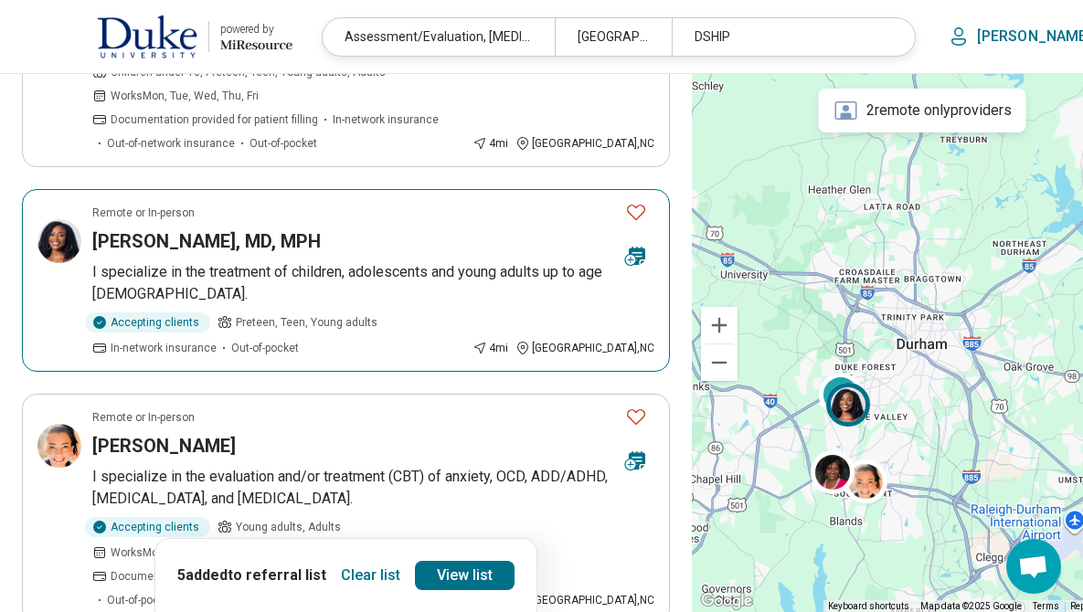
click at [625, 223] on icon "Favorite" at bounding box center [636, 212] width 22 height 22
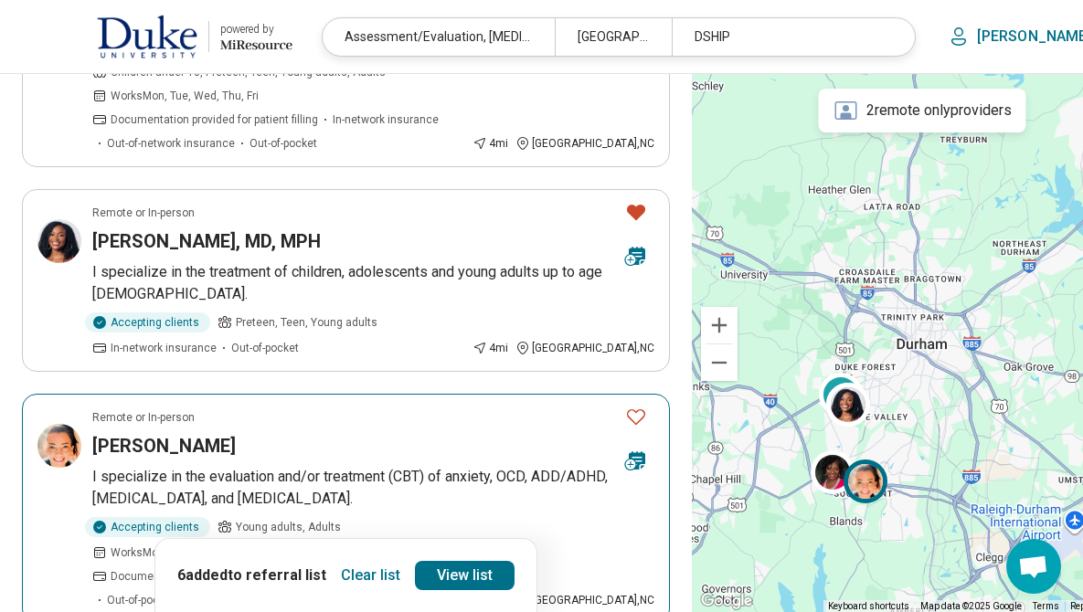
click at [625, 428] on icon "Favorite" at bounding box center [636, 417] width 22 height 22
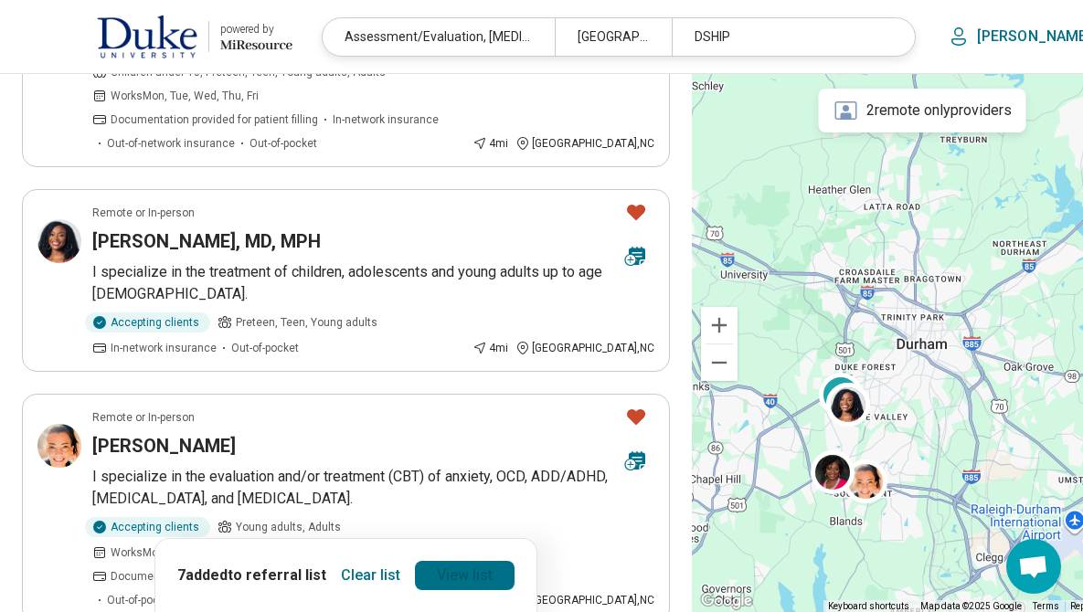
click at [436, 587] on link "View list" at bounding box center [465, 575] width 100 height 29
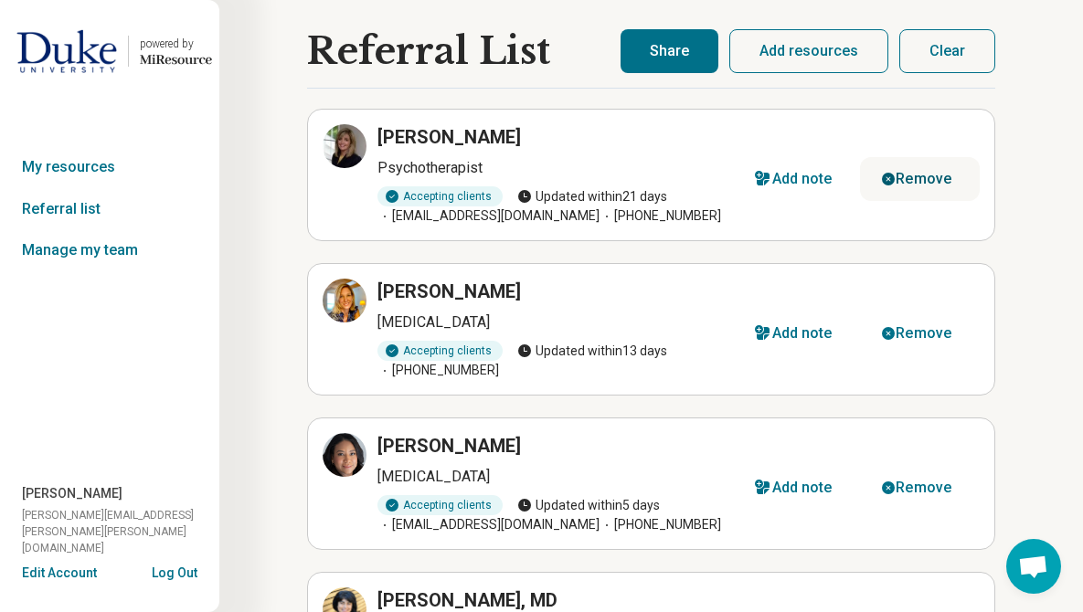
click at [913, 173] on div "Remove" at bounding box center [924, 179] width 56 height 15
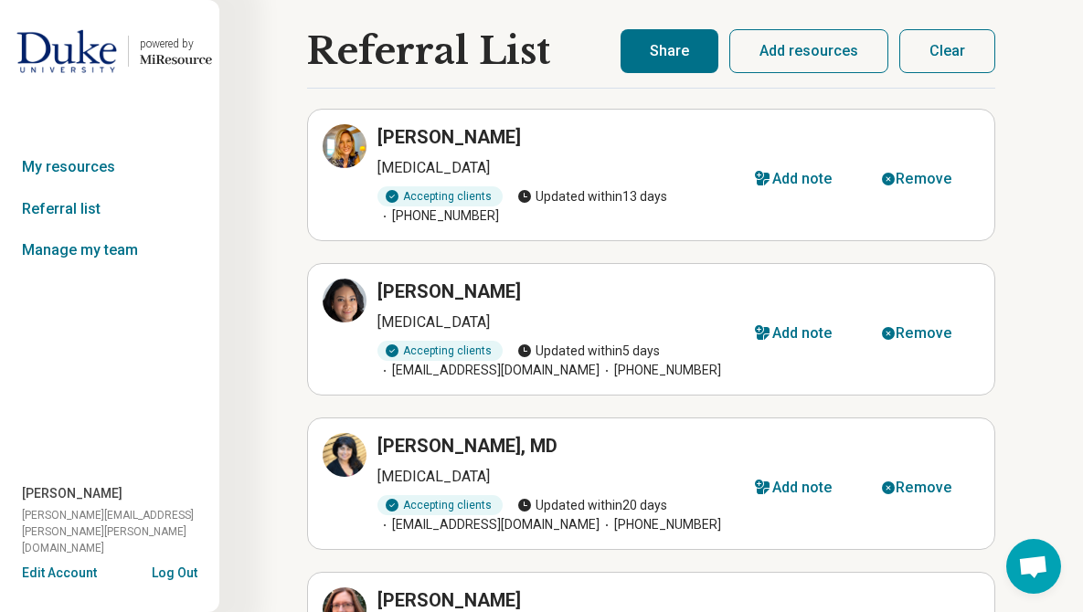
click at [676, 62] on button "Share" at bounding box center [669, 51] width 98 height 44
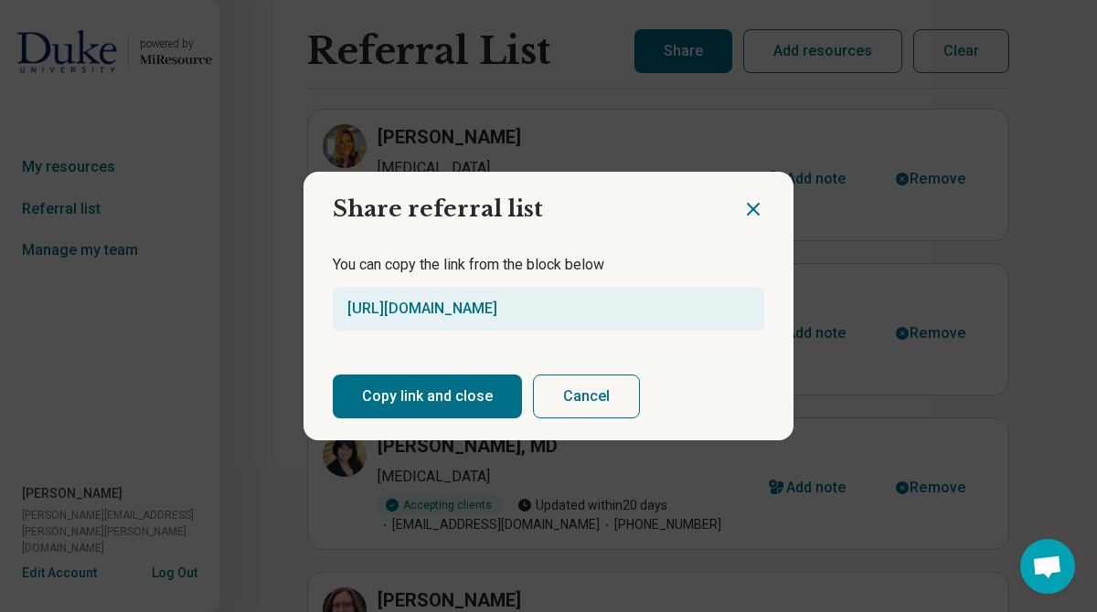
click at [352, 418] on button "Copy link and close" at bounding box center [427, 397] width 189 height 44
